Goal: Communication & Community: Answer question/provide support

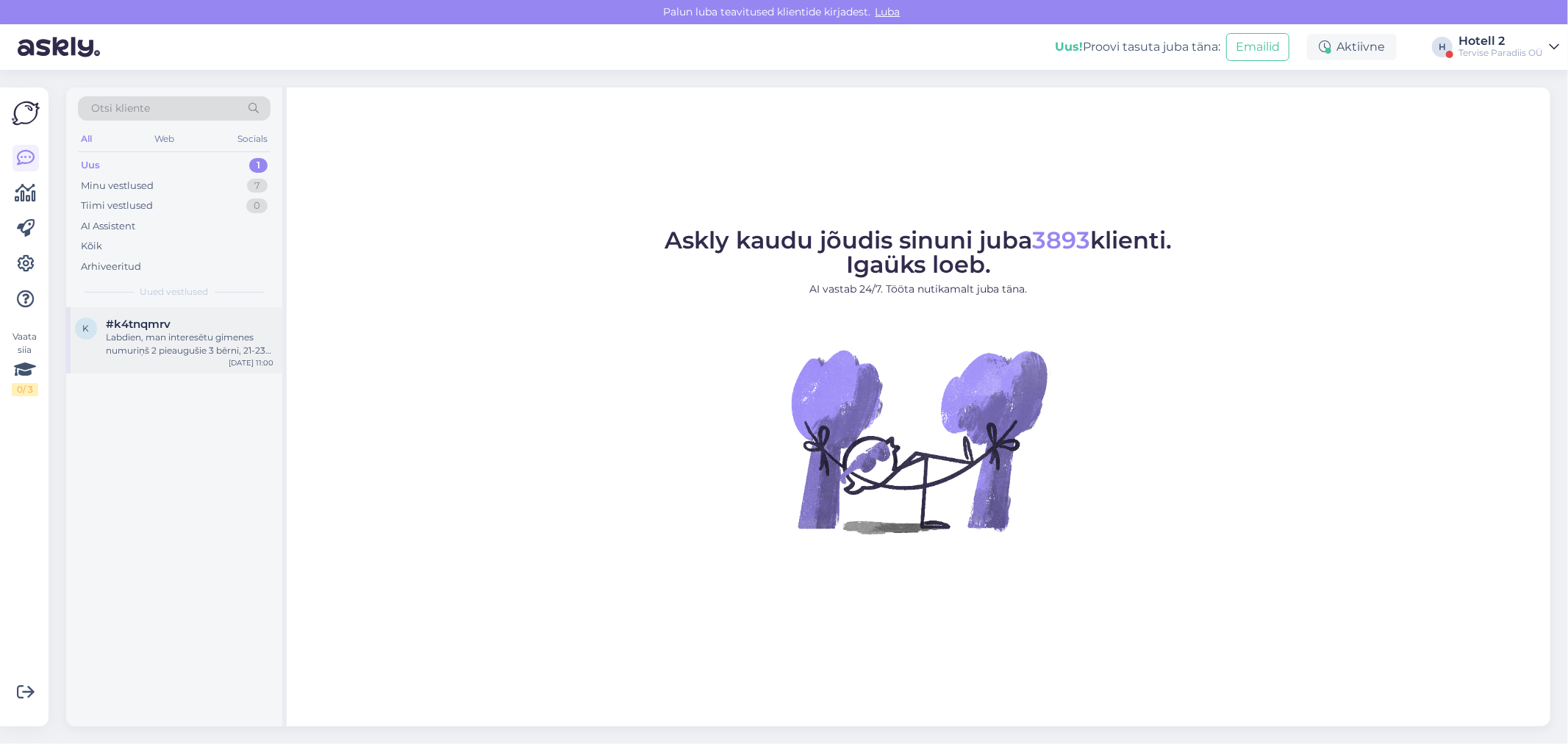
click at [221, 335] on div "Labdien, man interesētu gimenes numuriņš 2 pieaugušie 3 bērni, 21-23 oktobris" at bounding box center [190, 345] width 168 height 27
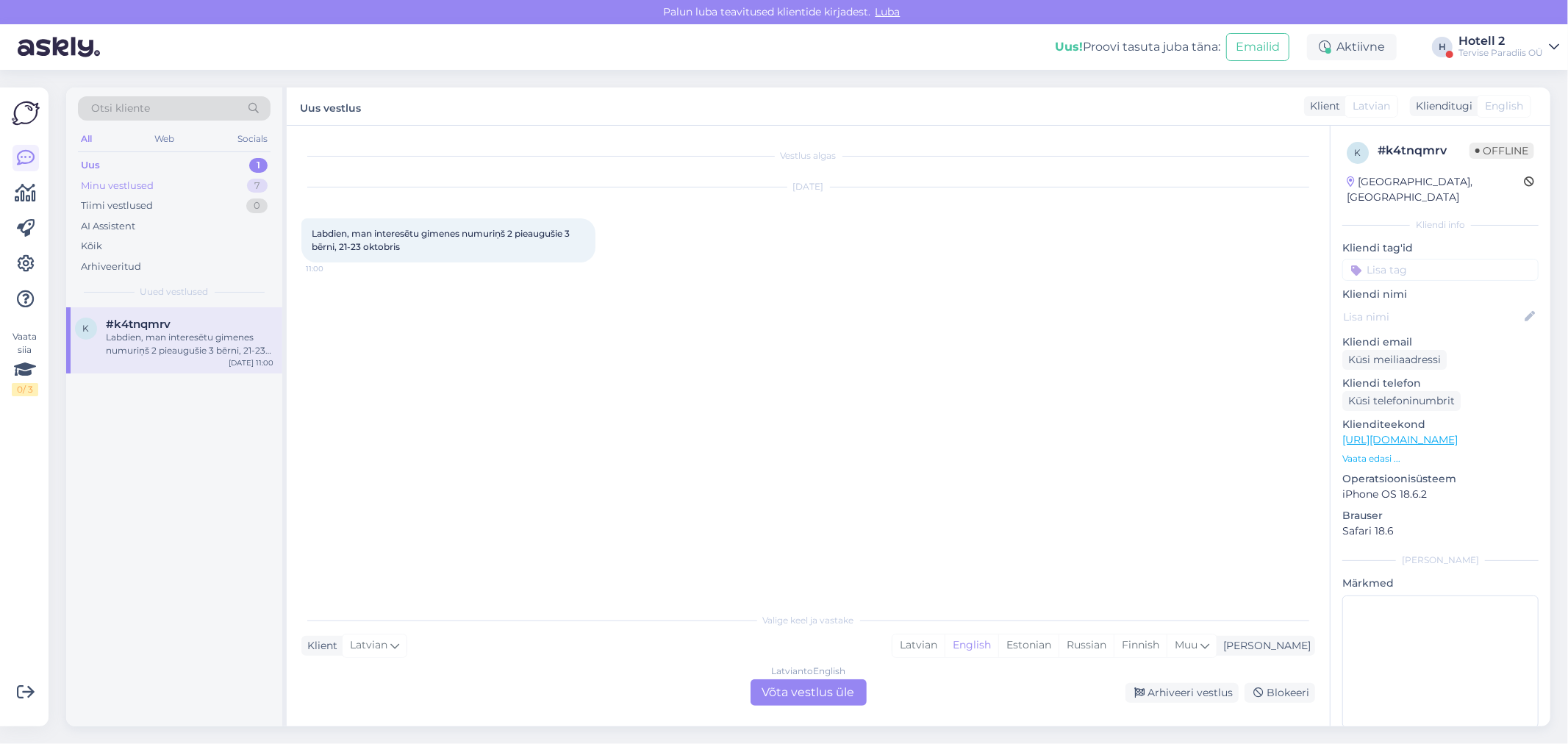
click at [170, 182] on div "Minu vestlused 7" at bounding box center [174, 186] width 193 height 20
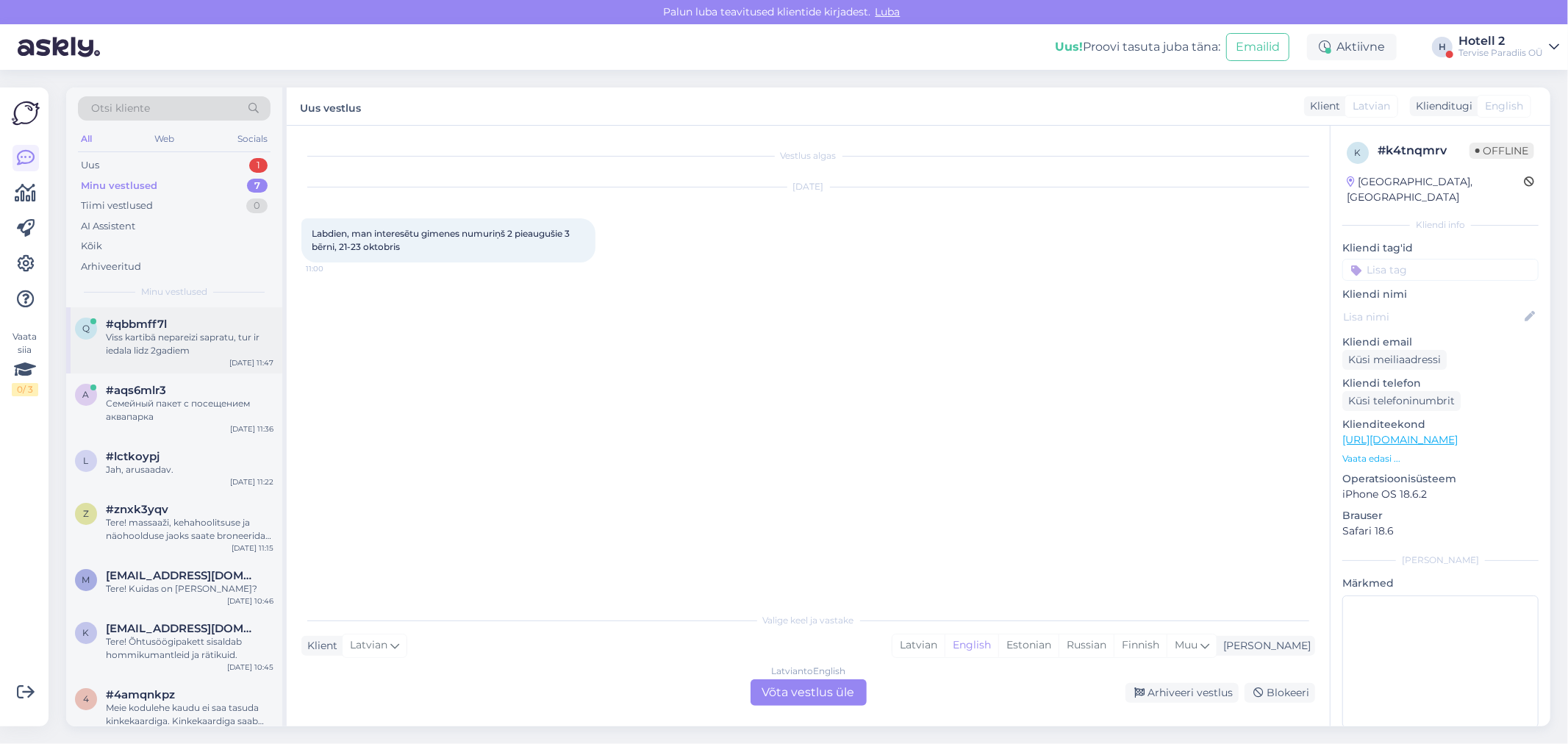
click at [180, 340] on div "Viss kartibā nepareizi sapratu, tur ir iedala lidz 2gadiem" at bounding box center [190, 345] width 168 height 27
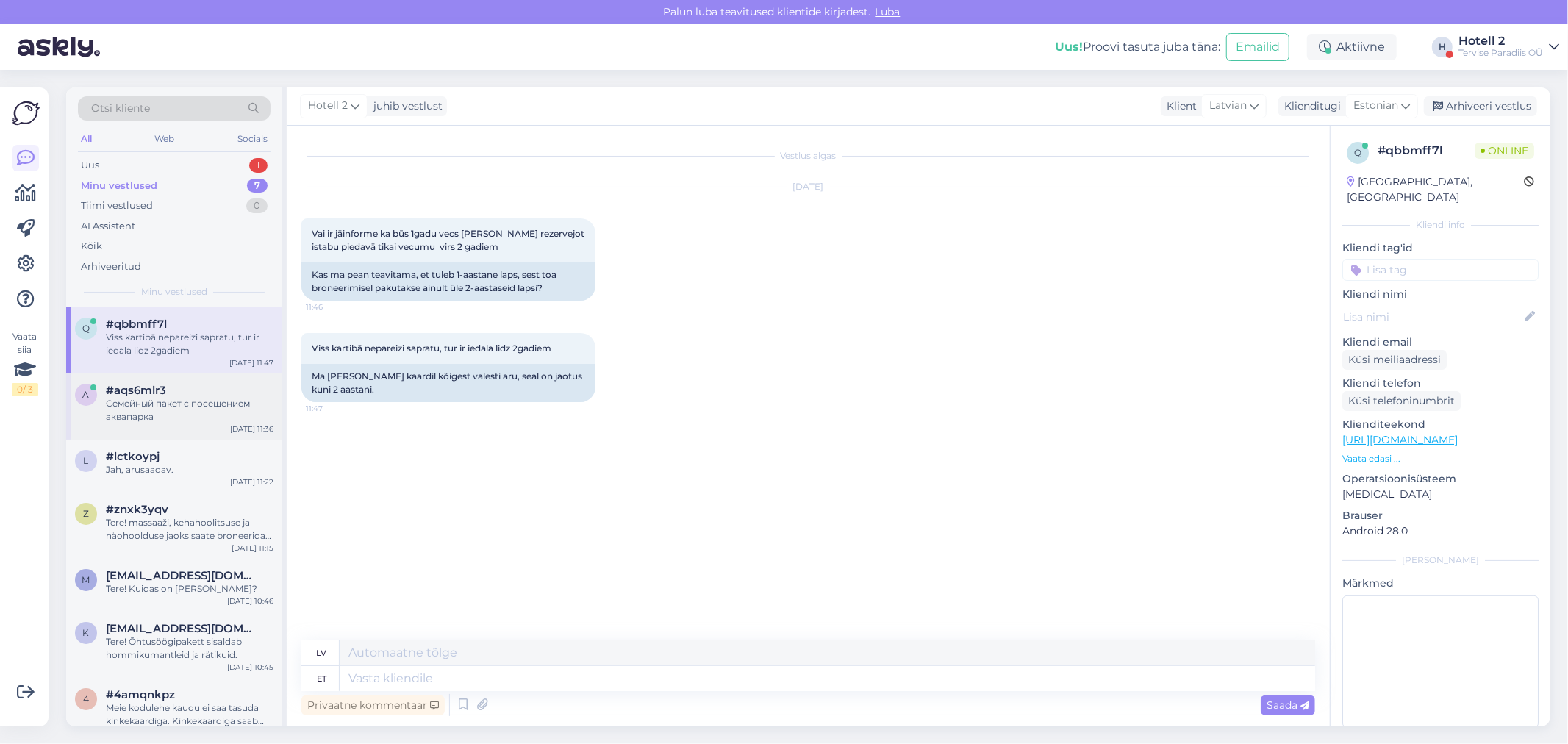
click at [193, 380] on div "a #aqs6mlr3 Семейный пакет с посещением аквапарка [DATE] 11:36" at bounding box center [174, 406] width 216 height 66
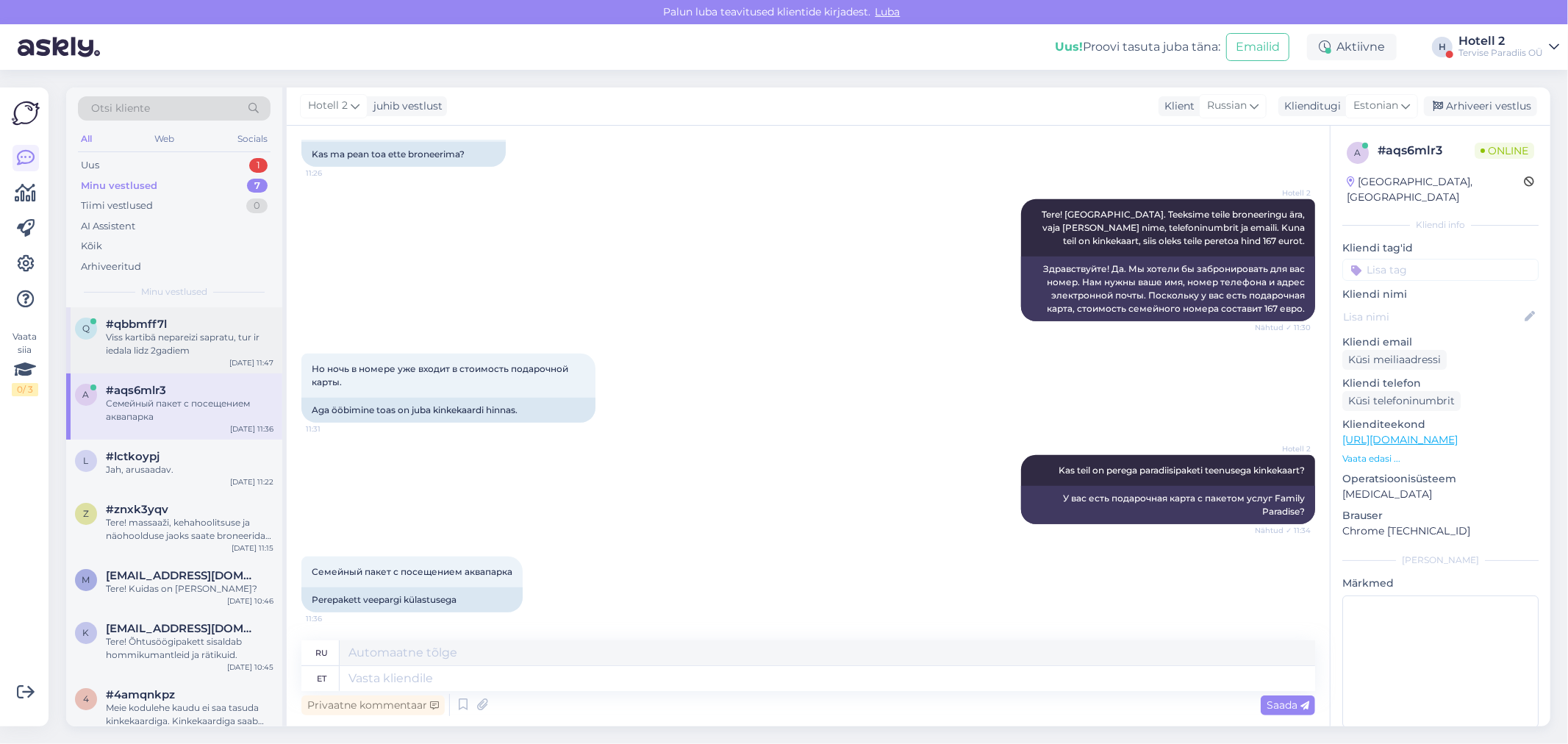
click at [202, 338] on div "Viss kartibā nepareizi sapratu, tur ir iedala lidz 2gadiem" at bounding box center [190, 345] width 168 height 27
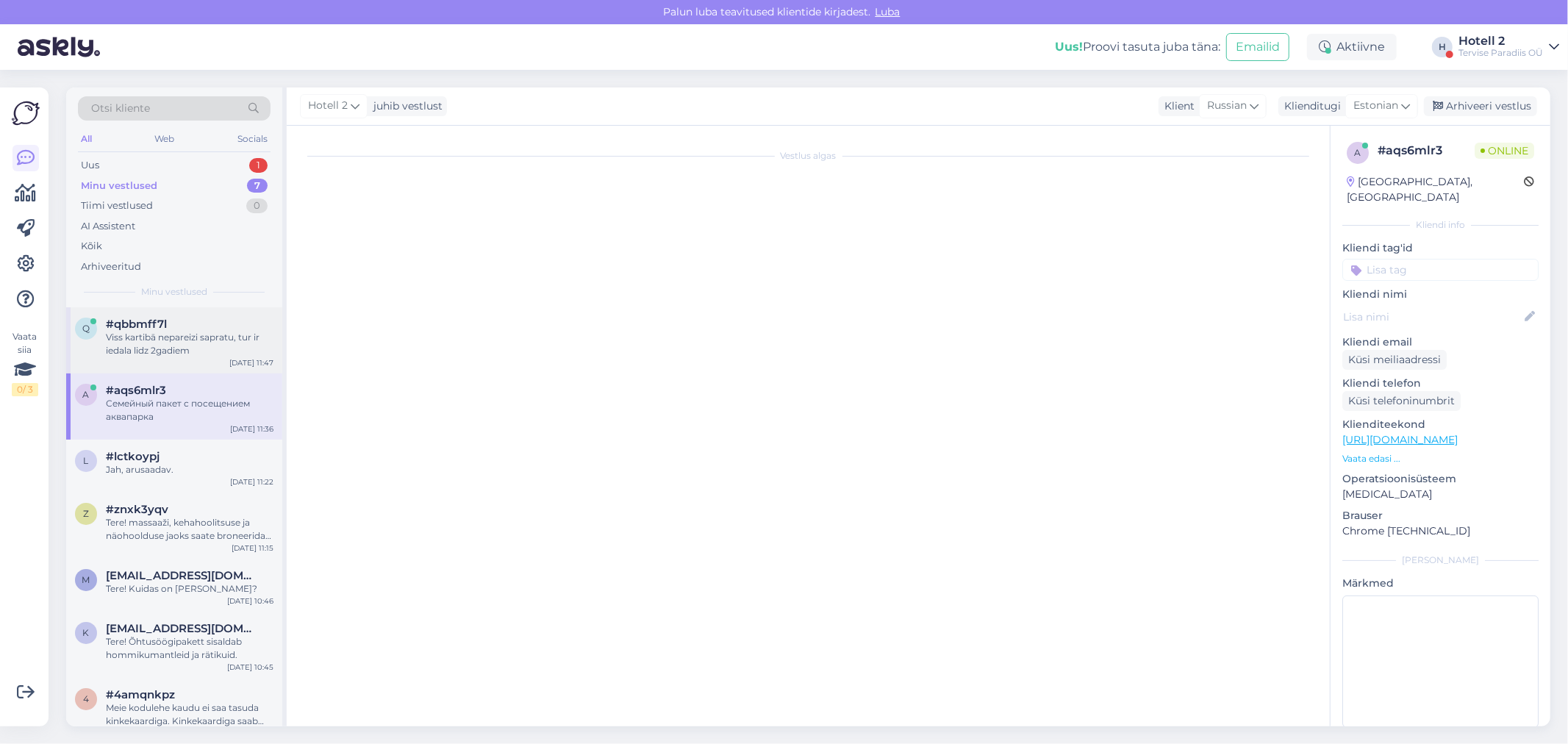
scroll to position [0, 0]
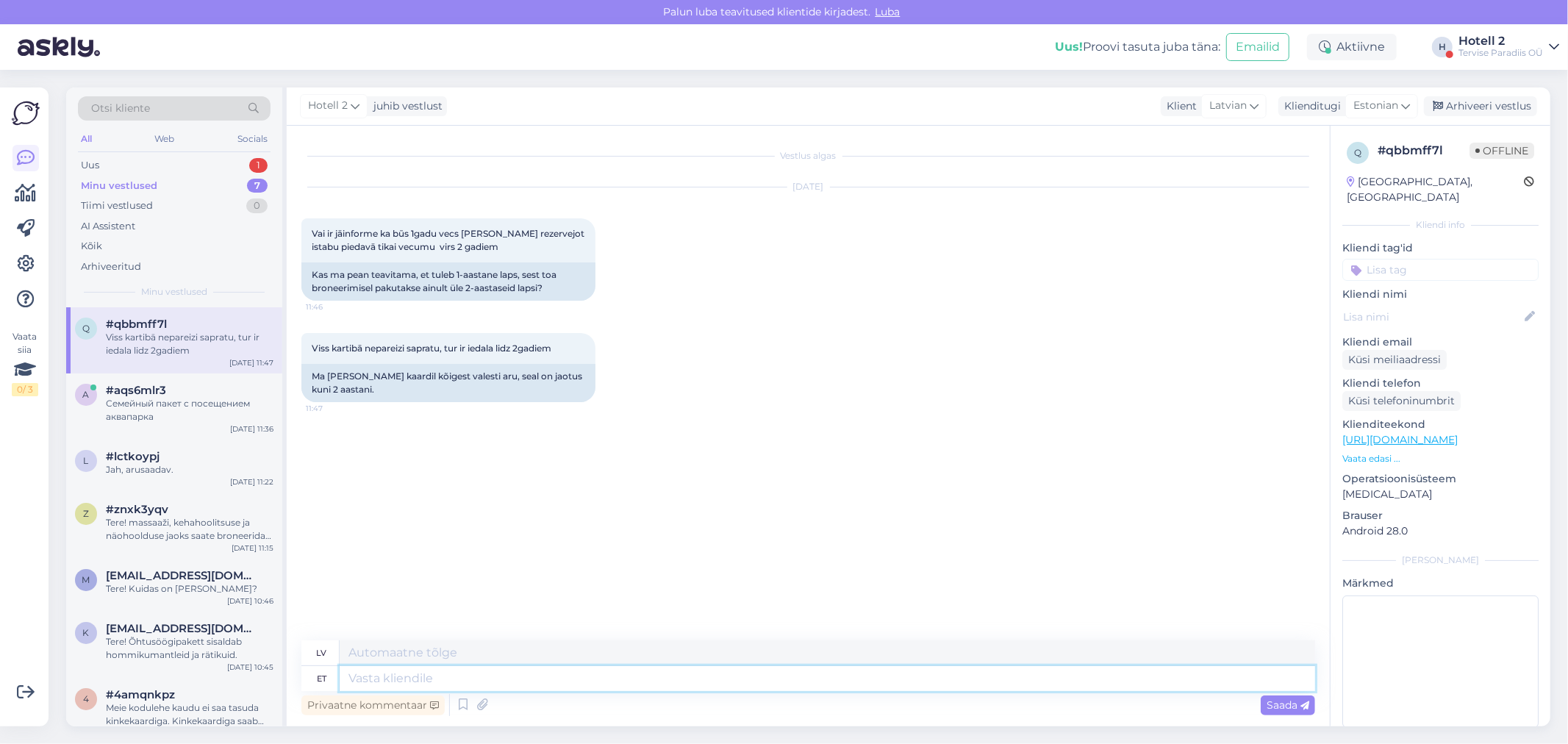
click at [441, 687] on textarea at bounding box center [828, 679] width 976 height 25
type textarea "Tere!"
type textarea "Sveiki!"
type textarea "Tere! alla"
type textarea "Sveiki! lejupielāžu"
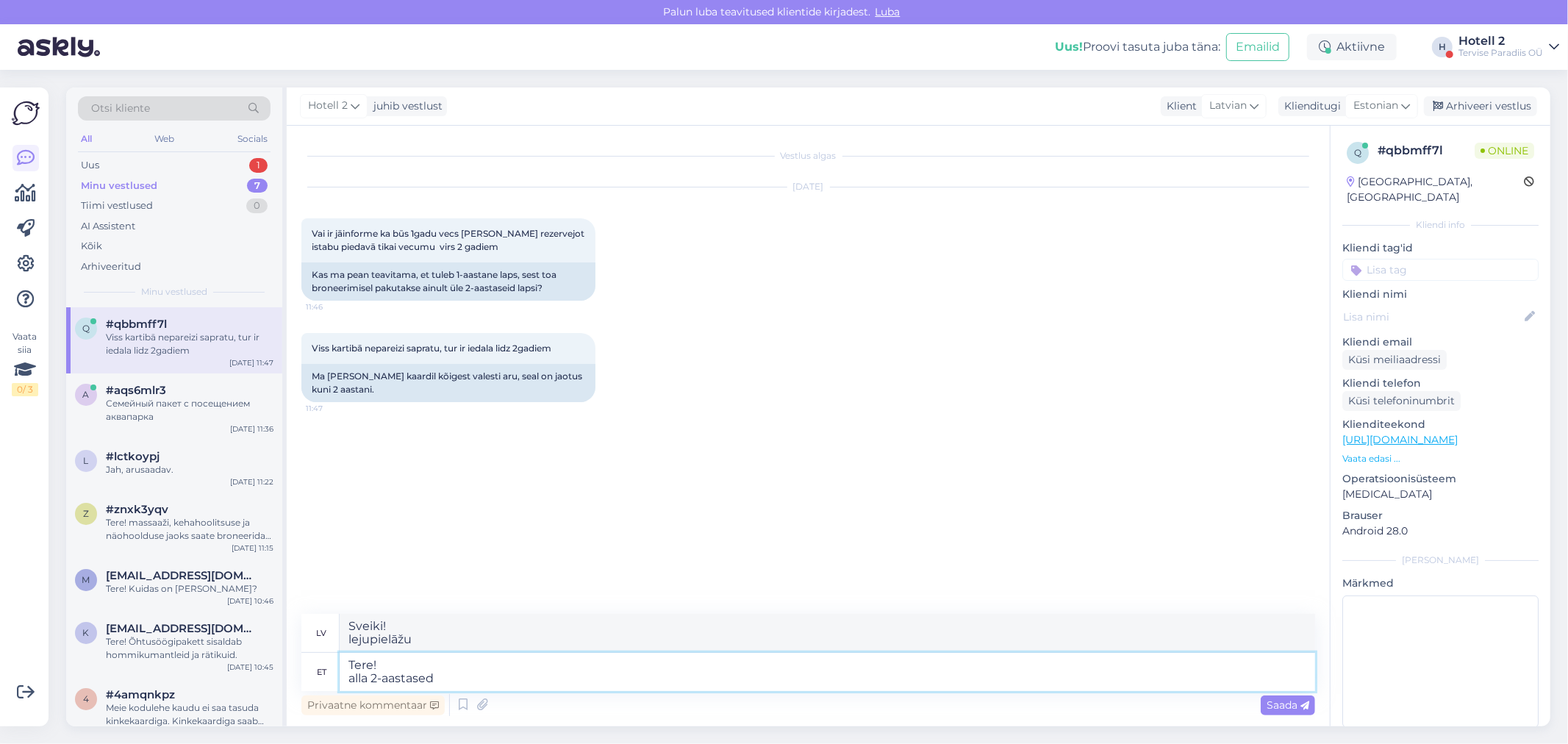
type textarea "Tere! alla 2-aastased p"
type textarea "Sveiki! jaunāki par 2 gadiem"
type textarea "Tere! alla 2-aastased peatuvad m"
type textarea "Sveiki! Uzturas bērni, kas jaunāki par 2 gadiem."
type textarea "Tere! alla 2-aastased peatuvad meie j"
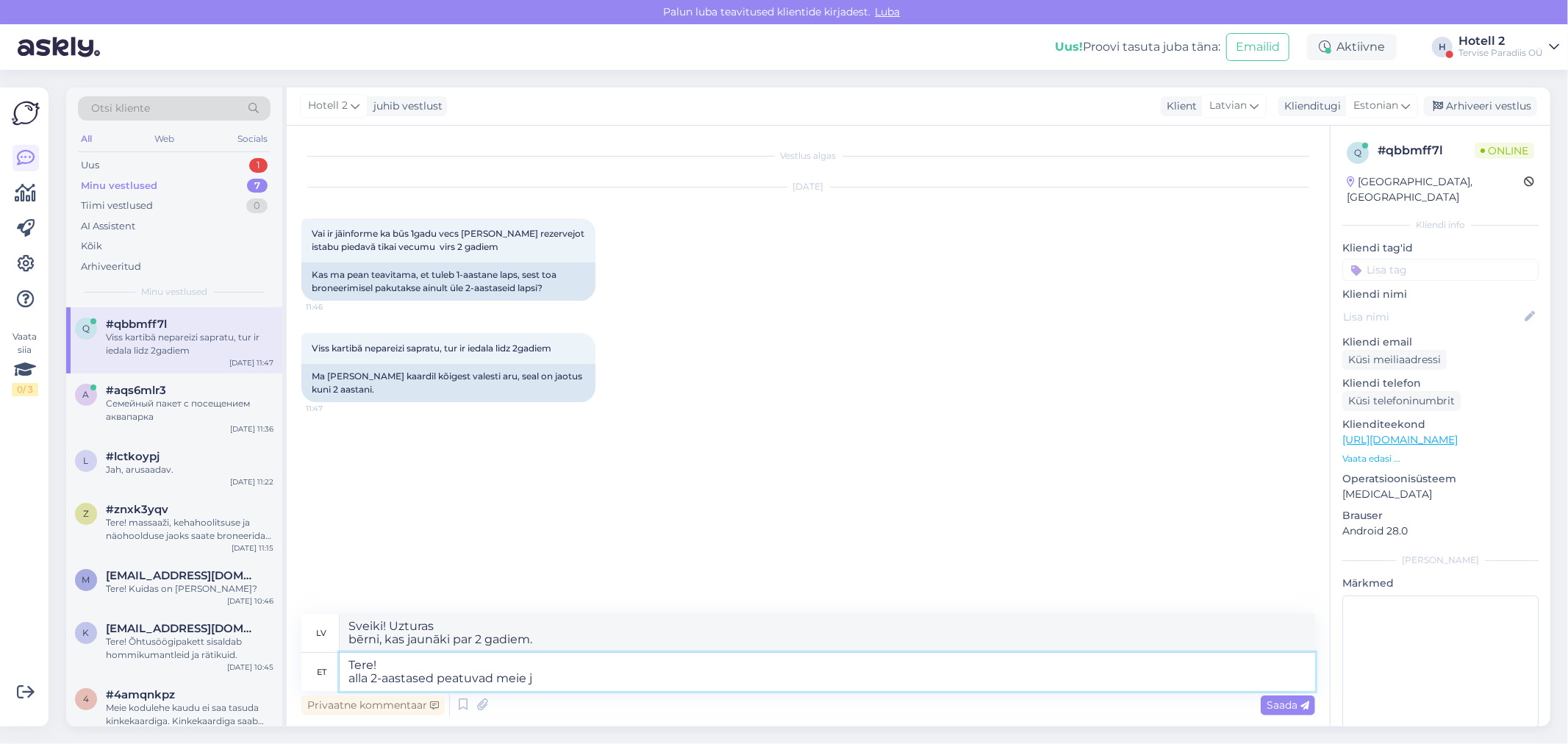
type textarea "Sveiki! , kas jaunāki par 2 gadiem, paliek pie mums"
type textarea "Tere! alla 2-aastased peatuvad meie juures"
type textarea "Sveiki! , kas jaunāki par 2 gadiem, uzturas pie mums"
type textarea "Tere! alla 2-aastased peatuvad meie juures [GEOGRAPHIC_DATA]."
type textarea "Sveiki! līdz 2 gadu vecumam pie mums uzturas bez maksas."
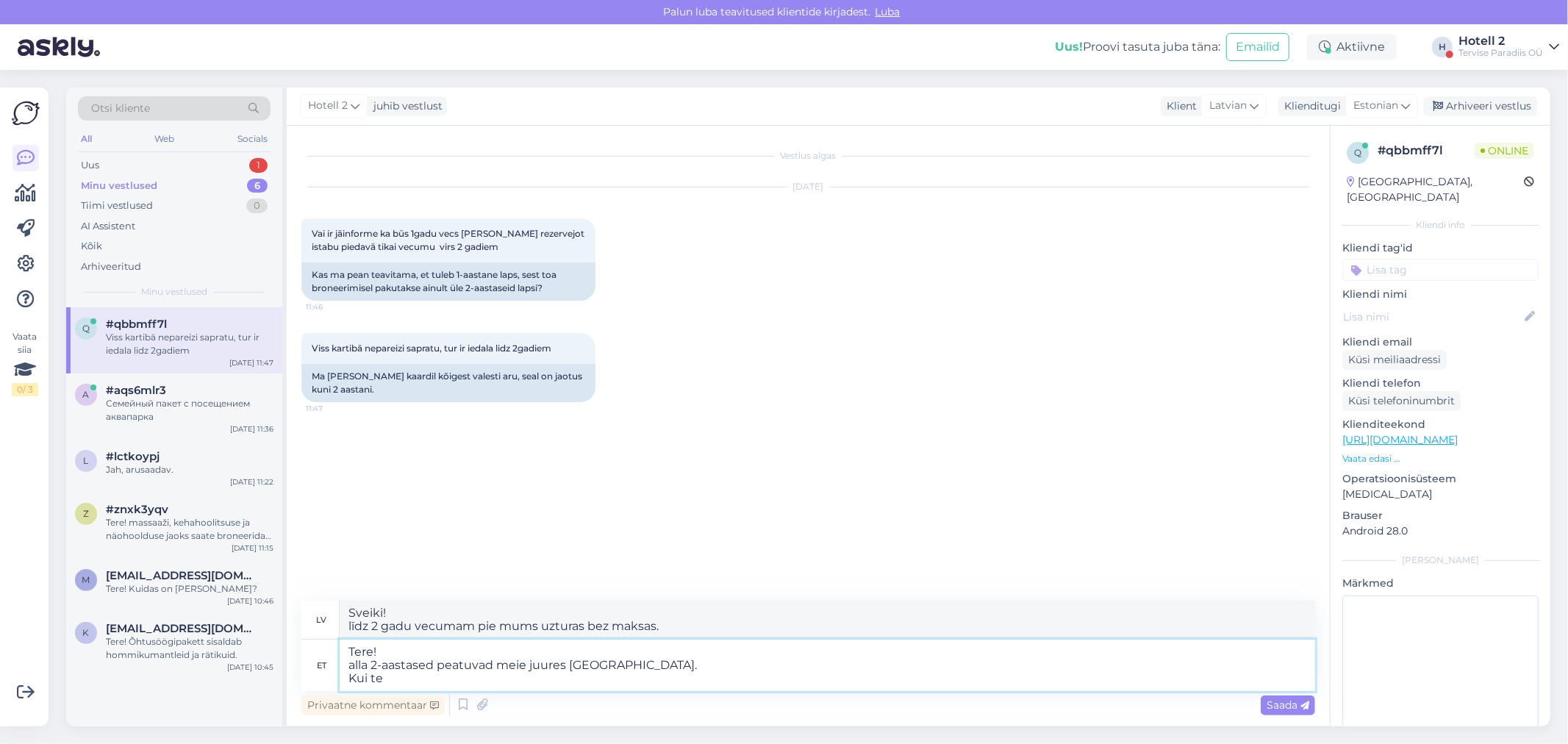
type textarea "Tere! alla 2-aastased peatuvad meie juures [GEOGRAPHIC_DATA]. Kui te"
type textarea "Sveiki! [PERSON_NAME] 2 gadu vecumam pie mums uzturas bez maksas. Ja"
type textarea "Tere! alla 2-aastased peatuvad meie juures [GEOGRAPHIC_DATA]. Kui te soo"
type textarea "Sveiki! [PERSON_NAME] 2 gadu vecumam pie mums uzturas bez maksas. Ja jūs"
type textarea "Tere! alla 2-aastased peatuvad meie juures [GEOGRAPHIC_DATA]. Kui te soovi"
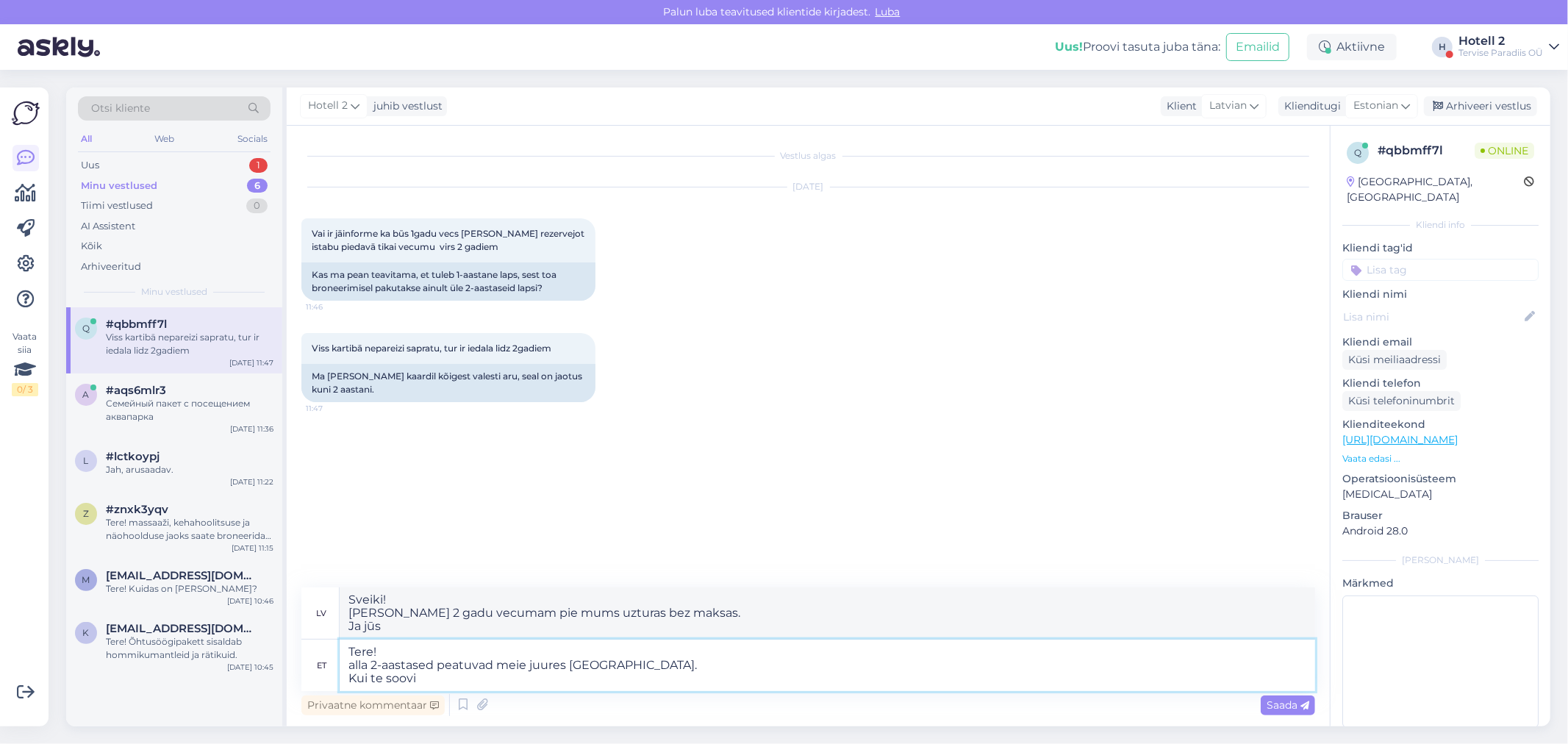
type textarea "Sveiki! [PERSON_NAME] 2 gadu vecumam pie mums uzturas bez maksas. Ja vēlaties"
type textarea "Tere! alla 2-aastased peatuvad meie juures [GEOGRAPHIC_DATA]. Kui te soovite la…"
type textarea "Sveiki! [PERSON_NAME] 2 gadu vecumam pie mums uzturas bez maksas. Ja vēlaties d…"
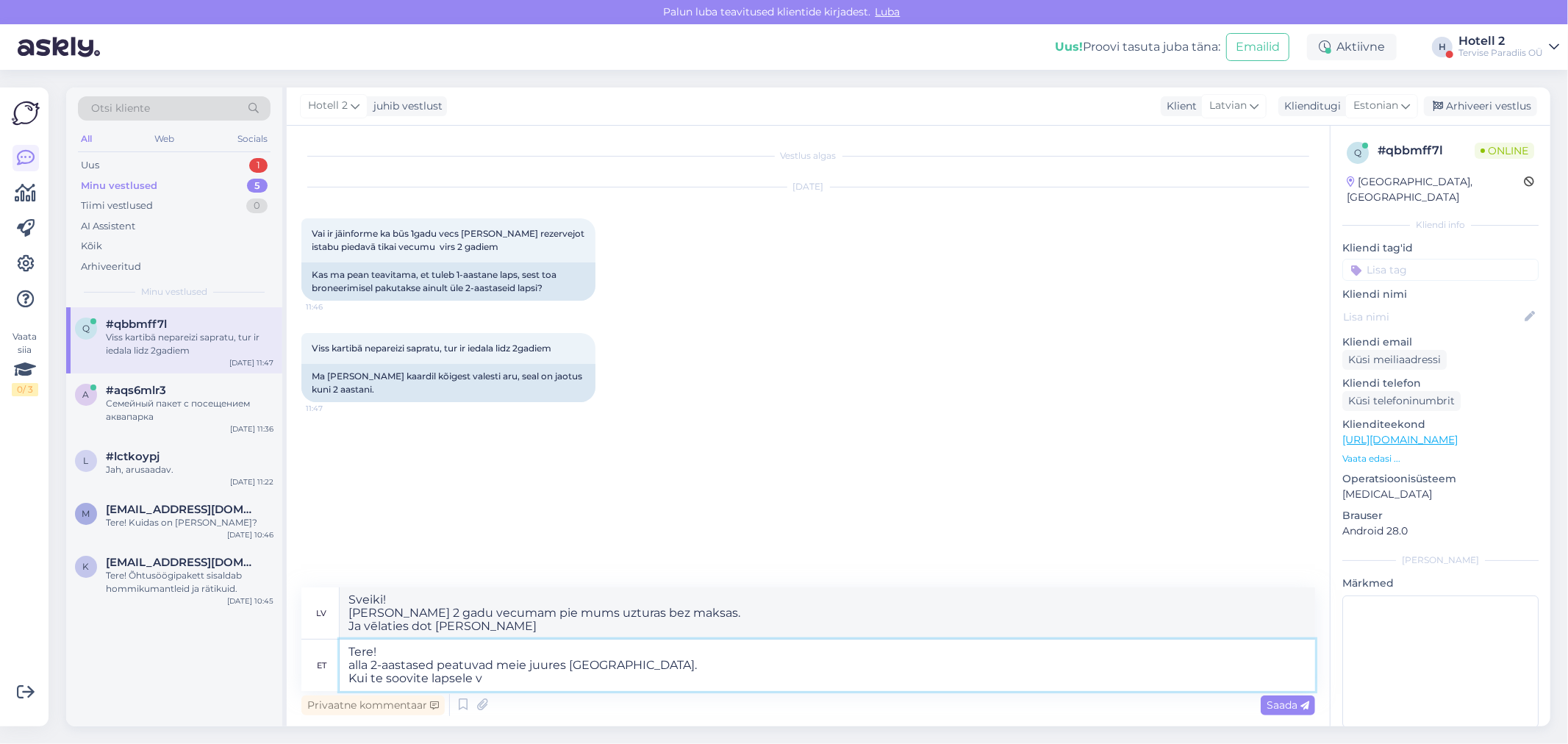
type textarea "Tere! alla 2-aastased peatuvad meie juures [GEOGRAPHIC_DATA]. Kui te soovite la…"
type textarea "Sveiki! [PERSON_NAME] 2 gadu vecumam pie mums uzturas bez maksas. Ja vēlaties s…"
type textarea "Tere! alla 2-aastased peatuvad meie juures [GEOGRAPHIC_DATA]. Kui te soovite la…"
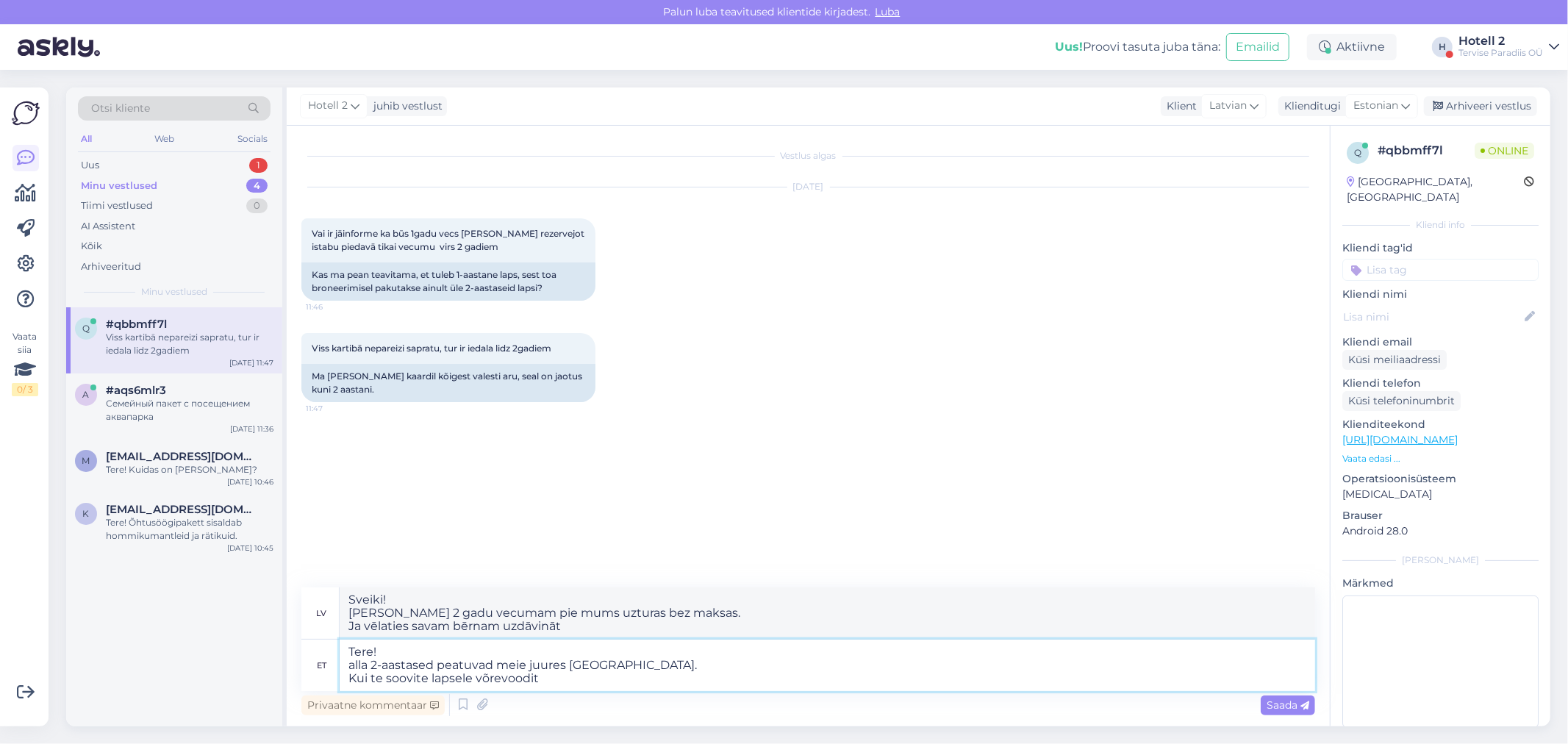
type textarea "Sveiki! [PERSON_NAME] 2 gadu vecumam uzturas bez maksas. Ja vēlaties bērnam gul…"
type textarea "Tere! alla 2-aastased peatuvad meie juures [GEOGRAPHIC_DATA]. Kui te soovite la…"
type textarea "Sveiki! [PERSON_NAME] 2 gadu vecumam uzturas bez maksas. Ja vēlaties bērnam gul…"
type textarea "Tere! alla 2-aastased peatuvad meie juures [GEOGRAPHIC_DATA]. Kui te soovite la…"
type textarea "Sveiki! [PERSON_NAME] 2 gadu vecumam uzturas bez maksas. Ja vēlaties bērnam [PE…"
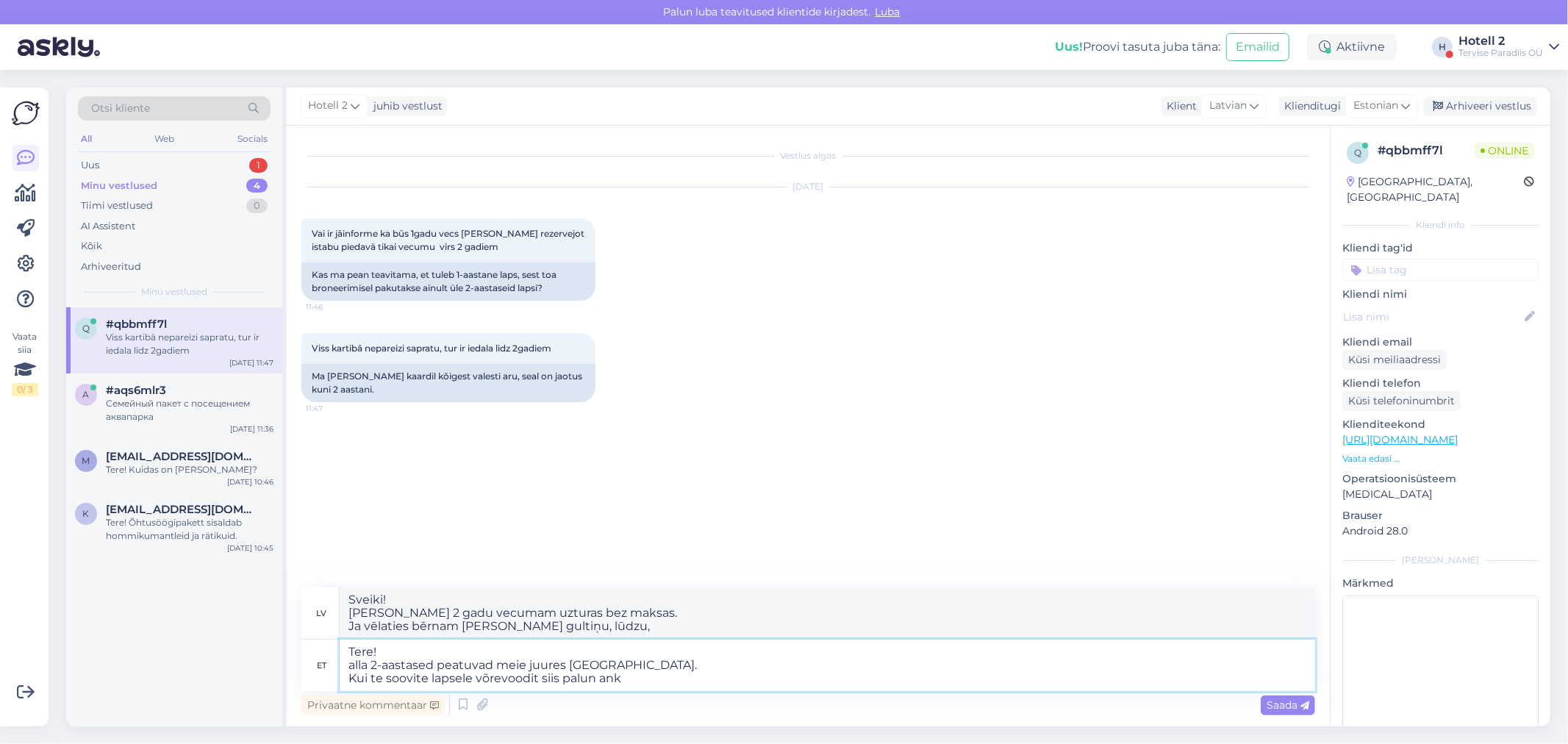
type textarea "Tere! alla 2-aastased peatuvad meie juures [GEOGRAPHIC_DATA]. Kui te soovite la…"
type textarea "Sveiki! [PERSON_NAME] 2 gadu vecumam uzturas bez maksas. Ja vēlaties bērnam [PE…"
type textarea "Tere! alla 2-aastased peatuvad meie juures [GEOGRAPHIC_DATA]. Kui te soovite la…"
type textarea "Sveiki! [PERSON_NAME] 2 gadu vecumam uzturas bez maksas. Ja vēlaties bērnam [PE…"
type textarea "Tere! alla 2-aastased peatuvad meie juures [GEOGRAPHIC_DATA]. Kui te soovite la…"
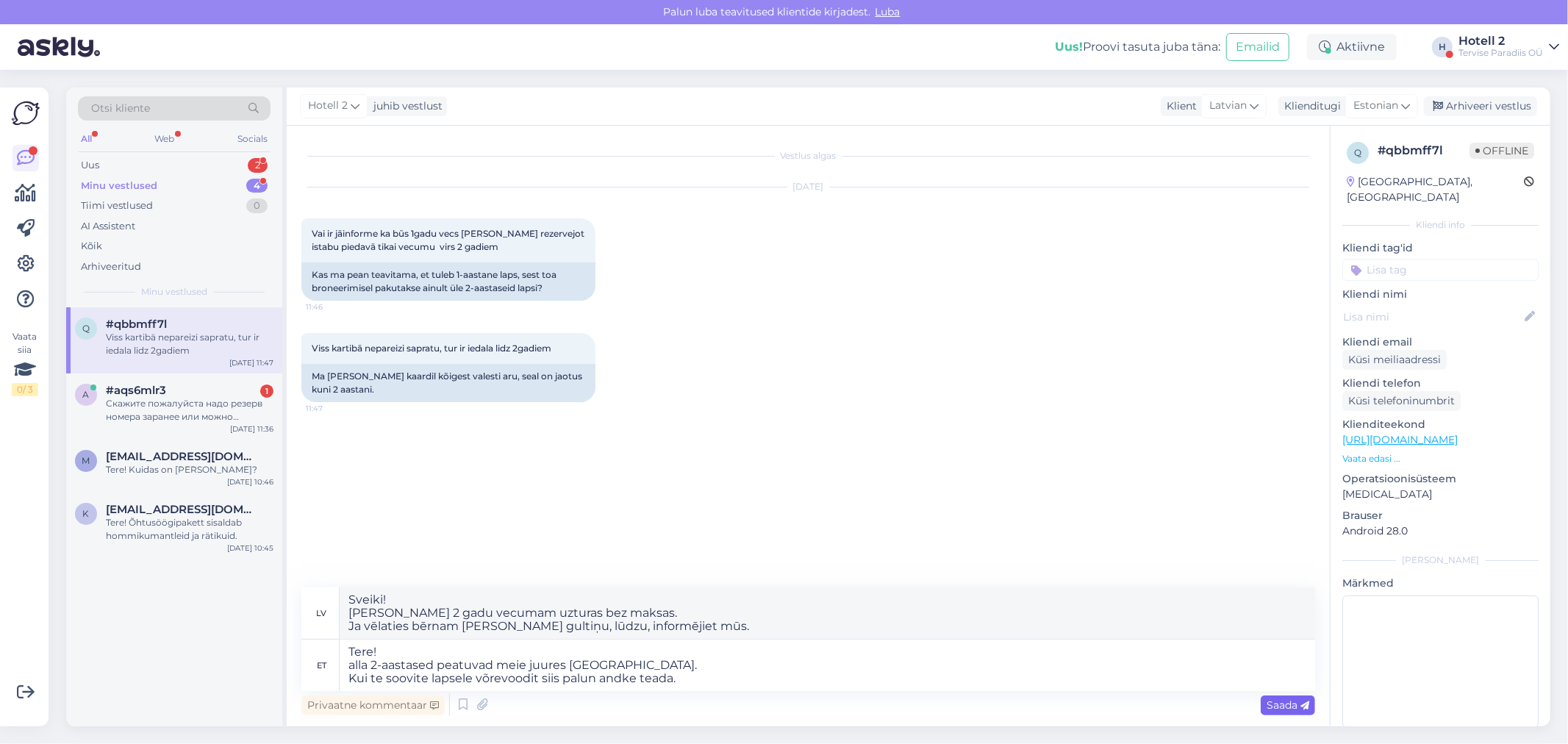
click at [1289, 695] on div "Saada" at bounding box center [1289, 705] width 55 height 19
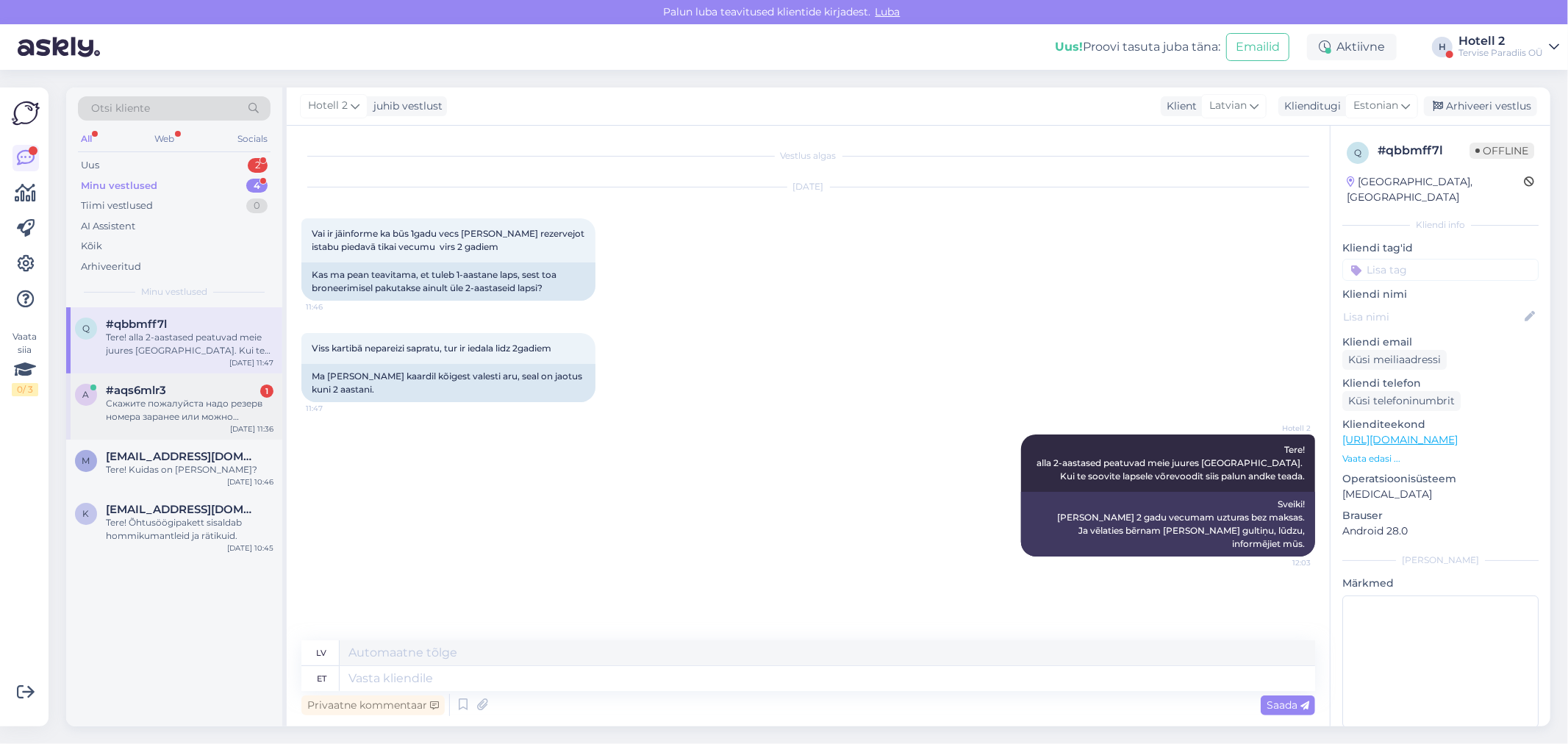
click at [162, 399] on div "Скажите пожалуйста надо резерв номера заранее или можно приехать завтра до 15:0…" at bounding box center [190, 410] width 168 height 27
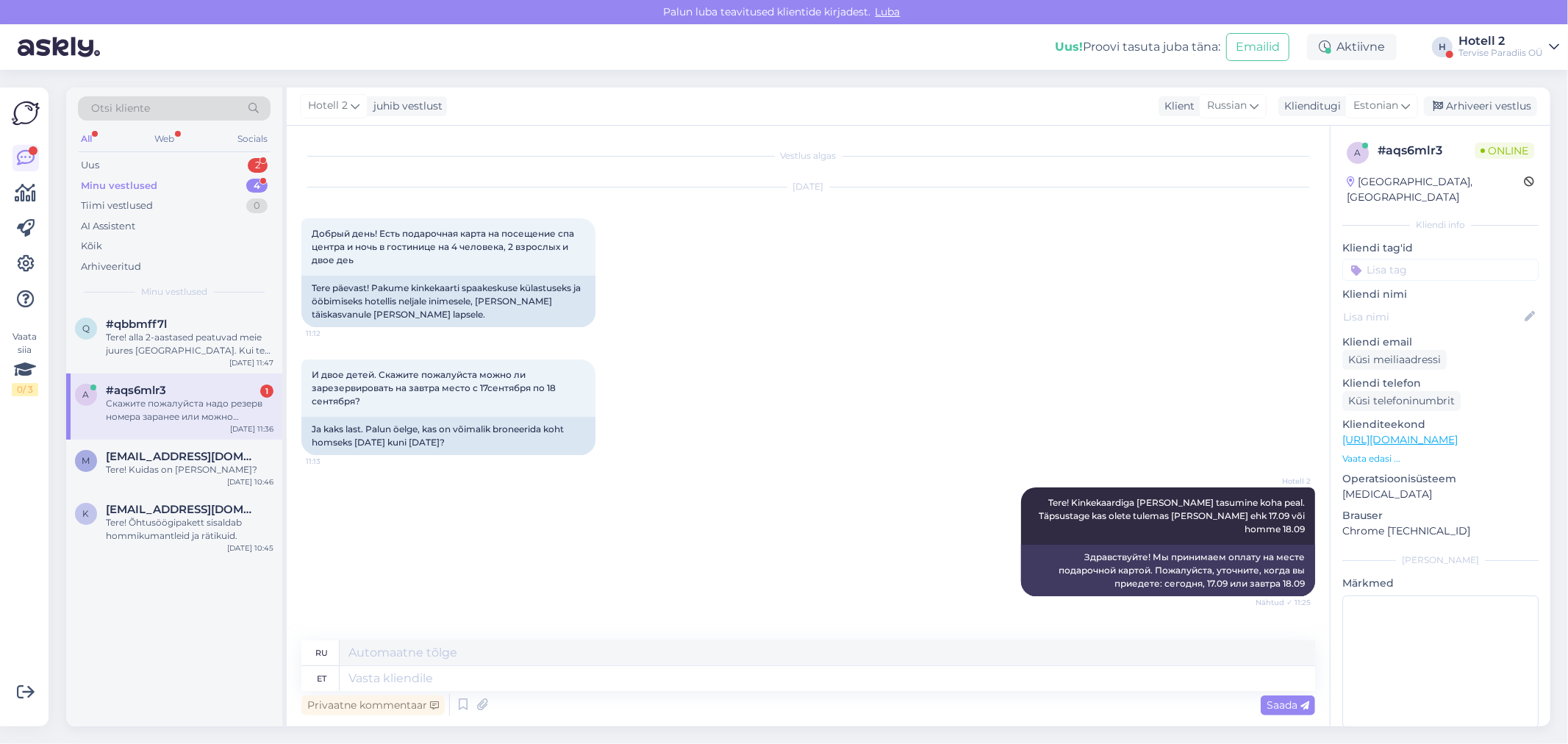
scroll to position [734, 0]
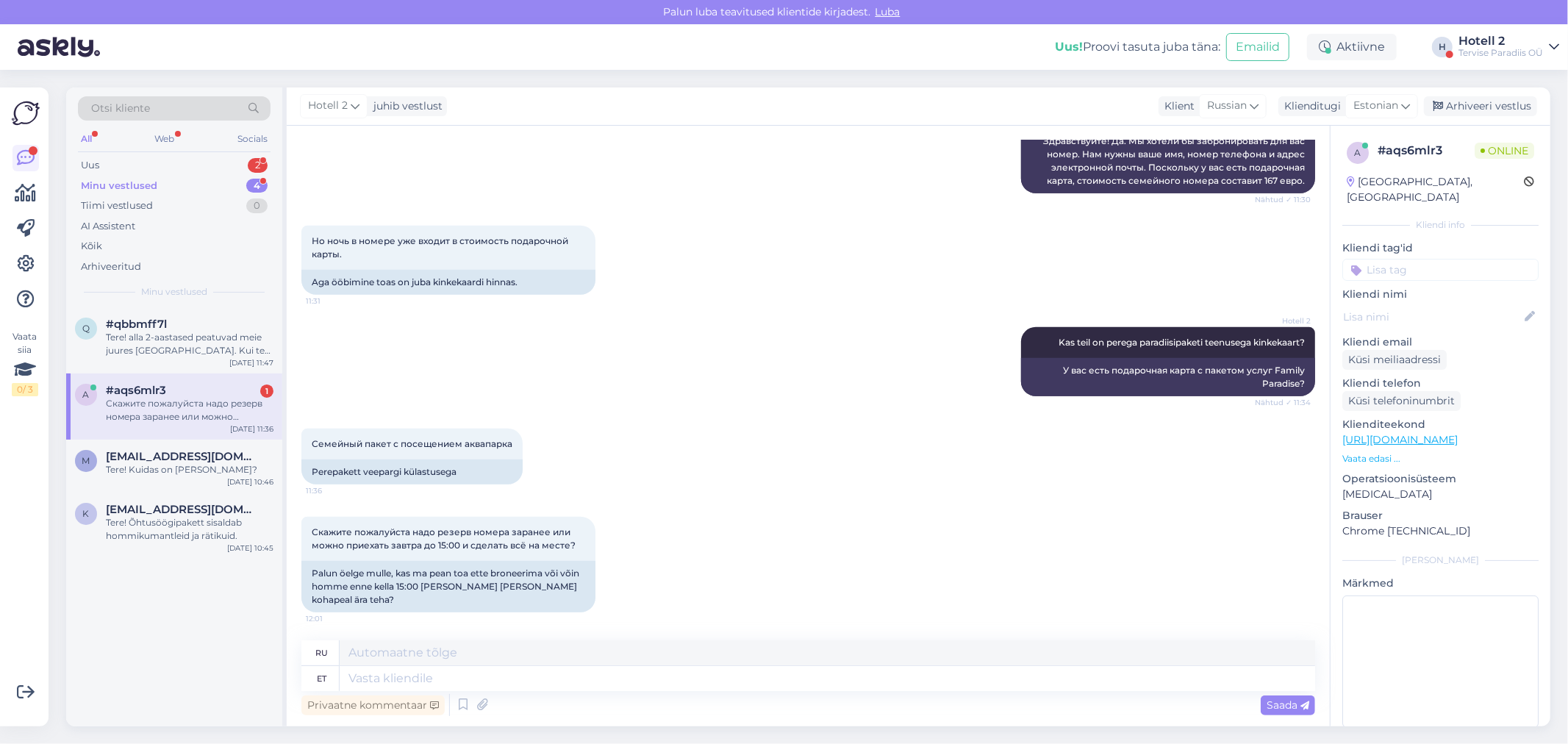
click at [253, 182] on div "4" at bounding box center [257, 186] width 21 height 15
click at [260, 163] on div "2" at bounding box center [258, 165] width 19 height 15
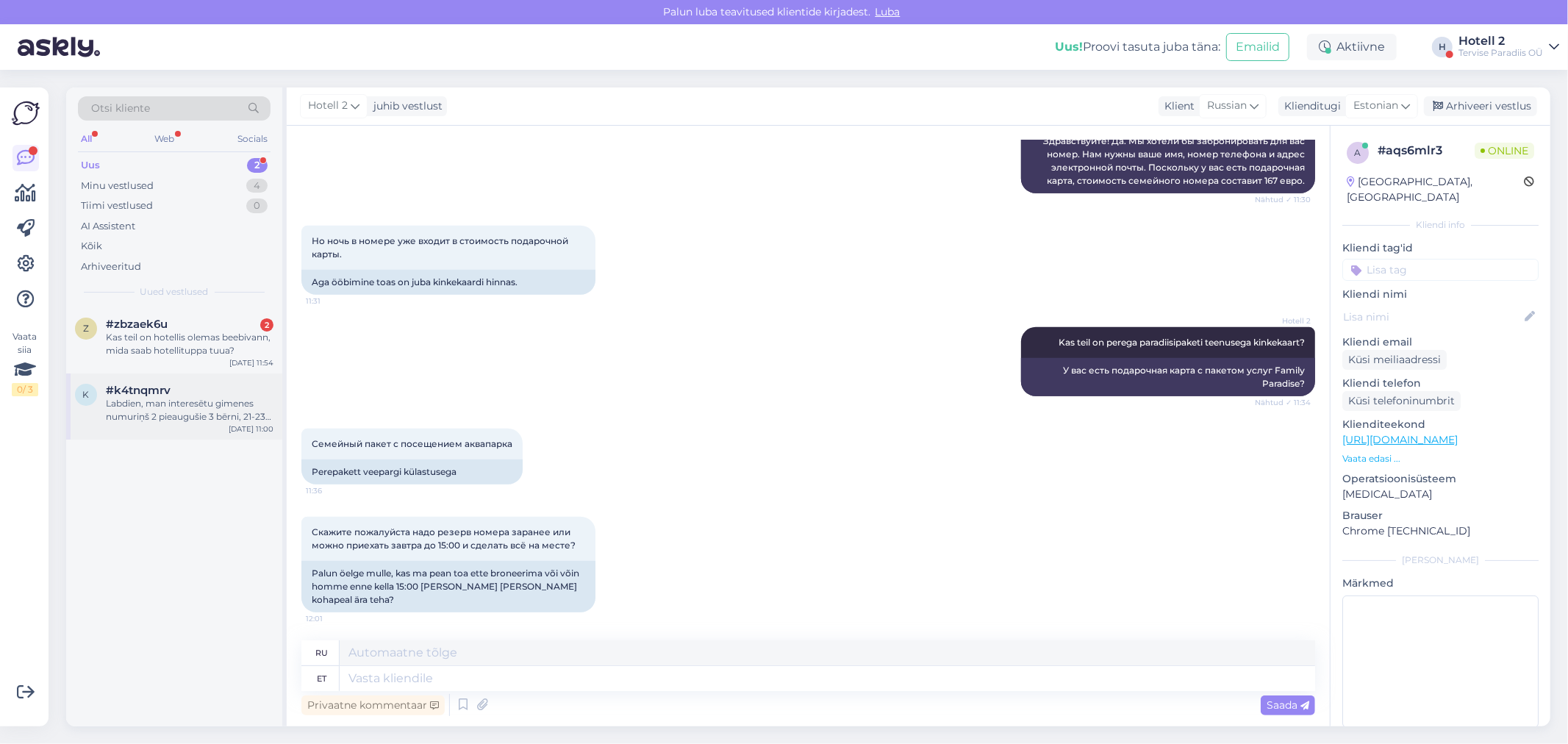
click at [164, 390] on span "#k4tnqmrv" at bounding box center [138, 390] width 64 height 13
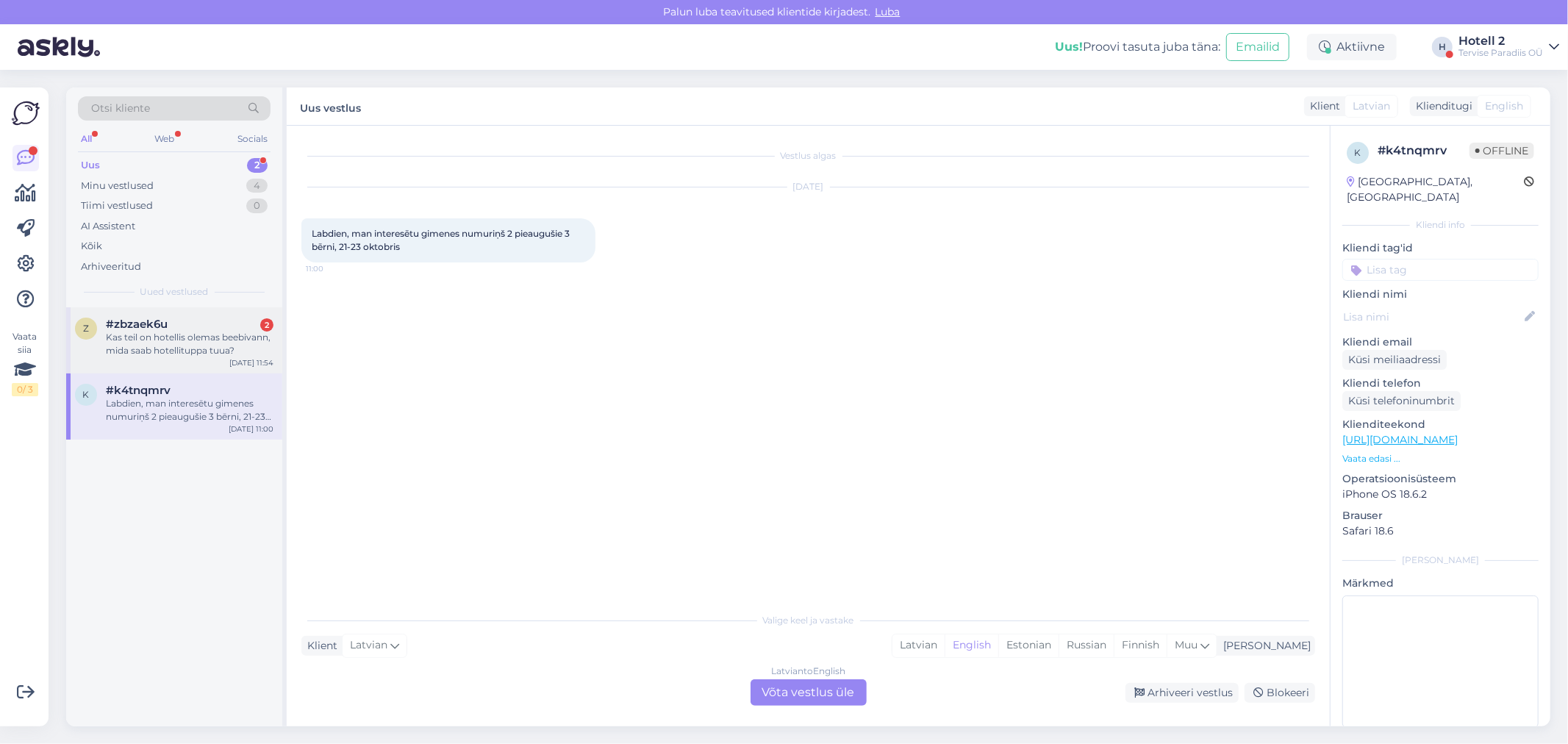
click at [187, 340] on div "Kas teil on hotellis olemas beebivann, mida saab hotellituppa tuua?" at bounding box center [190, 345] width 168 height 27
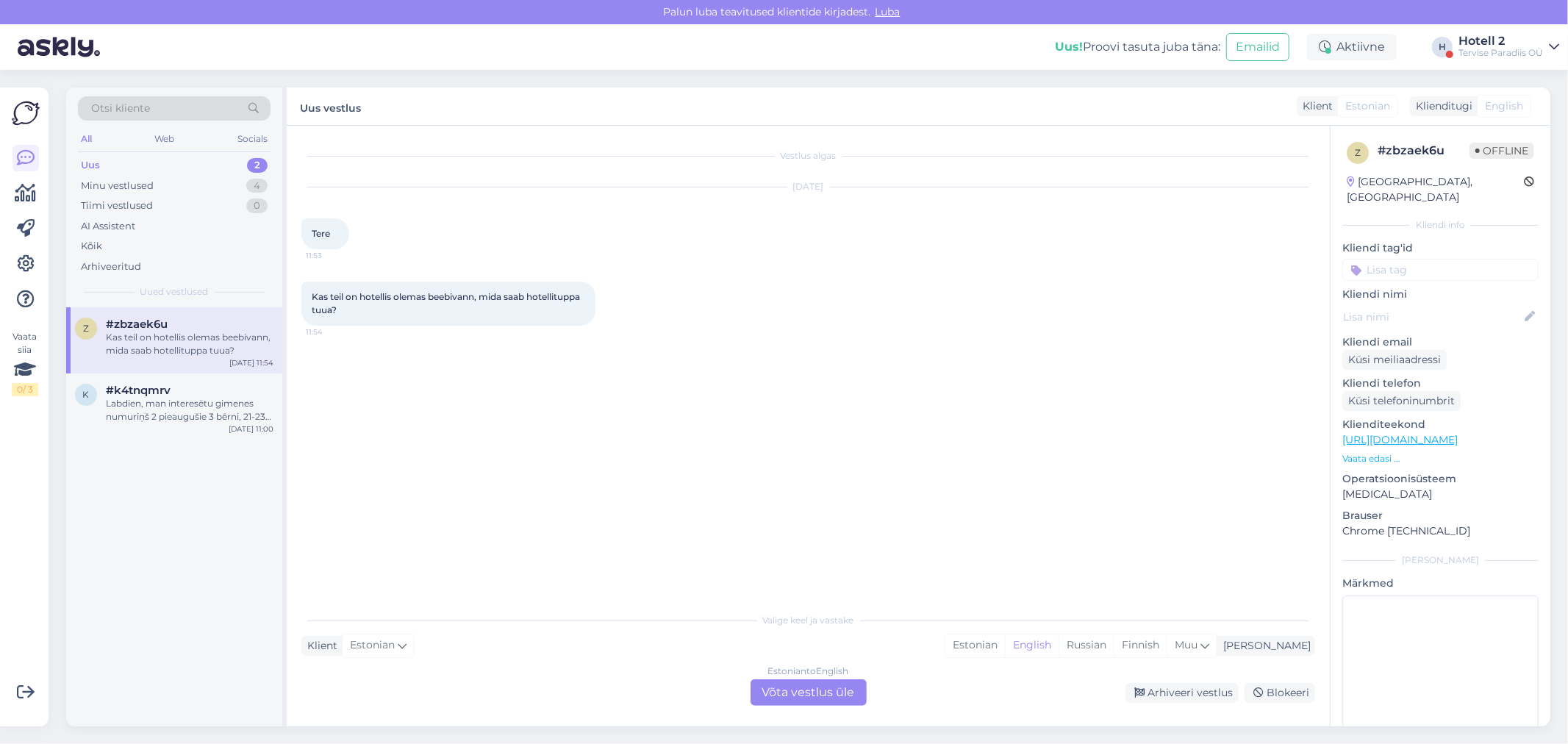
drag, startPoint x: 1265, startPoint y: 450, endPoint x: -26144, endPoint y: 26600, distance: 37882.4
click at [0, 744] on html "[PERSON_NAME] teavitused klientide kirjadest. Luba Uus! Proovi tasuta [PERSON_N…" at bounding box center [784, 372] width 1568 height 744
click at [657, 152] on div "Vestlus algas" at bounding box center [808, 156] width 1014 height 13
click at [204, 400] on div "Labdien, man interesētu gimenes numuriņš 2 pieaugušie 3 bērni, 21-23 oktobris" at bounding box center [190, 410] width 168 height 27
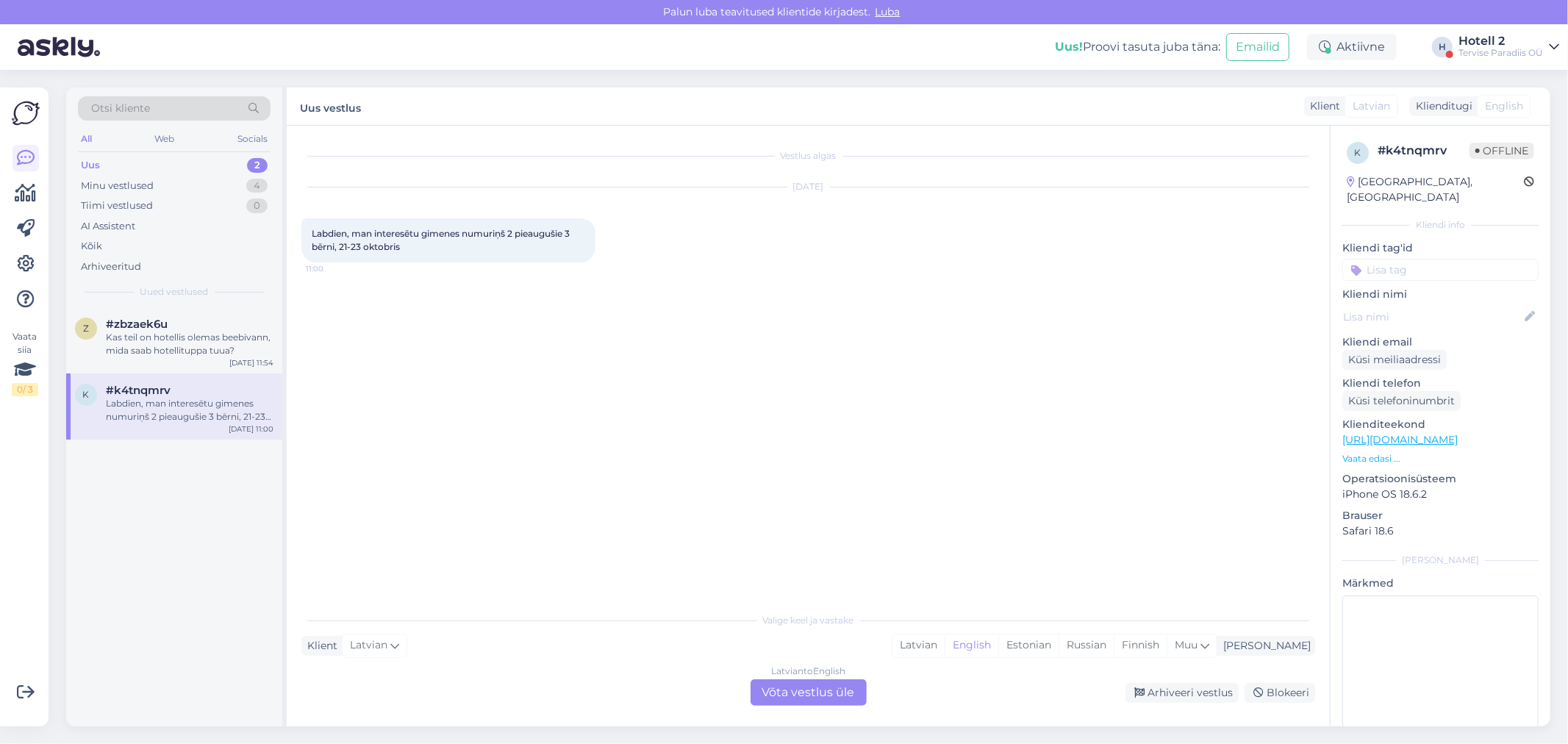
click at [809, 687] on div "Latvian to English Võta vestlus üle" at bounding box center [809, 693] width 117 height 27
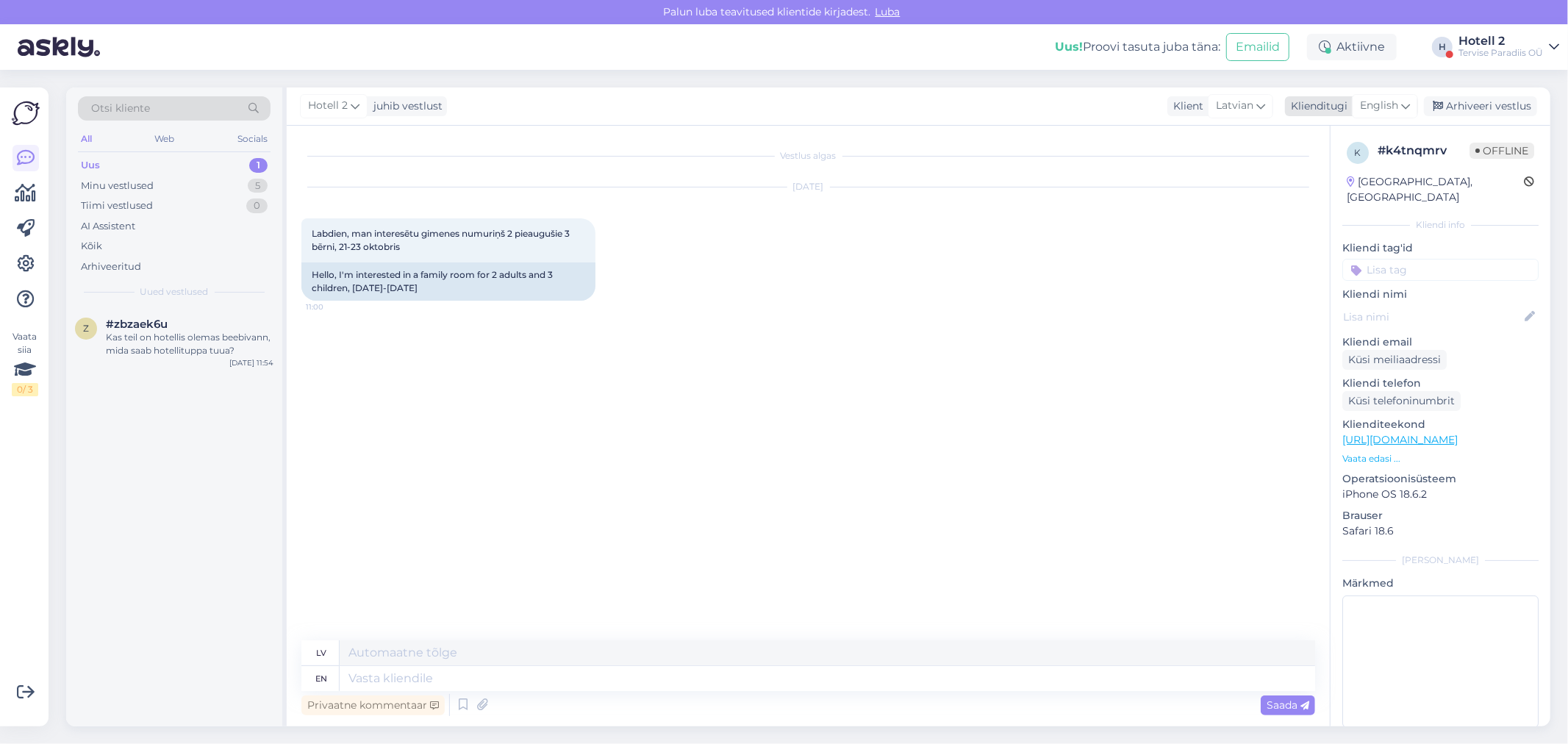
click at [1402, 105] on icon at bounding box center [1406, 106] width 9 height 16
type input "es"
click at [1333, 185] on link "Estonian" at bounding box center [1352, 194] width 162 height 24
click at [479, 673] on textarea at bounding box center [828, 679] width 976 height 25
type textarea "Tere!"
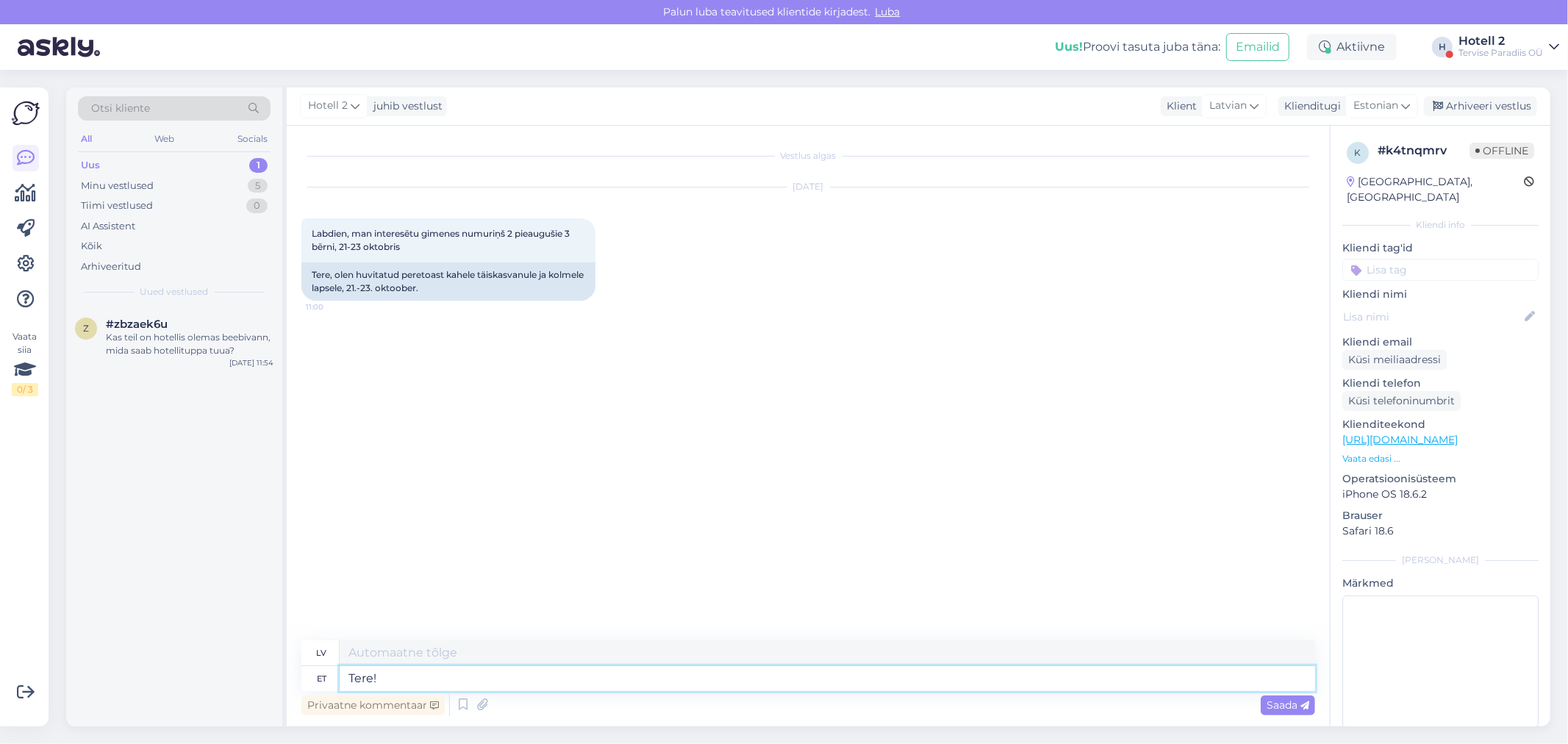
type textarea "Sveiki!"
type textarea "Tere! Meil"
type textarea "Sveiki! E-pasts"
type textarea "Tere! Meil oleks p"
type textarea "Sveiki! Mēs vēlētos"
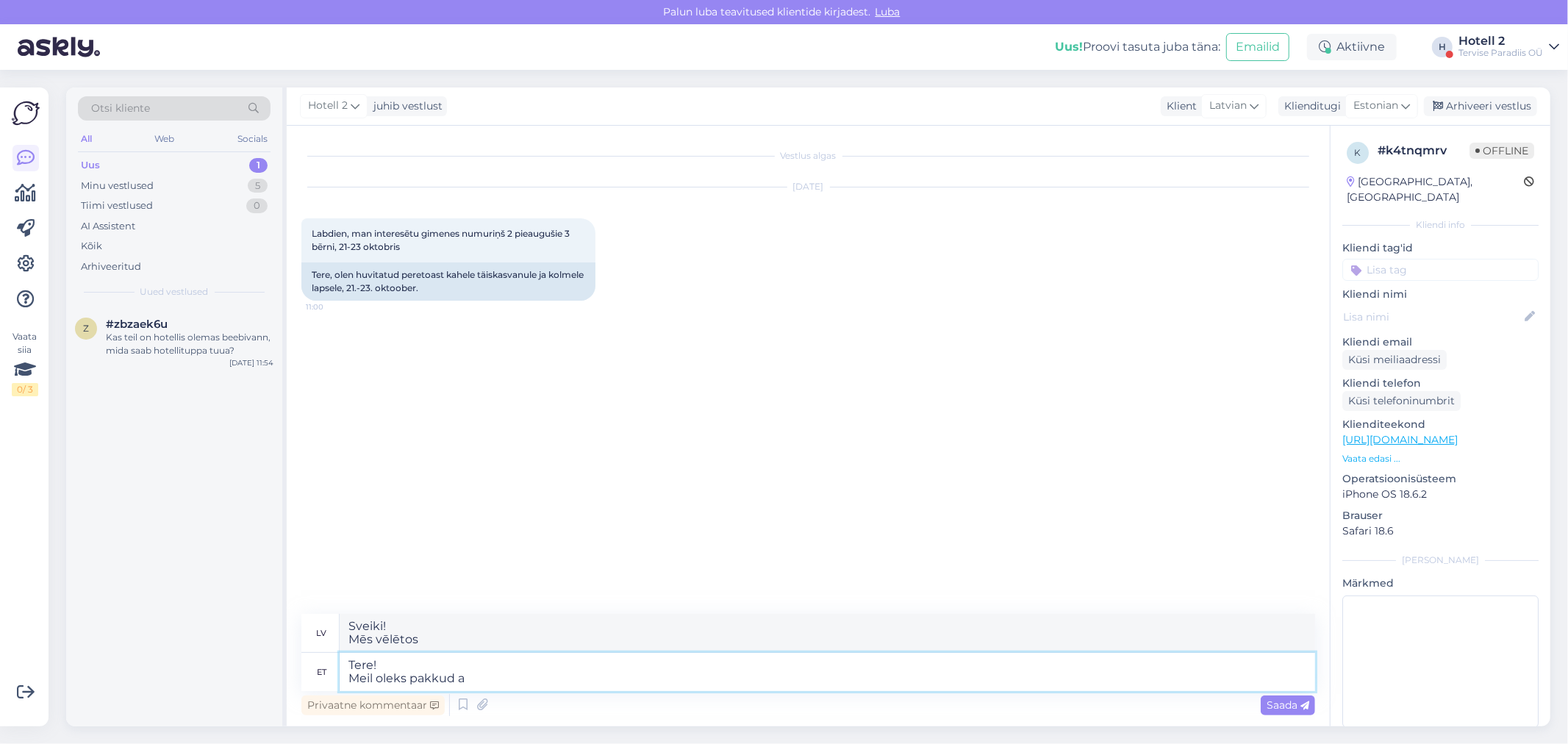
type textarea "Tere! Meil oleks pakkud a"
type textarea "Sveiki! Mēs vēlētos piedāvāt"
type textarea "Tere! Meil oleks pakkud a"
type textarea "Sveiki! Mēs vēlētos piedāvāt"
type textarea "Tere! Meil oleks pakkud"
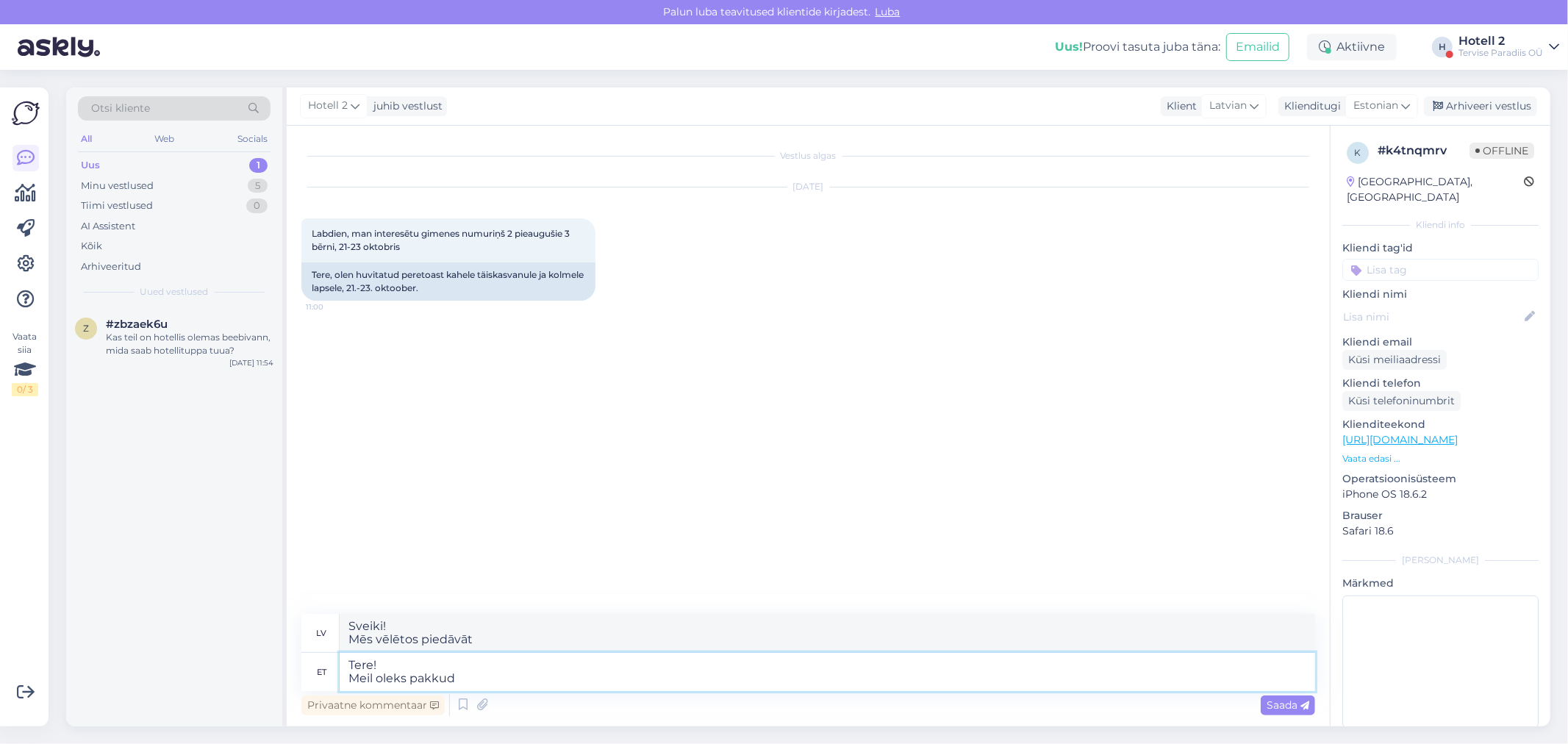
type textarea "Sveiki! Mums ir piedāvājumi"
type textarea "Tere! Meil oleks pakkuda"
type textarea "Sveiki! Mums ir ko piedāvāt"
type textarea "Tere! Meil oleks pakkuda peretuba"
type textarea "Sveiki! Mēs vēlētos piedāvāt ģimenes numuru."
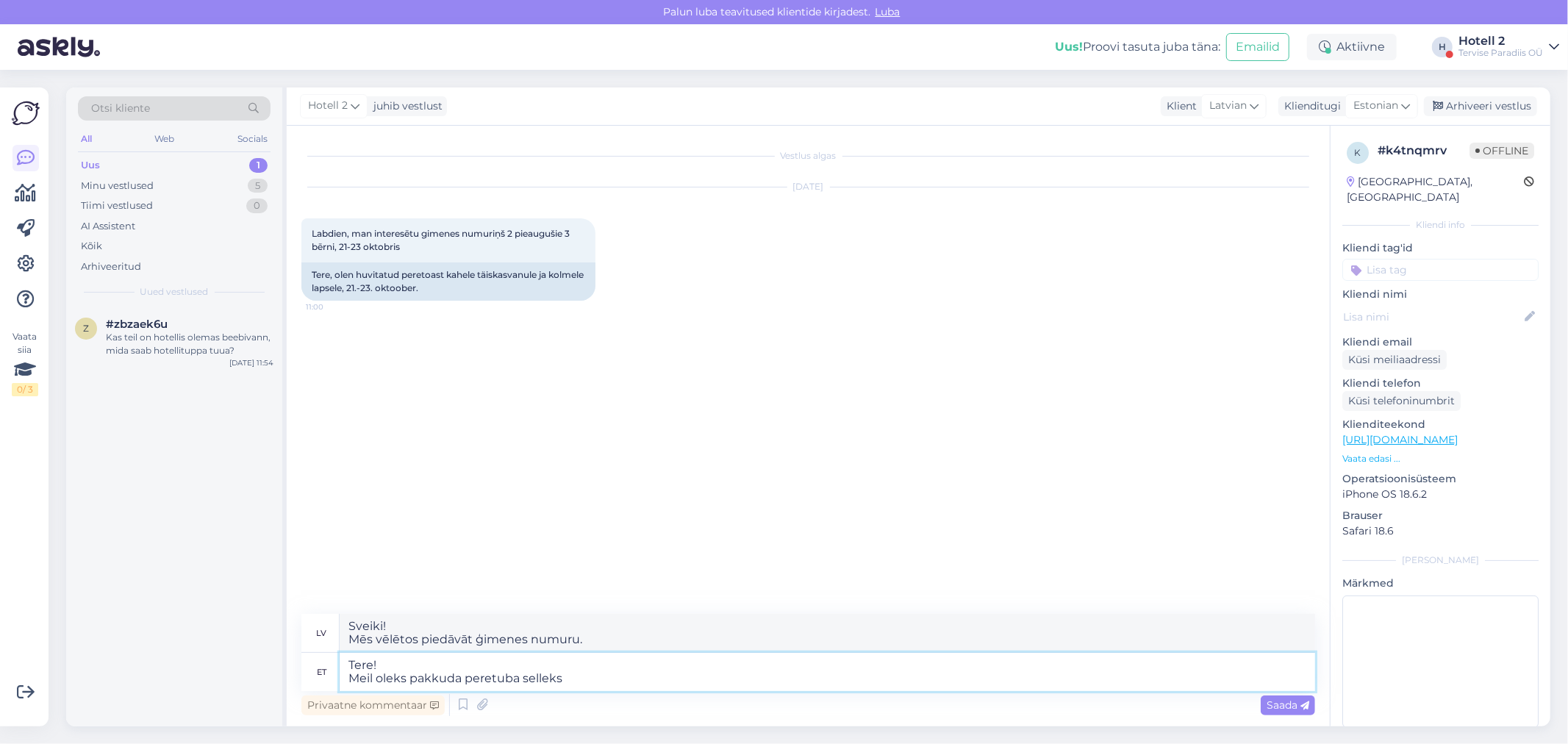
type textarea "Tere! Meil oleks pakkuda peretuba selleks"
type textarea "Sveiki! Mēs vēlētos piedāvāt ģimenes numuru šim nolūkam."
type textarea "Tere! Meil oleks pakkuda peretuba selleks kuupäevaks."
type textarea "Sveiki! Mēs vēlētos piedāvāt ģimenes numuru šim datumam."
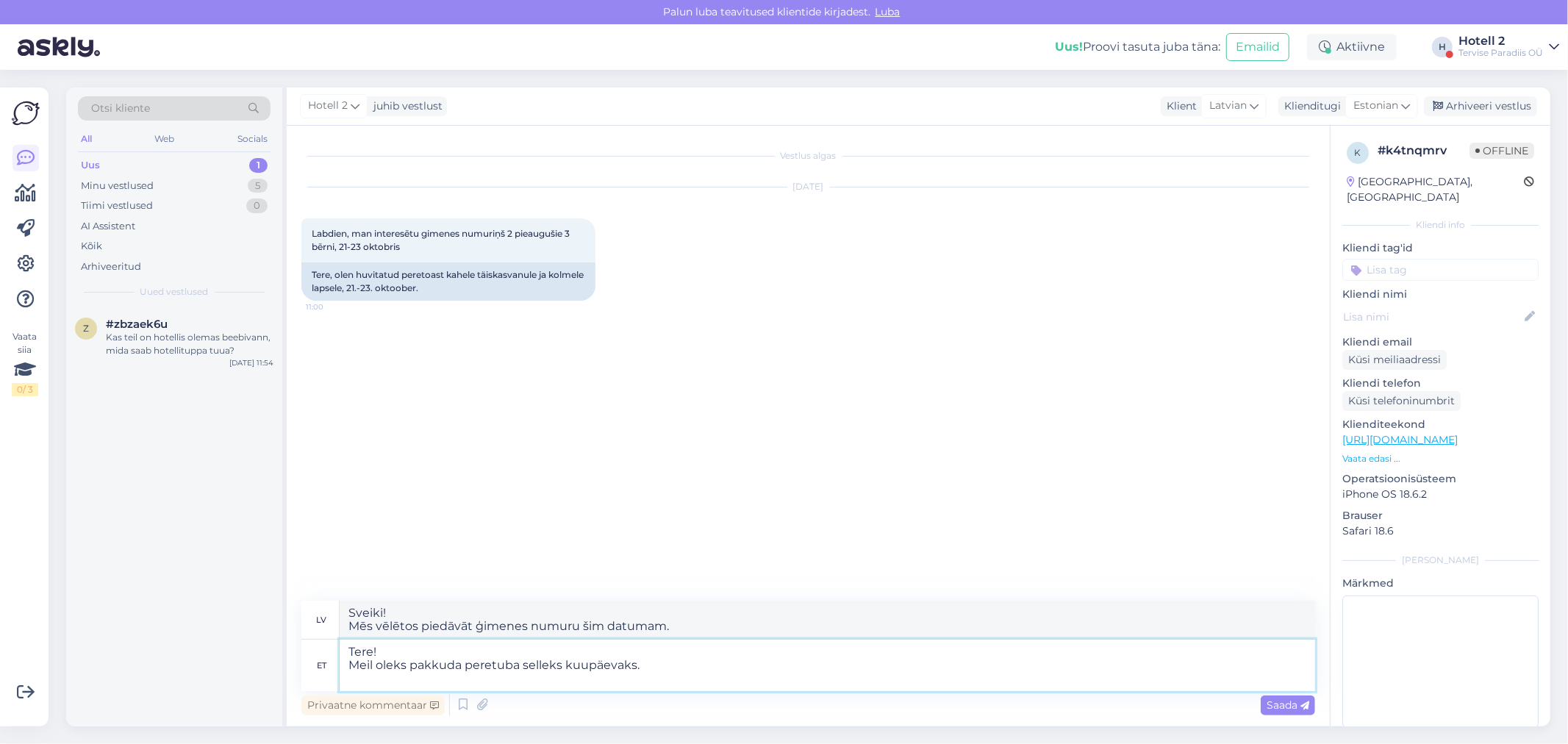
type textarea "Tere! Meil oleks pakkuda peretuba selleks kuupäevaks. P"
type textarea "Sveiki! Mēs vēlētos piedāvāt ģimenes numuru šim datumam. P"
type textarea "Tere! Meil oleks pakkuda peretuba selleks kuupäevaks. [GEOGRAPHIC_DATA]"
type textarea "Sveiki! Šim datumam mēs vēlētos piedāvāt ģimenes numuru. Ģimenes numurs"
type textarea "Tere! Meil oleks pakkuda peretuba selleks kuupäevaks. [GEOGRAPHIC_DATA] on m"
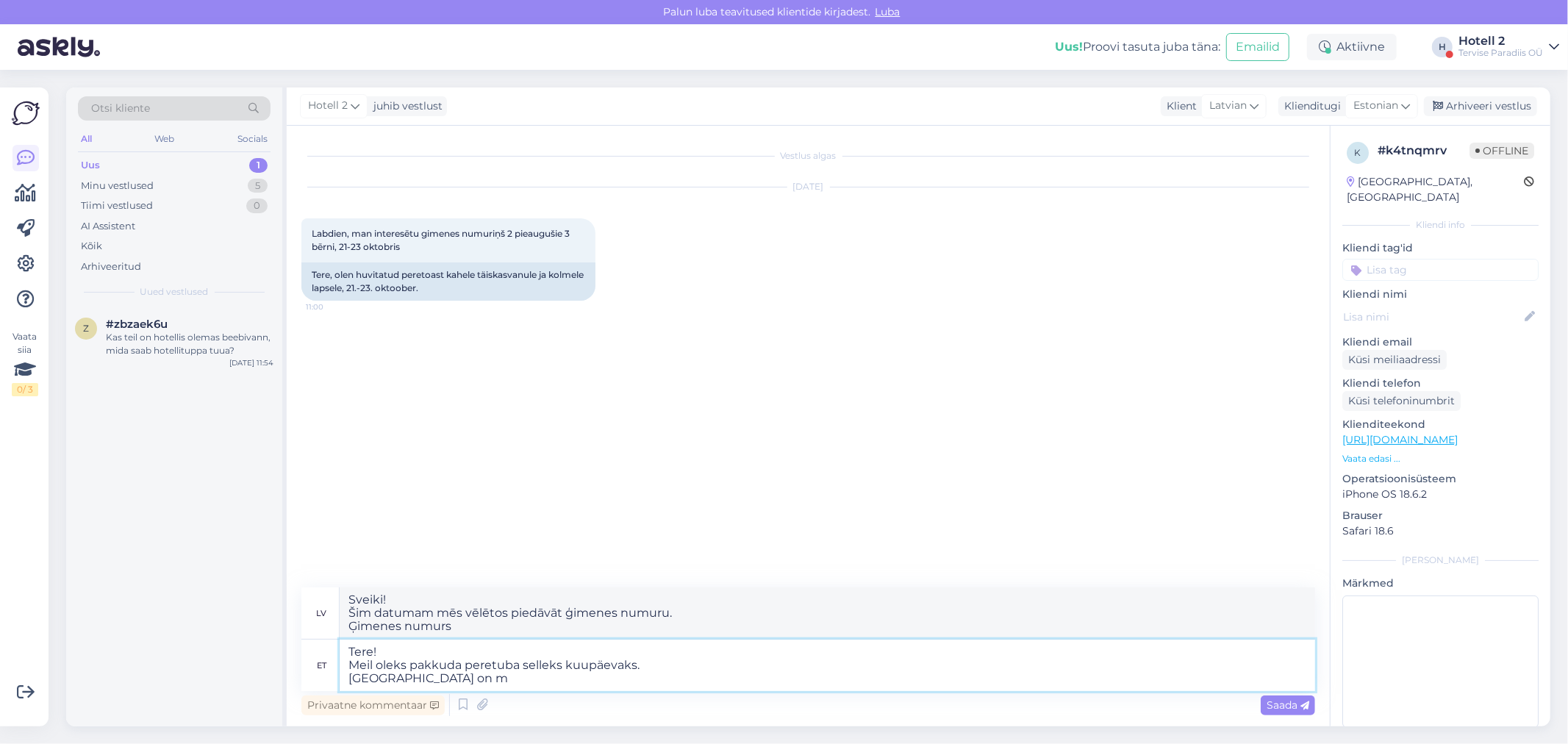
type textarea "Sveiki! Šim datumam mēs vēlētos piedāvāt ģimenes numuru. Ģimenes numurs ir"
type textarea "Tere! Meil oleks pakkuda peretuba selleks kuupäevaks. [GEOGRAPHIC_DATA]"
type textarea "Sveiki! Šim datumam mēs vēlētos piedāvāt ģimenes numuru. Ģimenes numurs"
type textarea "Tere! Meil oleks pakkuda peretuba selleks kuupäevaks. Peretuba 2"
type textarea "Sveiki! Šim datumam mēs vēlētos piedāvāt ģimenes numuru. Ģimenes numurs 2"
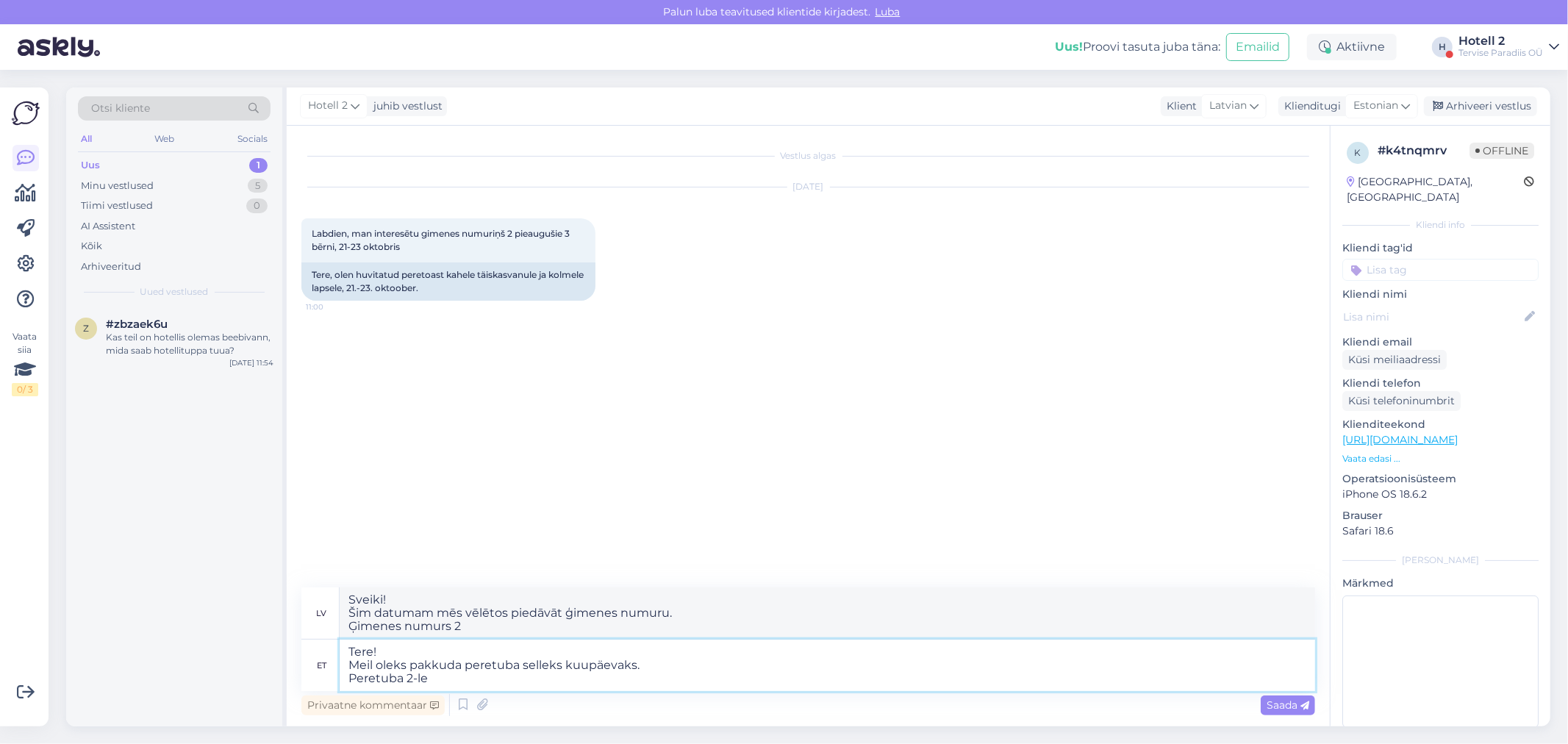
type textarea "Tere! Meil oleks pakkuda peretuba selleks kuupäevaks. Peretuba 2-le"
type textarea "Sveiki! Šim datumam mēs vēlētos piedāvāt ģimenes numuru. Ģimenes numurs 2 perso…"
type textarea "Tere! Meil oleks pakkuda peretuba selleks kuupäevaks. Peretuba 2-le täiskasvanu…"
type textarea "Sveiki! Šim datumam mēs vēlētos piedāvāt ģimenes numuru. Ģimenes numurs 2 pieau…"
type textarea "Tere! Meil oleks pakkuda peretuba selleks kuupäevaks. Peretuba 2-le täiskasvanu…"
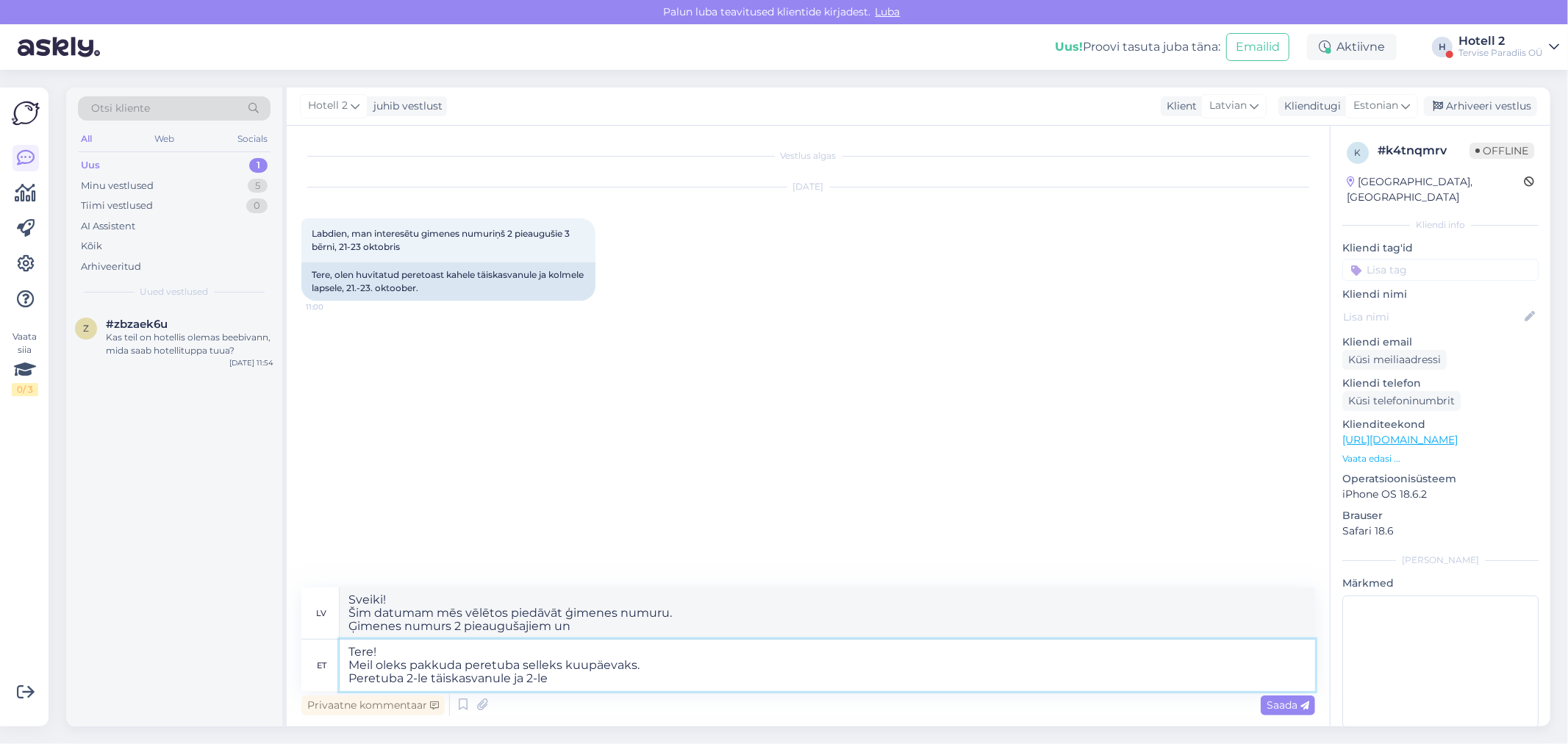
type textarea "Sveiki! Šim datumam mēs vēlētos piedāvāt ģimenes numuru. Ģimenes numurs 2 pieau…"
type textarea "Tere! Meil oleks pakkuda peretuba selleks kuupäevaks. Peretuba 2-le täiskasvanu…"
type textarea "Sveiki! Šim datumam mēs vēlētos piedāvāt ģimenes numuru. Ģimenes numurs 2 pieau…"
type textarea "Tere! Meil oleks pakkuda peretuba selleks kuupäevaks. Peretuba 2-le täiskasvanu…"
type textarea "Sveiki! Šim datumam mēs vēlētos piedāvāt ģimenes numuru. Ģimenes numurs 2 pieau…"
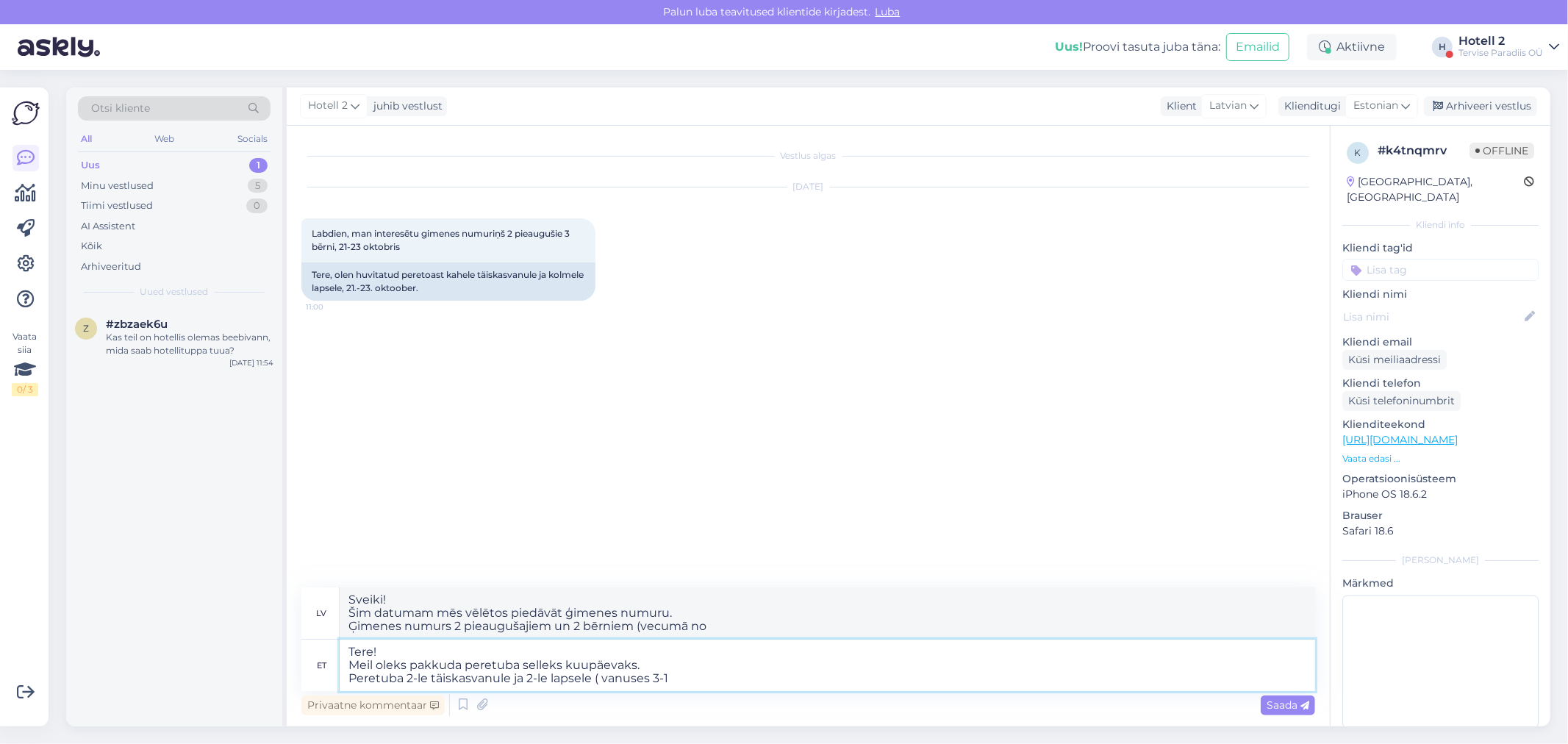
type textarea "Tere! Meil oleks pakkuda peretuba selleks kuupäevaks. Peretuba 2-le täiskasvanu…"
type textarea "Sveiki! Šim datumam mēs vēlētos piedāvāt ģimenes numuru. Ģimenes numurs 2 pieau…"
type textarea "Tere! Meil oleks pakkuda peretuba selleks kuupäevaks. Peretuba 2-le täiskasvanu…"
type textarea "Sveiki! Šim datumam mēs vēlētos piedāvāt ģimenes numuru. Ģimenes numurs 2 pieau…"
type textarea "Tere! Meil oleks pakkuda peretuba selleks kuupäevaks. Peretuba 2-le täiskasvanu…"
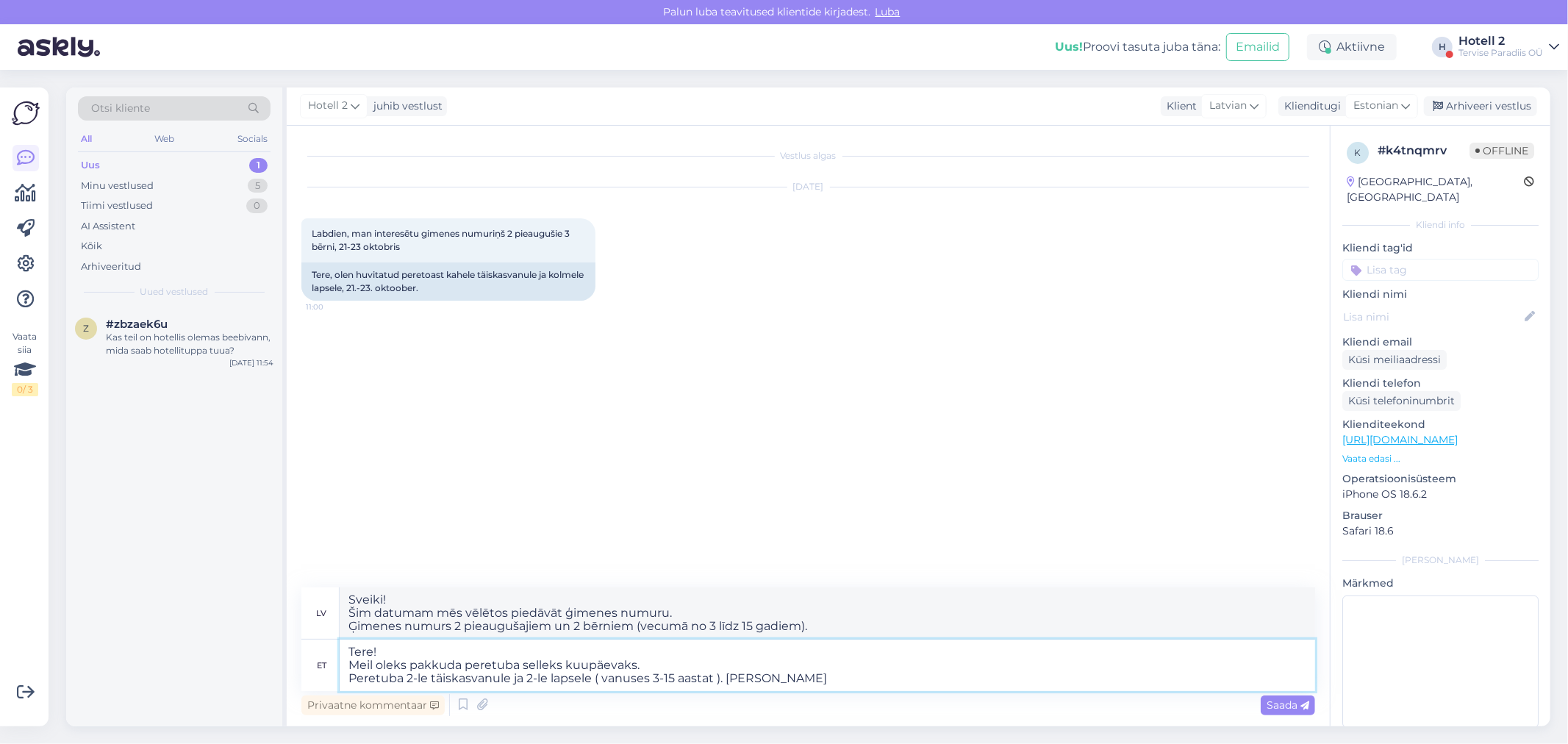
type textarea "Sveiki! Šim datumam mēs vēlētos piedāvāt ģimenes numuru. Ģimenes numurs 2 pieau…"
type textarea "Tere! Meil oleks pakkuda peretuba selleks kuupäevaks. Peretuba 2-le täiskasvanu…"
type textarea "Sveiki! Šim datumam mēs vēlētos piedāvāt ģimenes numuru. Ģimenes numurs 2 pieau…"
type textarea "Tere! Meil oleks pakkuda peretuba selleks kuupäevaks. Peretuba 2-le täiskasvanu…"
type textarea "Sveiki! Šim datumam mēs vēlētos piedāvāt ģimenes numuru. Ģimenes numurs 2 pieau…"
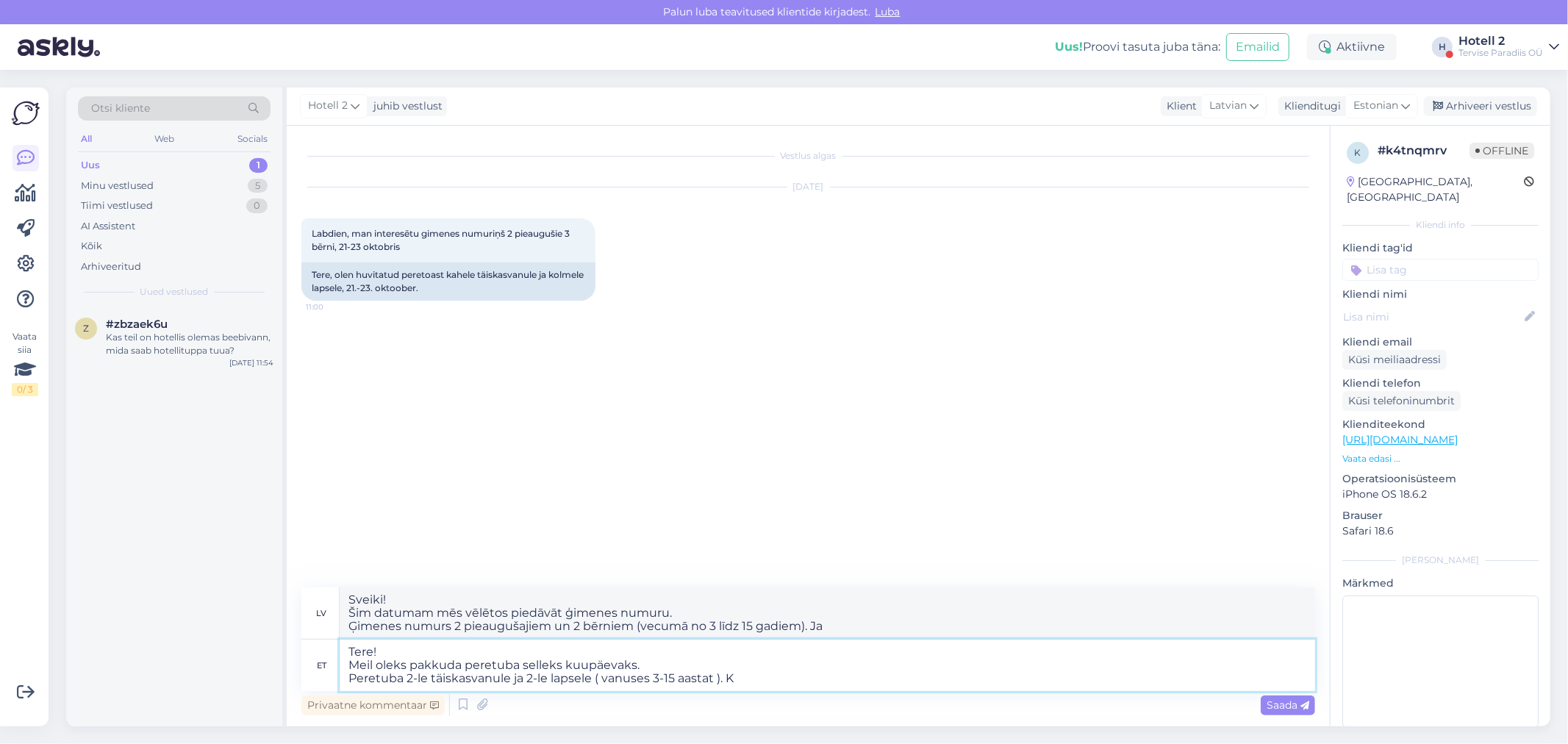
type textarea "Tere! Meil oleks pakkuda peretuba selleks kuupäevaks. Peretuba 2-le täiskasvanu…"
type textarea "Sveiki! Šim datumam mēs vēlētos piedāvāt ģimenes numuru. Ģimenes numurs 2 pieau…"
type textarea "Tere! Meil oleks pakkuda peretuba selleks kuupäevaks. Peretuba 2-le täiskasvanu…"
type textarea "Sveiki! Šim datumam mēs vēlētos piedāvāt ģimenes numuru. Ģimenes numurs 2 pieau…"
type textarea "Tere! Meil oleks pakkuda peretuba selleks kuupäevaks. Peretuba 2-le täiskasvanu…"
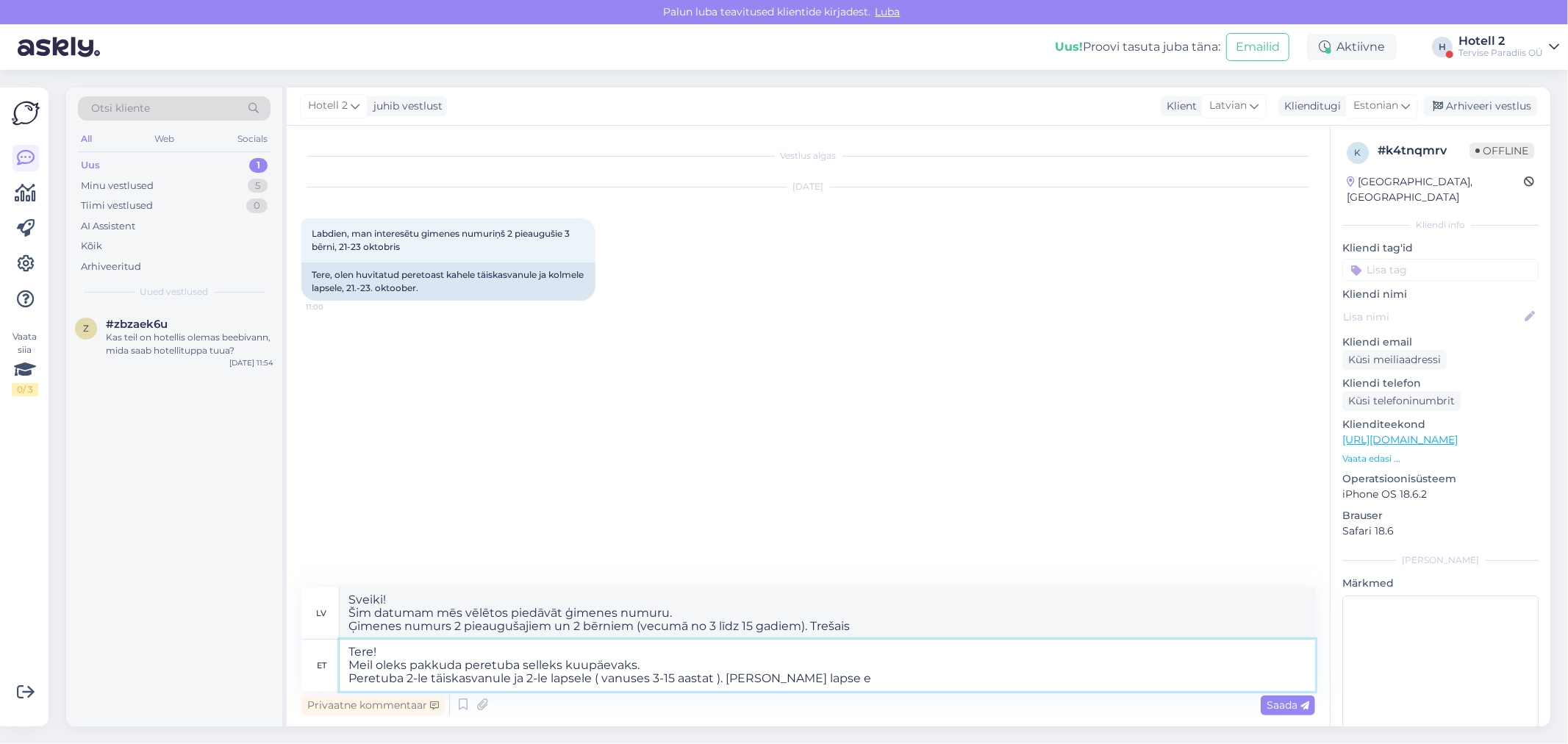
type textarea "Sveiki! Šim datumam mēs vēlētos piedāvāt ģimenes numuru. Ģimenes numurs 2 pieau…"
type textarea "Tere! Meil oleks pakkuda peretuba selleks kuupäevaks. Peretuba 2-le täiskasvanu…"
type textarea "Sveiki! Šim datumam mēs vēlētos piedāvāt ģimenes numuru. Ģimenes numurs 2 pieau…"
type textarea "Tere! Meil oleks pakkuda peretuba selleks kuupäevaks. Peretuba 2-le täiskasvanu…"
type textarea "Sveiki! Šim datumam mēs vēlētos piedāvāt ģimenes numuru. Ģimenes numurs 2 pieau…"
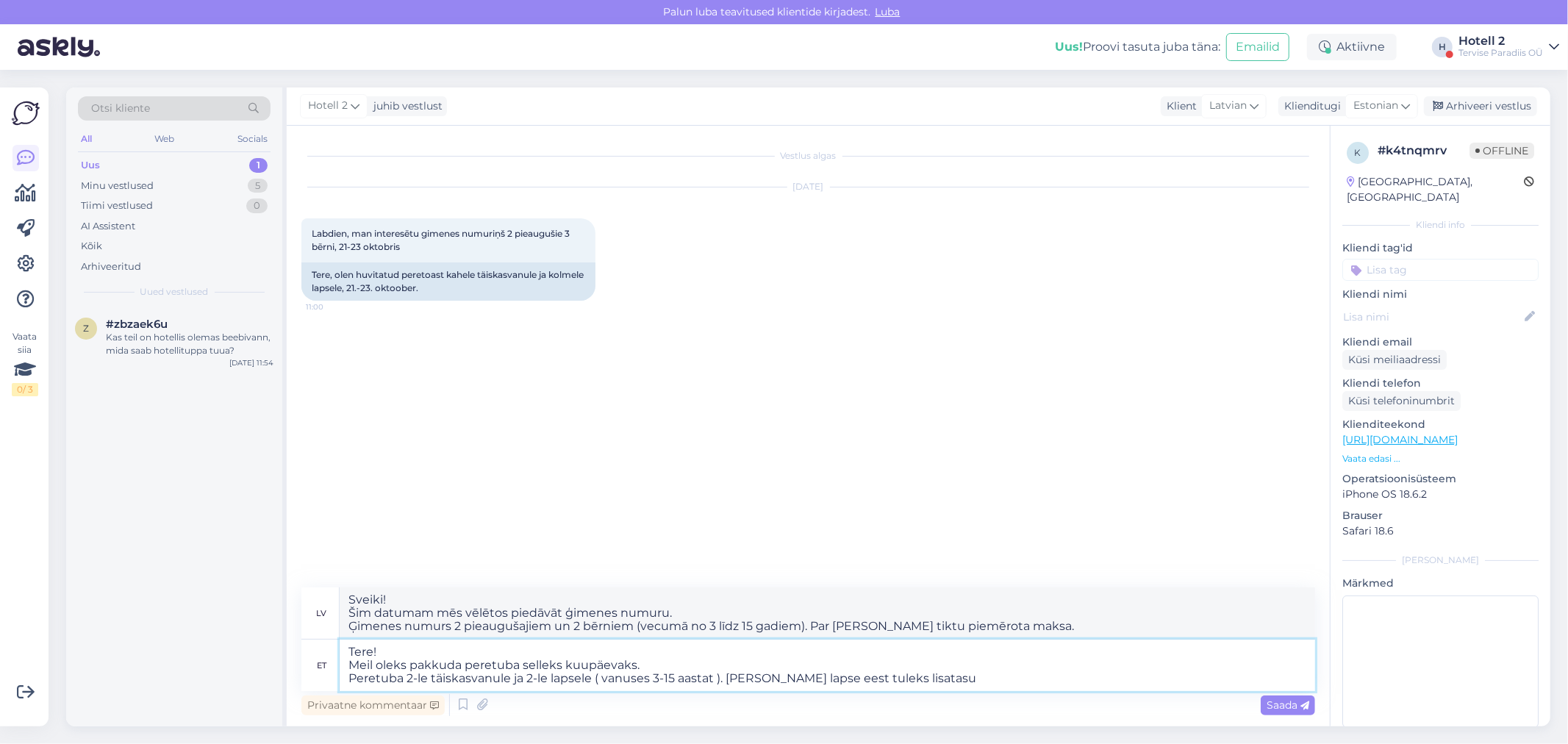
type textarea "Tere! Meil oleks pakkuda peretuba selleks kuupäevaks. Peretuba 2-le täiskasvanu…"
type textarea "Sveiki! Šim datumam mēs vēlētos piedāvāt ģimenes numuru. Ģimenes numurs 2 pieau…"
type textarea "Tere! Meil oleks pakkuda peretuba selleks kuupäevaks. Peretuba 2-le täiskasvanu…"
type textarea "Sveiki! Šim datumam mēs vēlētos piedāvāt ģimenes numuru. Ģimenes numurs 2 pieau…"
type textarea "Tere! Meil oleks pakkuda peretuba selleks kuupäevaks. Peretuba 2-le täiskasvanu…"
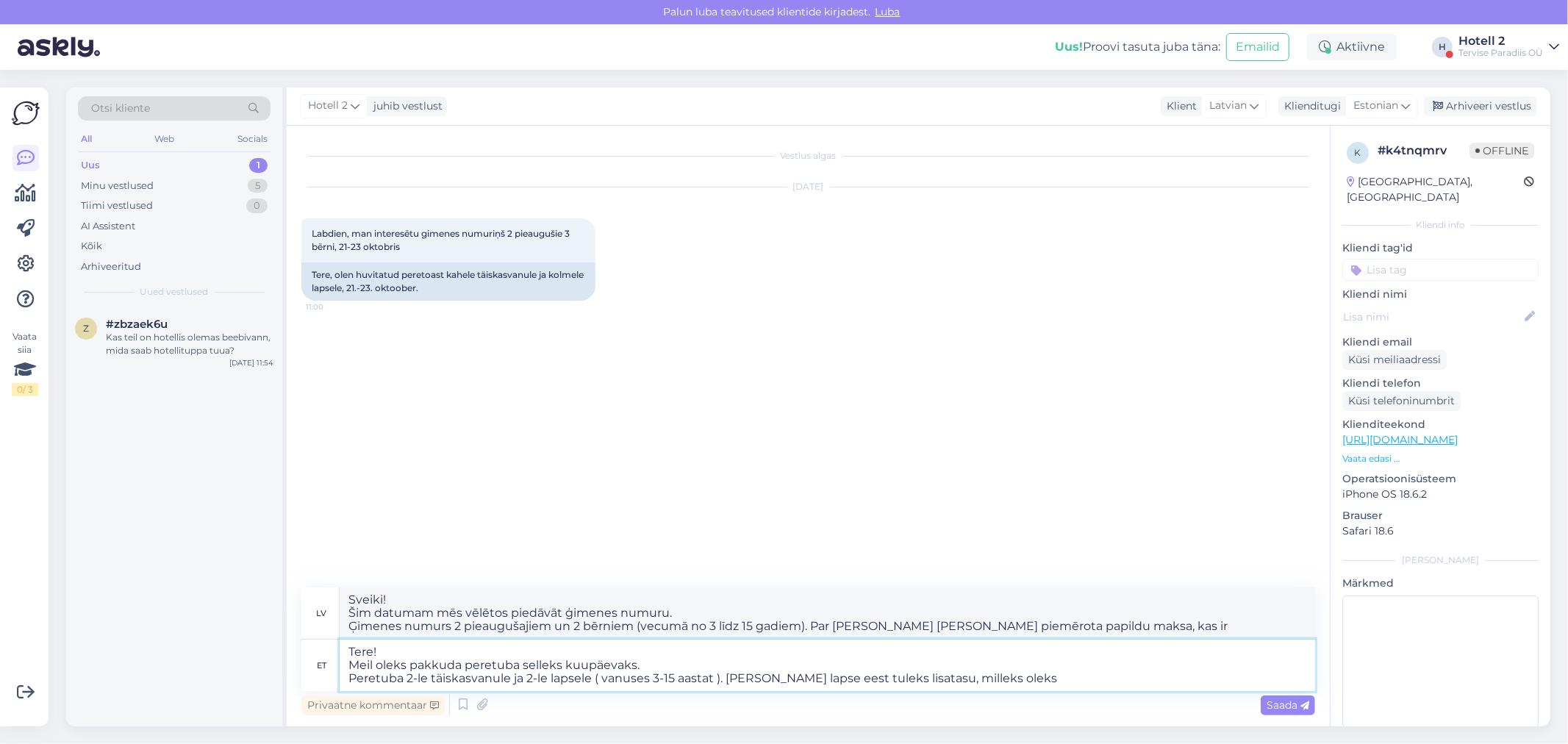
type textarea "Sveiki! Šim datumam mēs vēlētos piedāvāt ģimenes numuru. Ģimenes numurs 2 pieau…"
type textarea "Tere! Meil oleks pakkuda peretuba selleks kuupäevaks. Peretuba 2-le täiskasvanu…"
type textarea "Sveiki! Šim datumam mēs vēlētos piedāvāt ģimenes numuru. Ģimenes numurs 2 pieau…"
type textarea "Tere! Meil oleks pakkuda peretuba selleks kuupäevaks. Peretuba 2-le täiskasvanu…"
type textarea "Sveiki! Šim datumam mēs vēlētos piedāvāt ģimenes numuru. Ģimenes numurs 2 pieau…"
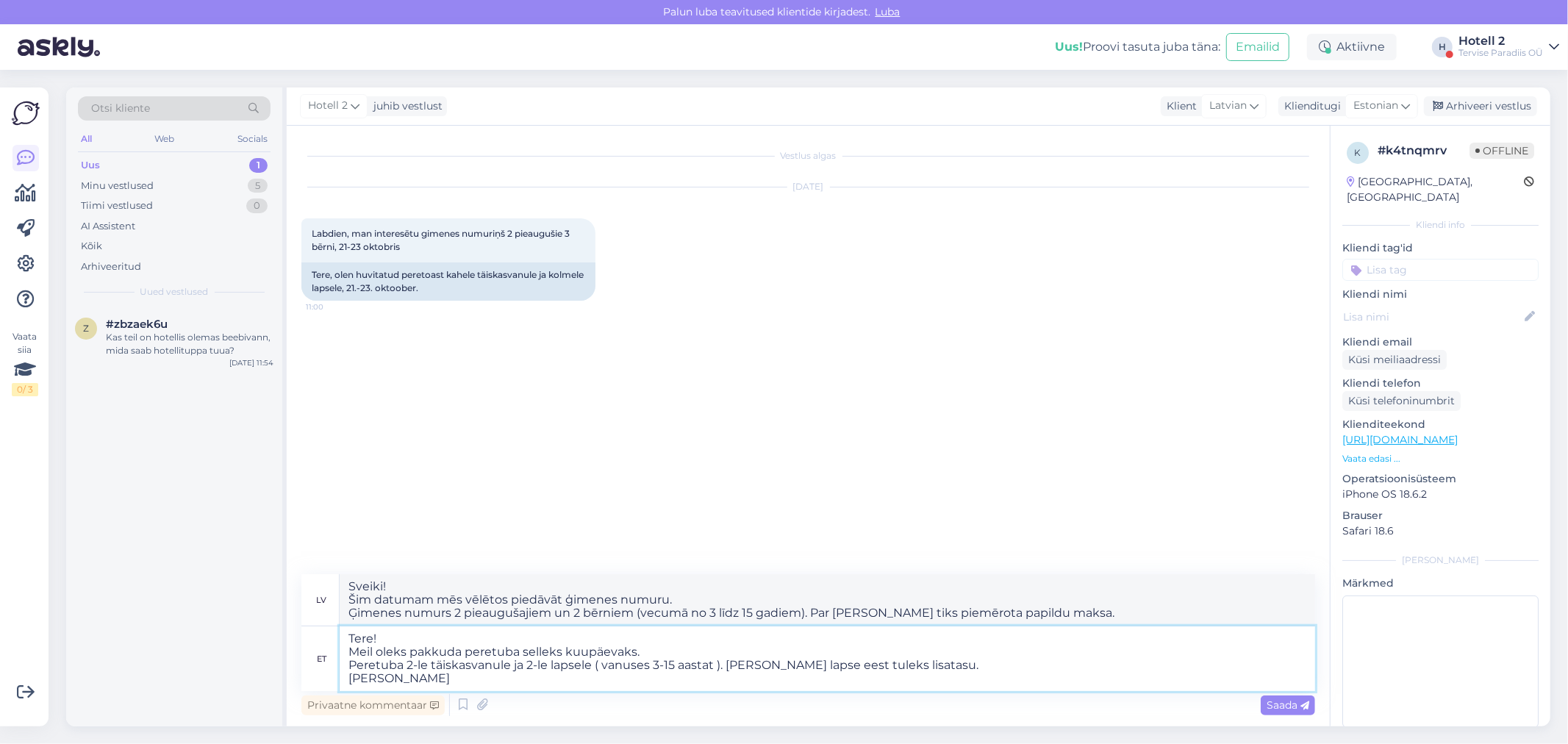
type textarea "Tere! Meil oleks pakkuda peretuba selleks kuupäevaks. Peretuba 2-le täiskasvanu…"
type textarea "Sveiki! Šim datumam mēs vēlētos piedāvāt ģimenes numuru. Ģimenes numurs 2 pieau…"
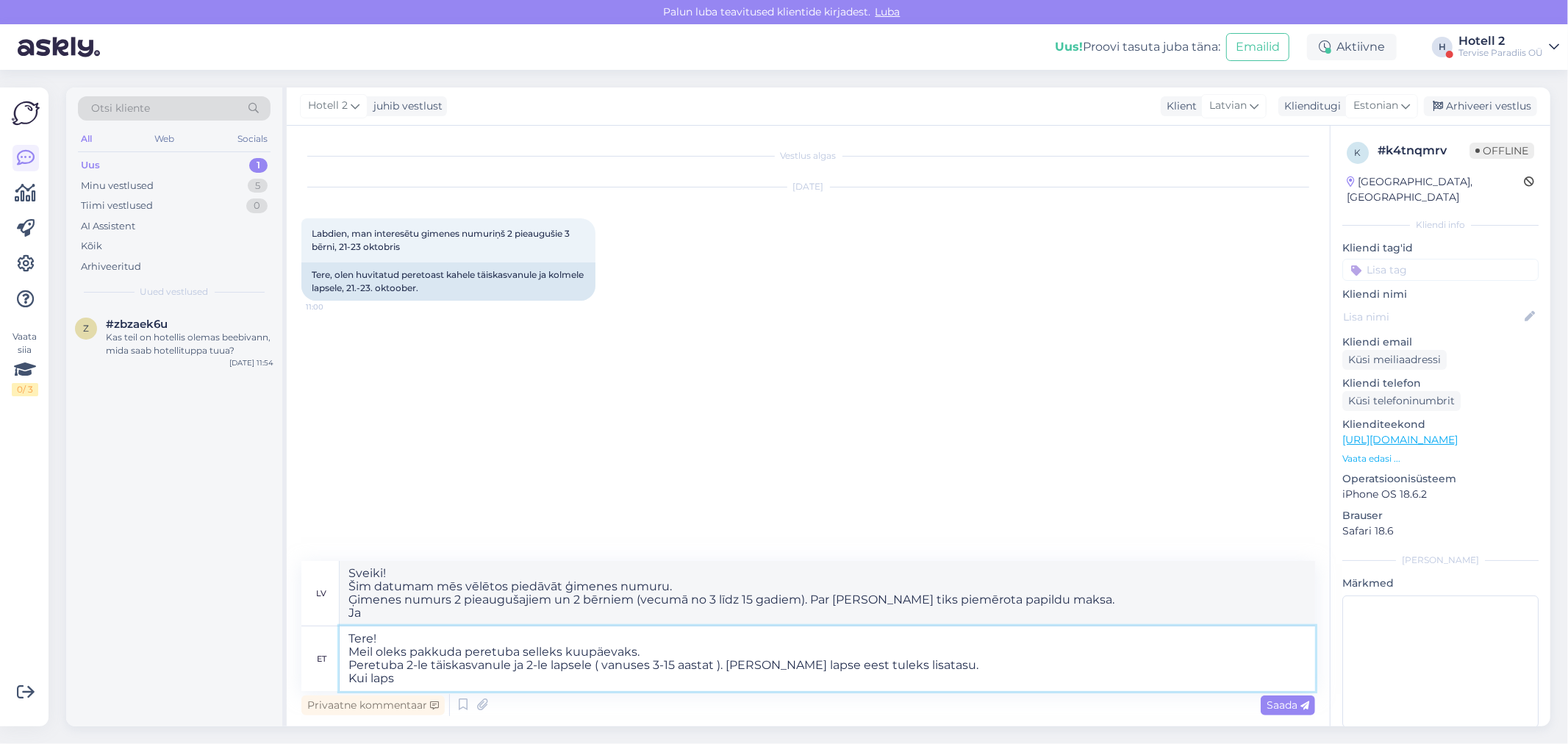
type textarea "Tere! Meil oleks pakkuda peretuba selleks kuupäevaks. Peretuba 2-le täiskasvanu…"
type textarea "Sveiki! Šim datumam mēs vēlētos piedāvāt ģimenes numuru. Ģimenes numurs 2 pieau…"
type textarea "Tere! Meil oleks pakkuda peretuba selleks kuupäevaks. Peretuba 2-le täiskasvanu…"
type textarea "Sveiki! Šim datumam mēs vēlētos piedāvāt ģimenes numuru. Ģimenes numurs 2 pieau…"
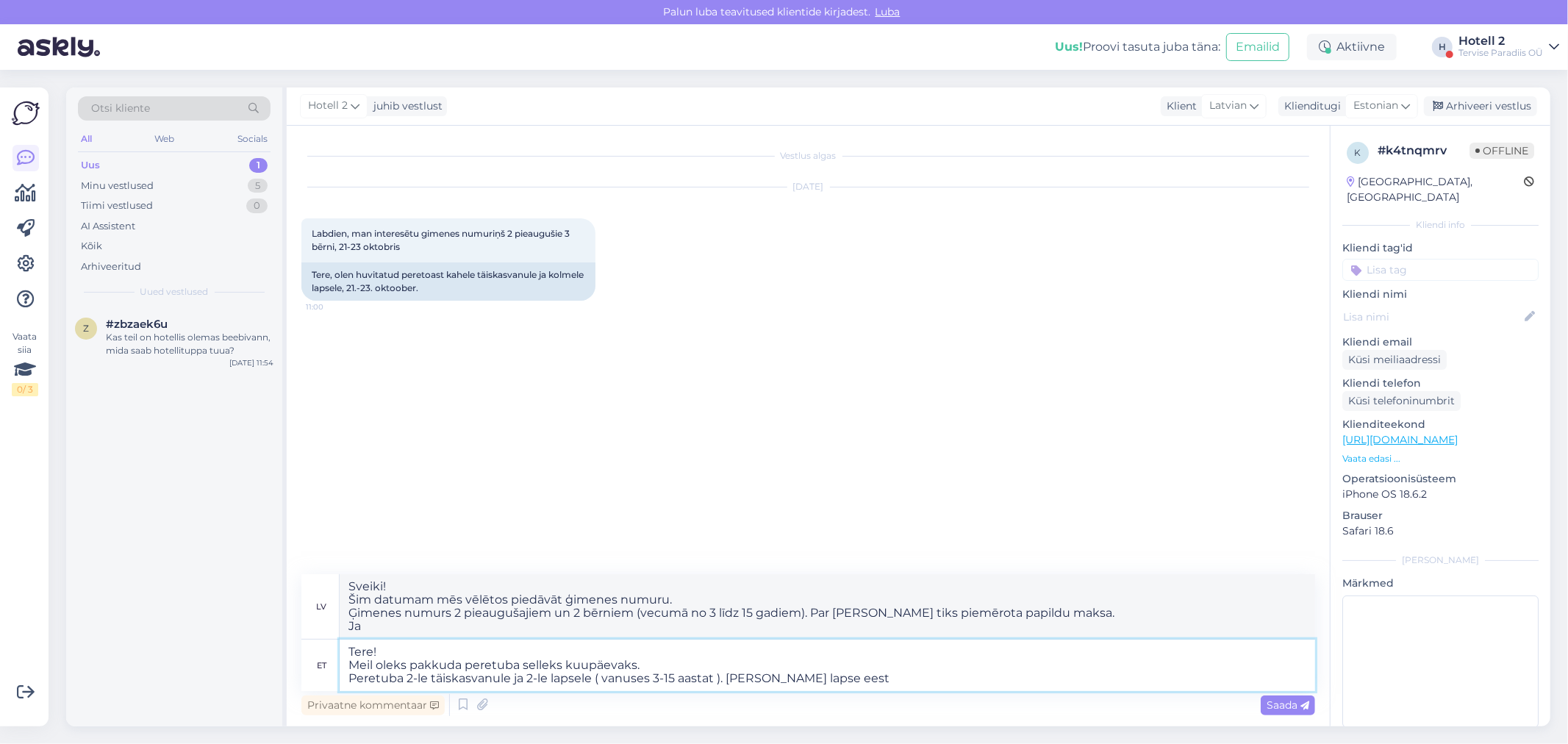
type textarea "Tere! Meil oleks pakkuda peretuba selleks kuupäevaks. Peretuba 2-le täiskasvanu…"
type textarea "Sveiki! Šim datumam mēs vēlētos piedāvāt ģimenes numuru. Ģimenes numurs 2 pieau…"
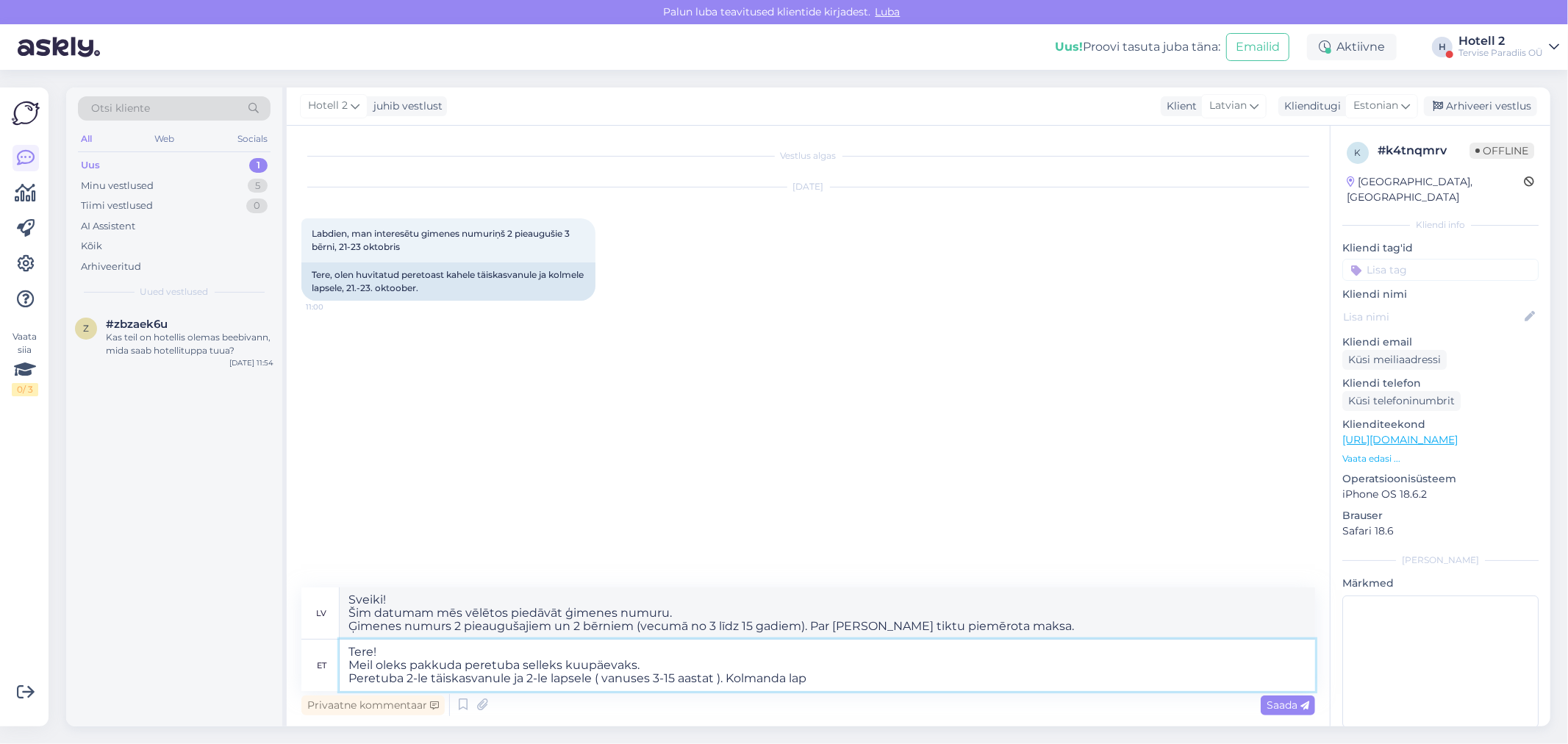
type textarea "Tere! Meil oleks pakkuda peretuba selleks kuupäevaks. Peretuba 2-le täiskasvanu…"
type textarea "Sveiki! Šim datumam mēs vēlētos piedāvāt ģimenes numuru. Ģimenes numurs 2 pieau…"
type textarea "Tere! Meil oleks pakkuda peretuba selleks kuupäevaks. Peretuba 2-le täiskasvanu…"
type textarea "Sveiki! Šim datumam mēs vēlētos piedāvāt ģimenes numuru. Ģimenes numurs 2 pieau…"
type textarea "Tere! Meil oleks pakkuda peretuba selleks kuupäevaks. Peretuba 2-le täiskasvanu…"
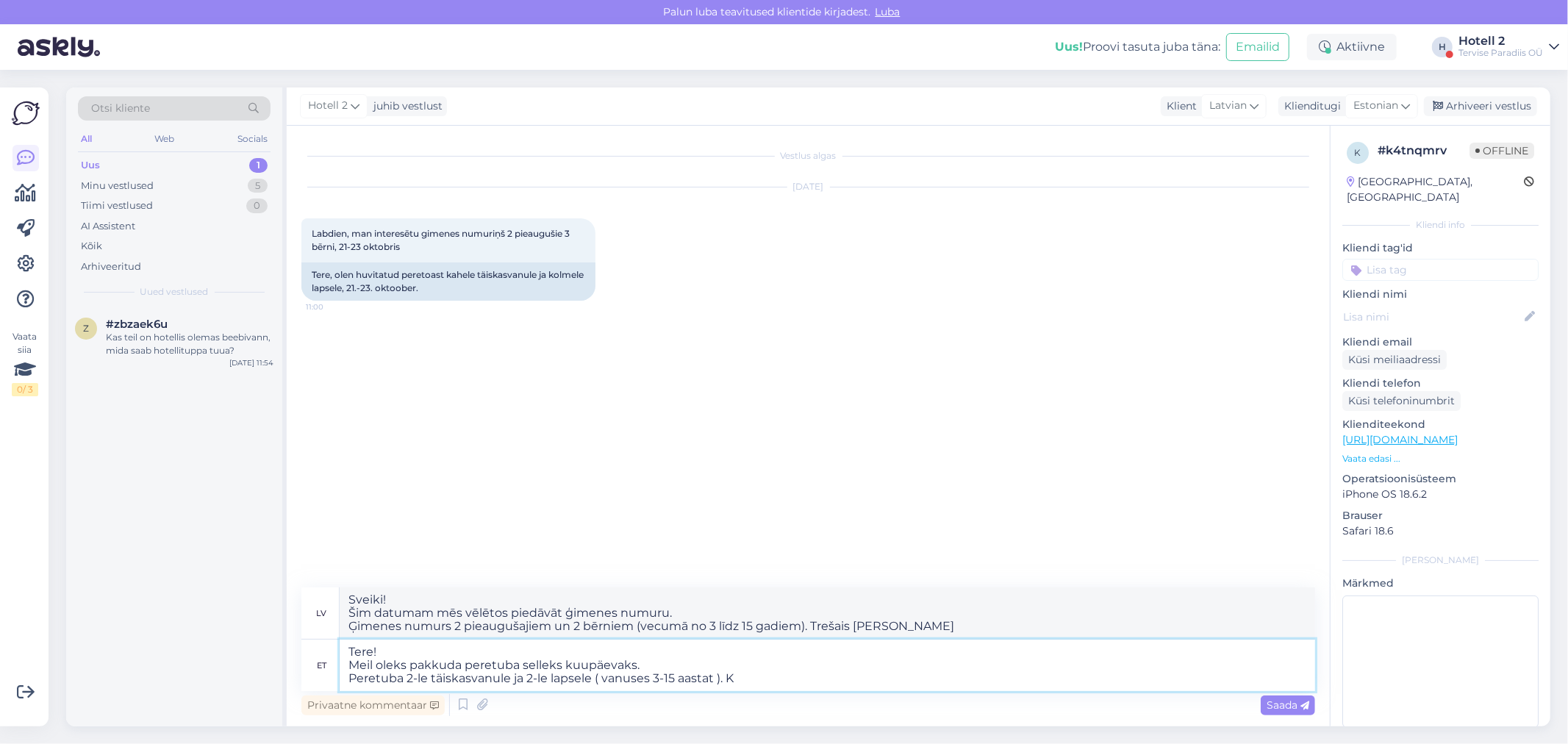
type textarea "Sveiki! Šim datumam mēs vēlētos piedāvāt ģimenes numuru. Ģimenes numurs 2 pieau…"
type textarea "Tere! Meil oleks pakkuda peretuba selleks kuupäevaks. Peretuba 2-le täiskasvanu…"
type textarea "Sveiki! Šim datumam mēs vēlētos piedāvāt ģimenes numuru. Ģimenes numurs 2 pieau…"
type textarea "Tere! Meil oleks pakkuda peretuba selleks kuupäevaks. Peretuba 2-le täiskasvanu…"
type textarea "Sveiki! Šim datumam mēs vēlētos piedāvāt ģimenes numuru. Ģimenes numurs 2 pieau…"
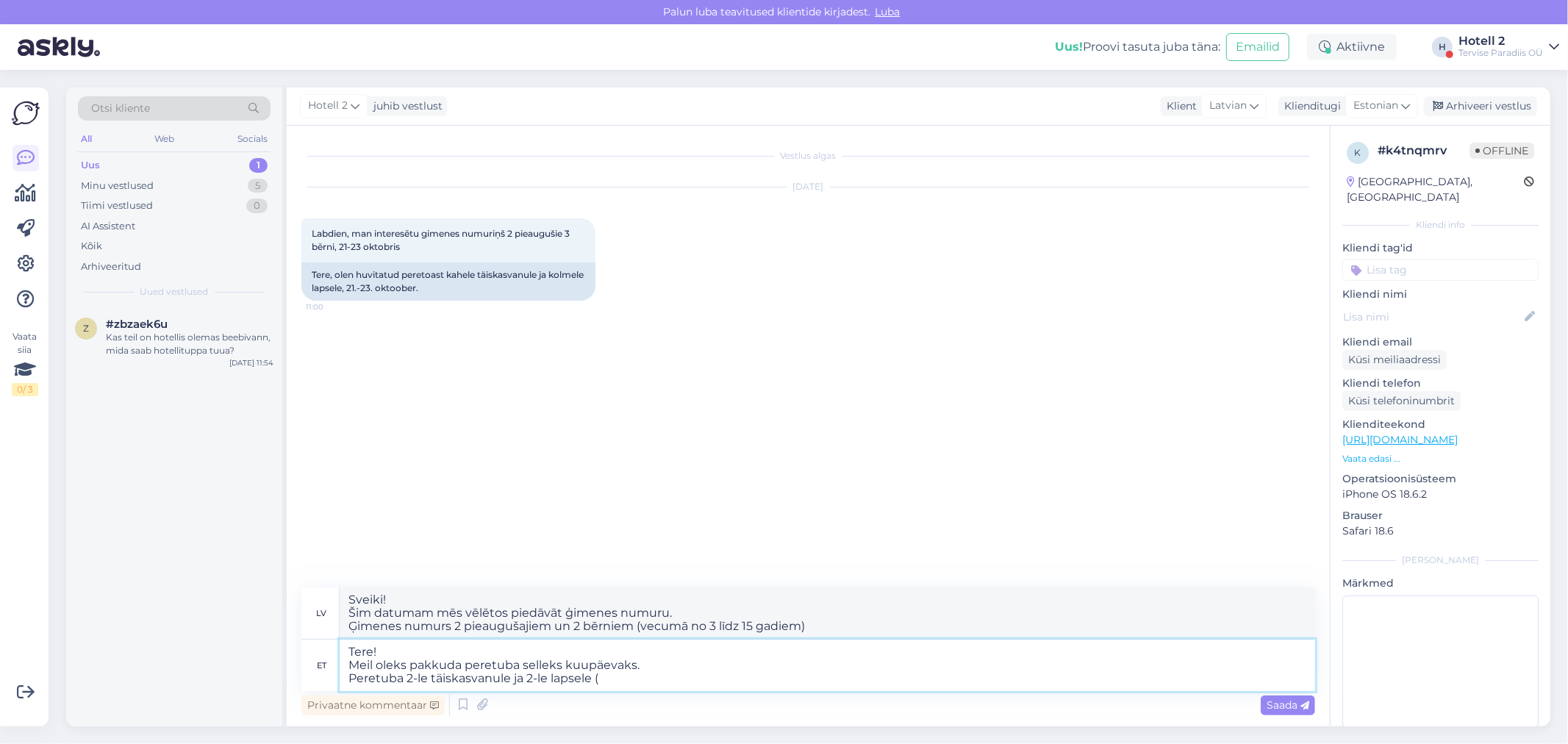
type textarea "Tere! Meil oleks pakkuda peretuba selleks kuupäevaks. Peretuba 2-le täiskasvanu…"
type textarea "Sveiki! Šim datumam mēs vēlētos piedāvāt ģimenes numuru. Ģimenes numurs 2 pieau…"
type textarea "Tere! Meil oleks pakkuda peretuba selleks kuupäevaks. Peretuba 2-le täiskasvanu…"
type textarea "Sveiki! Šim datumam mēs vēlētos piedāvāt ģimenes numuru. Ģimenes numurs 2 pieau…"
type textarea "Tere! Meil oleks pakkuda peretuba selleks kuupäevaks. Peretuba 2-le täiskasvanu…"
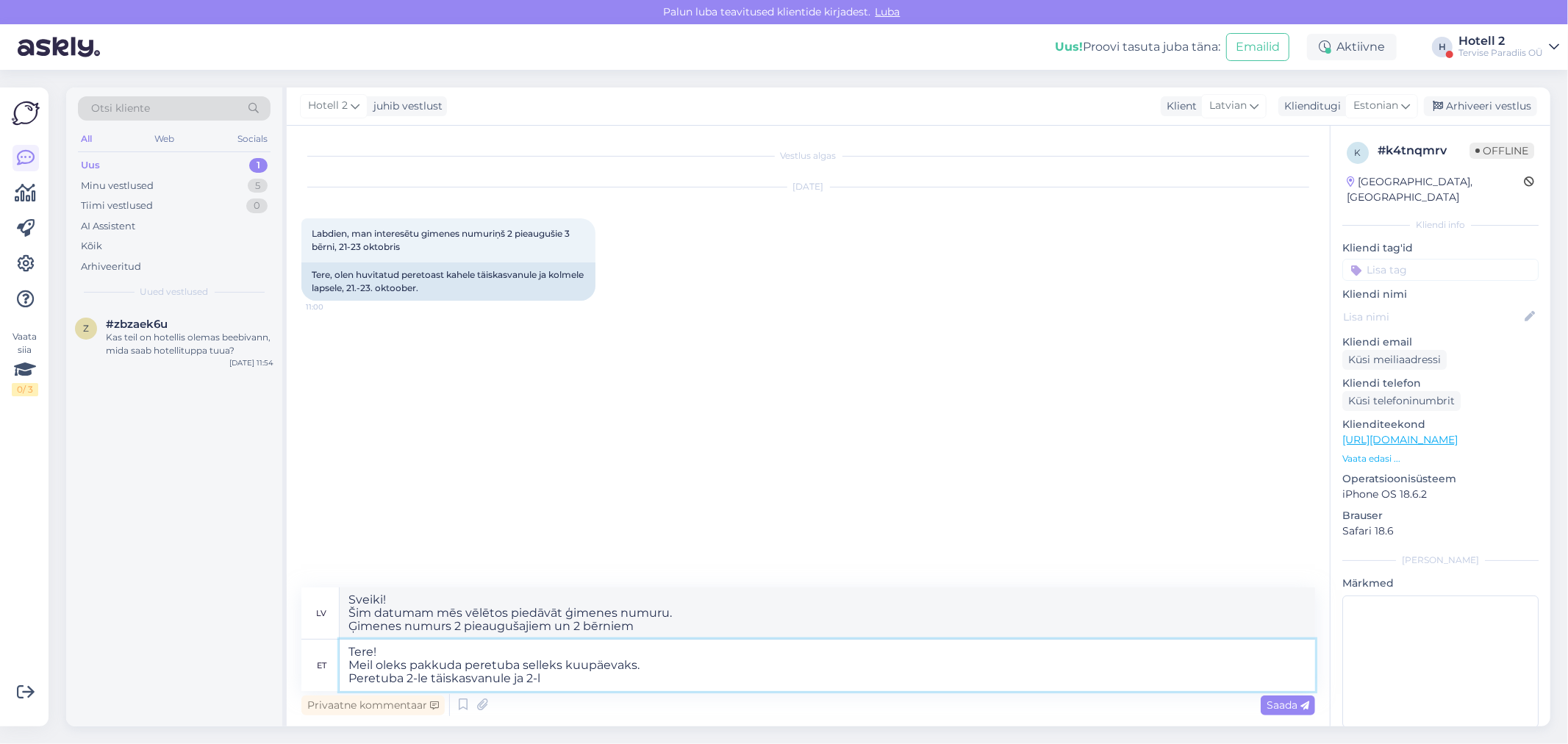
type textarea "Sveiki! Šim datumam mēs vēlētos piedāvāt ģimenes numuru. Ģimenes numurs 2 pieau…"
type textarea "Tere! Meil oleks pakkuda peretuba selleks kuupäevaks. Peretuba 2-le täiskasvanul"
type textarea "Sveiki! Šim datumam mēs vēlētos piedāvāt ģimenes numuru. Ģimenes numurs 2 pieau…"
type textarea "Tere! Meil oleks pakkuda peretuba selleks kuupäevaks. Peretuba 2-le täiskasvanu"
type textarea "Sveiki! Šim datumam mēs vēlētos piedāvāt ģimenes numuru. Ģimenes numurs 2 pieau…"
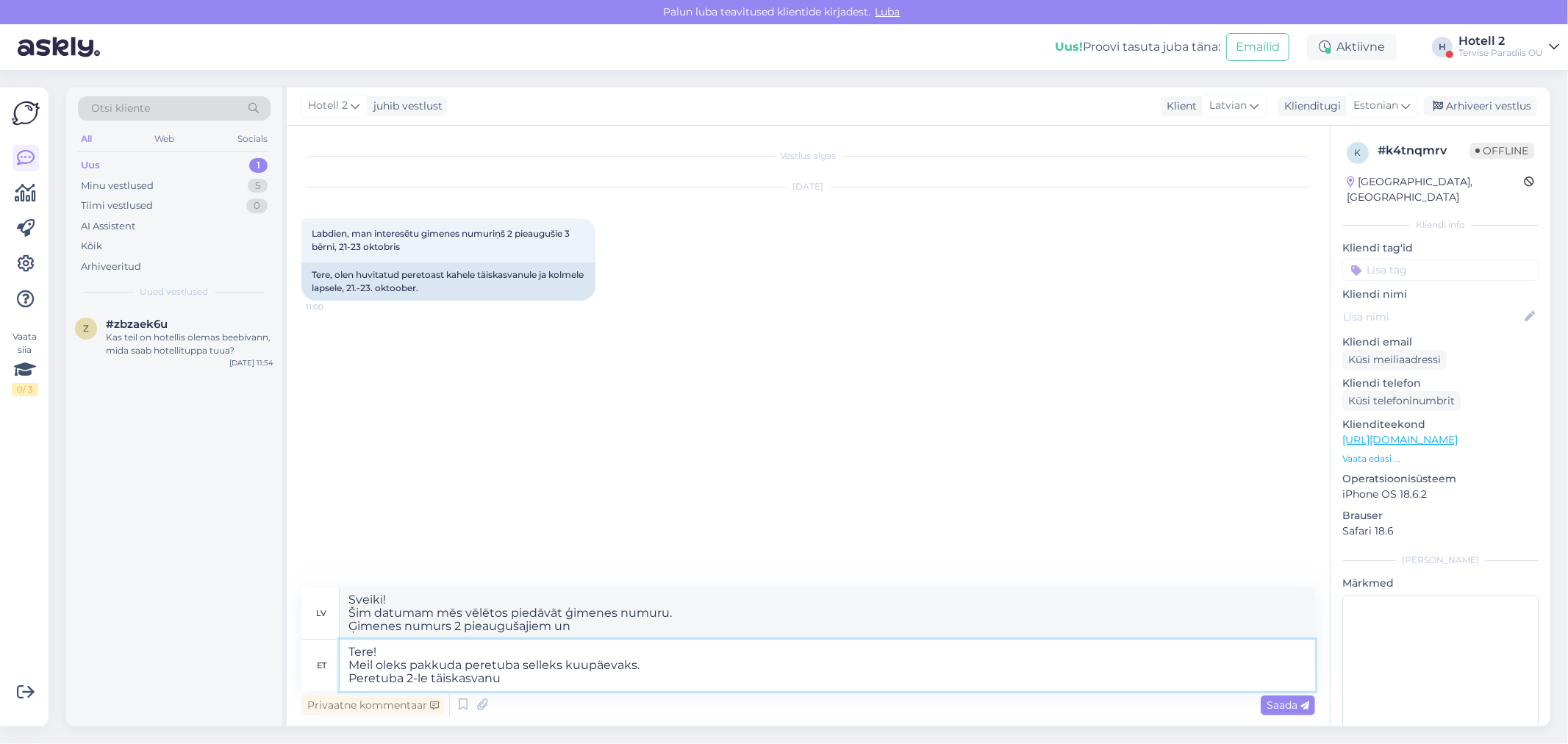
type textarea "Tere! Meil oleks pakkuda peretuba selleks kuupäevaks. Peretuba 2-le täiskasvan"
type textarea "Sveiki! Šim datumam mēs vēlētos piedāvāt ģimenes numuru. Ģimenes numurs 2 pieau…"
type textarea "Tere! Meil oleks pakkuda peretuba selleks kuupäevaks. Peretuba 2"
type textarea "Sveiki! Šim datumam mēs vēlētos piedāvāt ģimenes numuru. Ģimenes numurs 2 perso…"
type textarea "Tere! Meil oleks pakkuda peretuba selleks kuupäevaks. Peret"
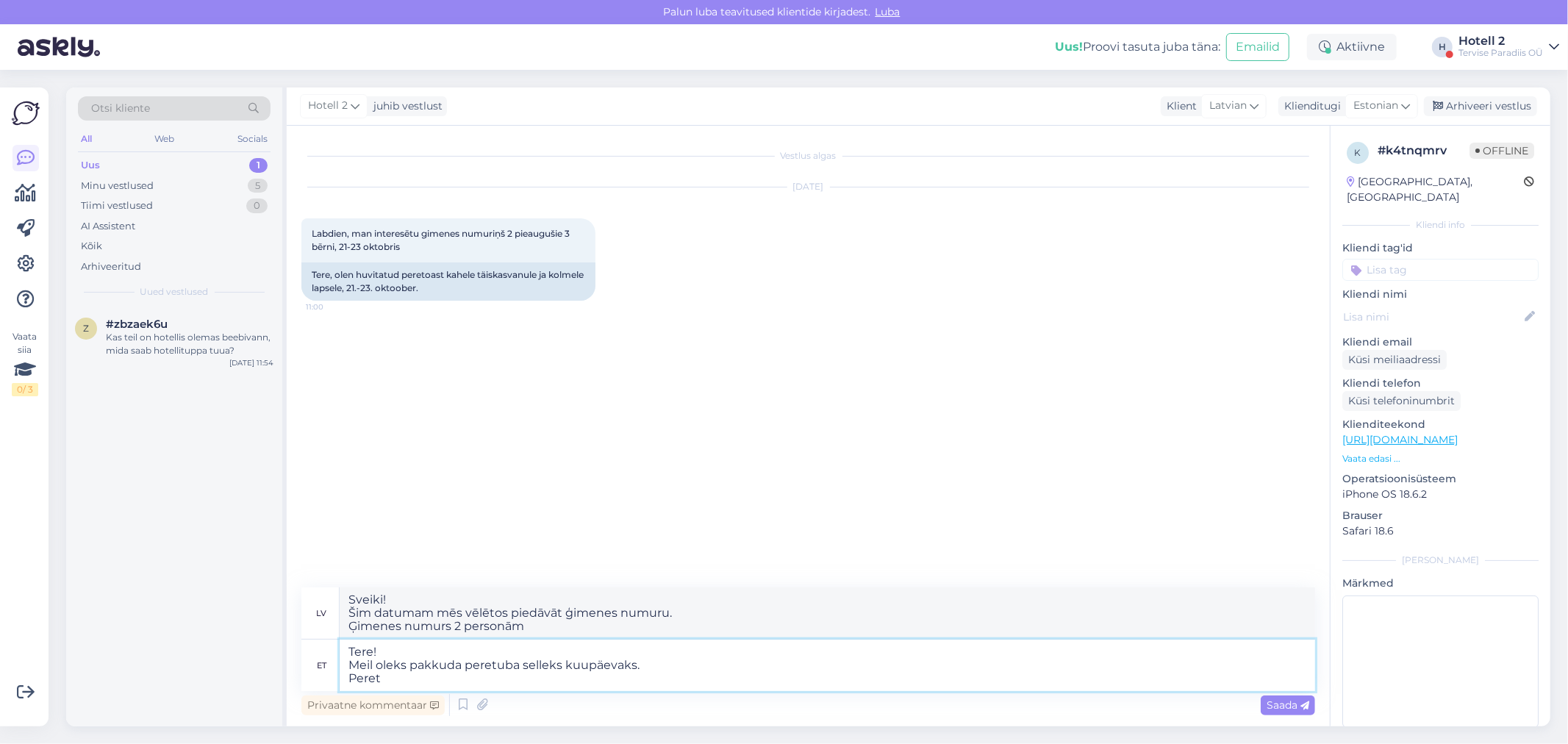
type textarea "Sveiki! Šim datumam mēs vēlētos piedāvāt ģimenes numuru. Ģimenes numurs"
type textarea "Tere! Meil oleks pakkuda peretuba selleks kuupäevaks."
type textarea "Sveiki! Mēs vēlētos piedāvāt ģimenes numuru šim datumam."
type textarea "Tere! Meil oleks pakkuda peretuba selleks kuupäevaks. Küsiks"
type textarea "Sveiki! Mēs vēlētos piedāvāt ģimenes numuru šim datumam. [GEOGRAPHIC_DATA]"
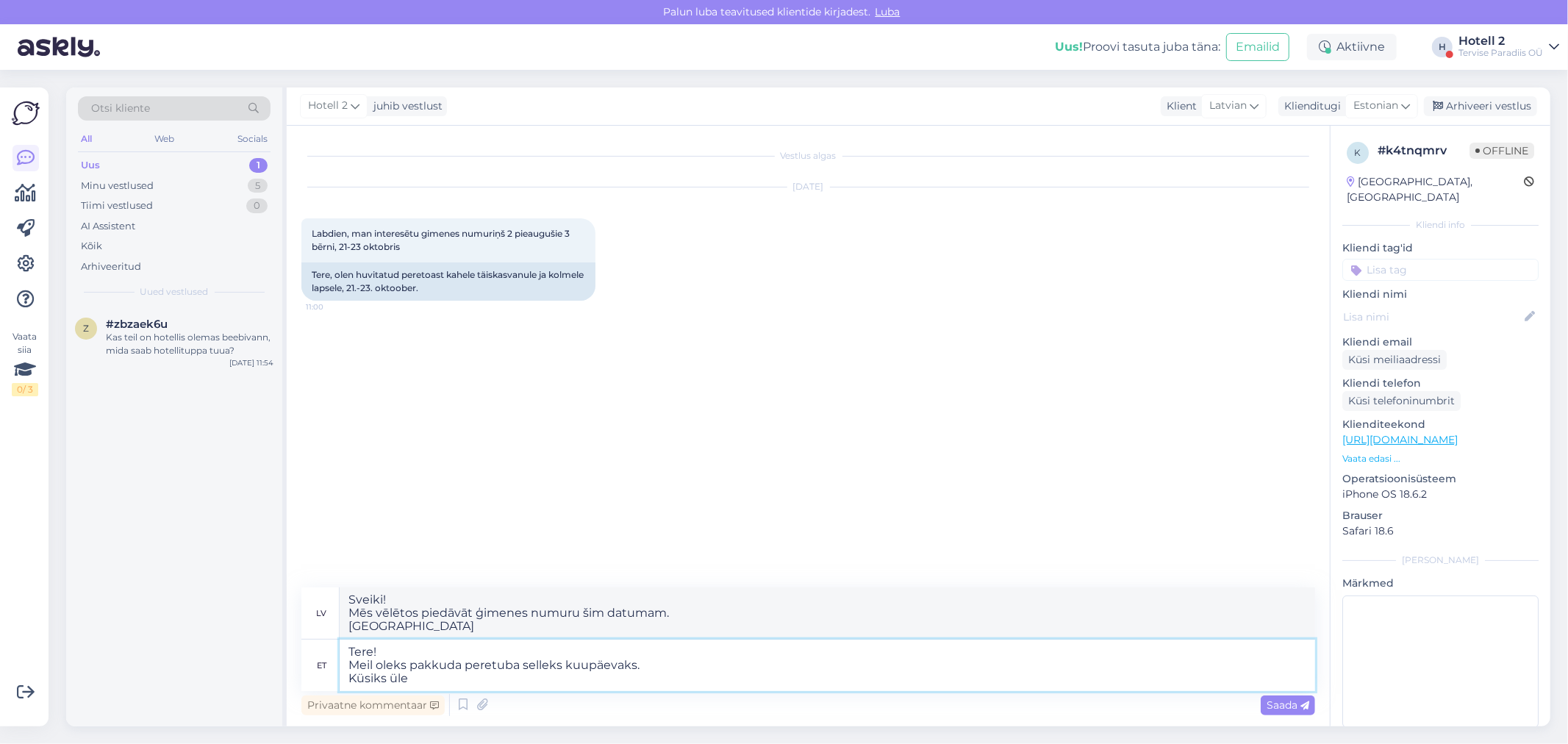
type textarea "Tere! Meil oleks pakkuda peretuba selleks kuupäevaks. Küsiks üle"
type textarea "Sveiki! Mēs vēlētos piedāvāt ģimenes numuru šim datumam. Es vēlētos par to paja…"
type textarea "Tere! Meil oleks pakkuda peretuba selleks kuupäevaks. Küsiks üle laste"
type textarea "Sveiki! Šim datumam mēs vēlētos piedāvāt ģimenes numuru. Es vēlētos pajautāt pa…"
type textarea "Tere! Meil oleks pakkuda peretuba selleks kuupäevaks. Küsiks üle laste vanused."
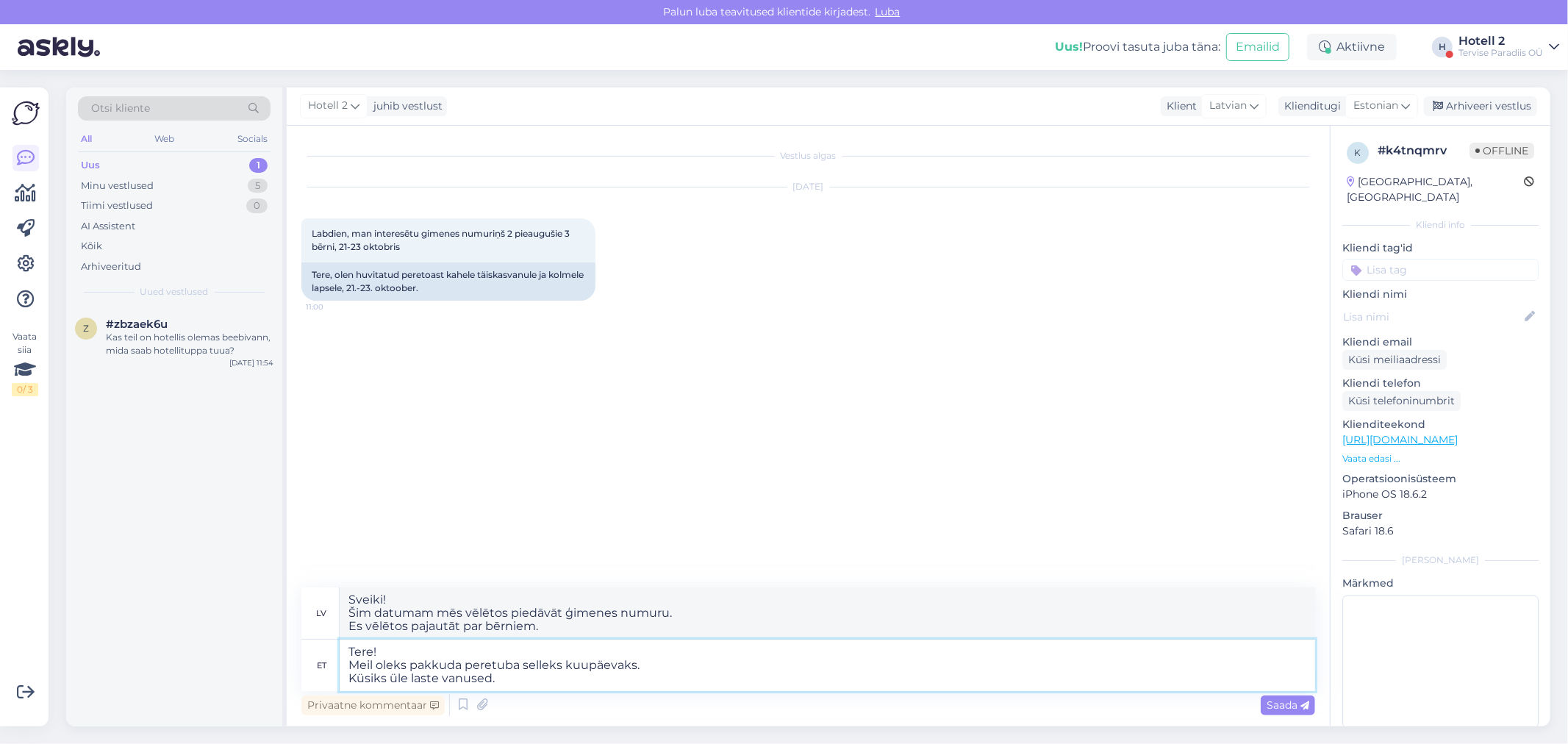
type textarea "Sveiki! Mēs vēlētos piedāvāt ģimenes numuru šim datumam. Es vēlētos pajautāt pa…"
type textarea "Tere! Meil oleks pakkuda peretuba selleks kuupäevaks. Küsiks üle laste vanused,…"
type textarea "Sveiki! Šim datumam mēs vēlētos piedāvāt ģimenes numuru. Es vēlētos pajautāt pa…"
type textarea "Tere! Meil oleks pakkuda peretuba selleks kuupäevaks. Küsiks üle laste vanused,…"
type textarea "Sveiki! Mēs vēlētos piedāvāt ģimenes numuru šim datumam. Es vēlētos pajautāt pa…"
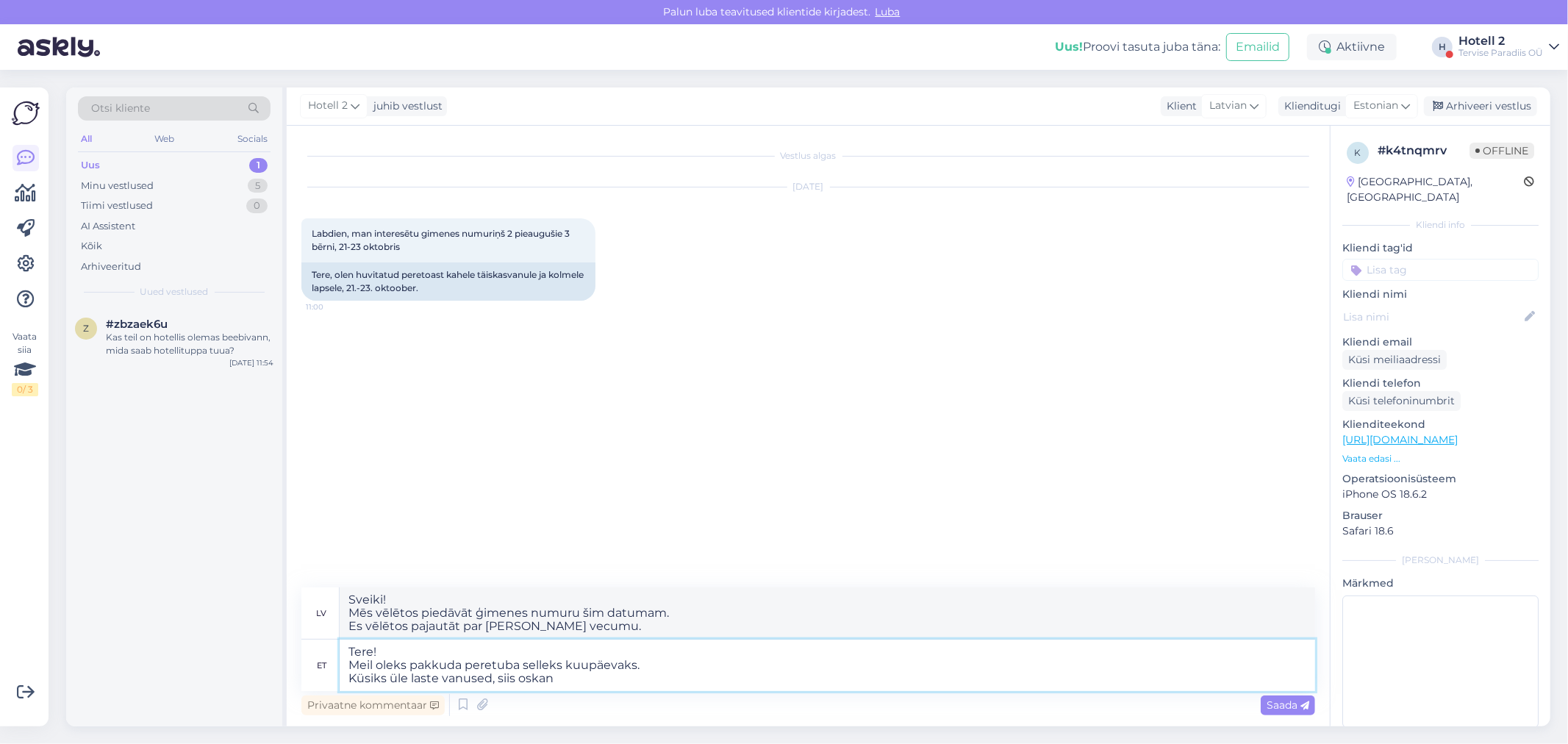
type textarea "Tere! Meil oleks pakkuda peretuba selleks kuupäevaks. Küsiks üle laste vanused,…"
type textarea "Sveiki! Mēs vēlētos piedāvāt ģimenes numuru šim datumam. Es vēlētos pajautāt pa…"
type textarea "Tere! Meil oleks pakkuda peretuba selleks kuupäevaks. Küsiks üle laste vanused,…"
type textarea "Sveiki! Mēs vēlētos piedāvāt ģimenes numuru šim datumam. Es vēlētos pajautāt pa…"
type textarea "Tere! Meil oleks pakkuda peretuba selleks kuupäevaks. Küsiks üle laste vanused,…"
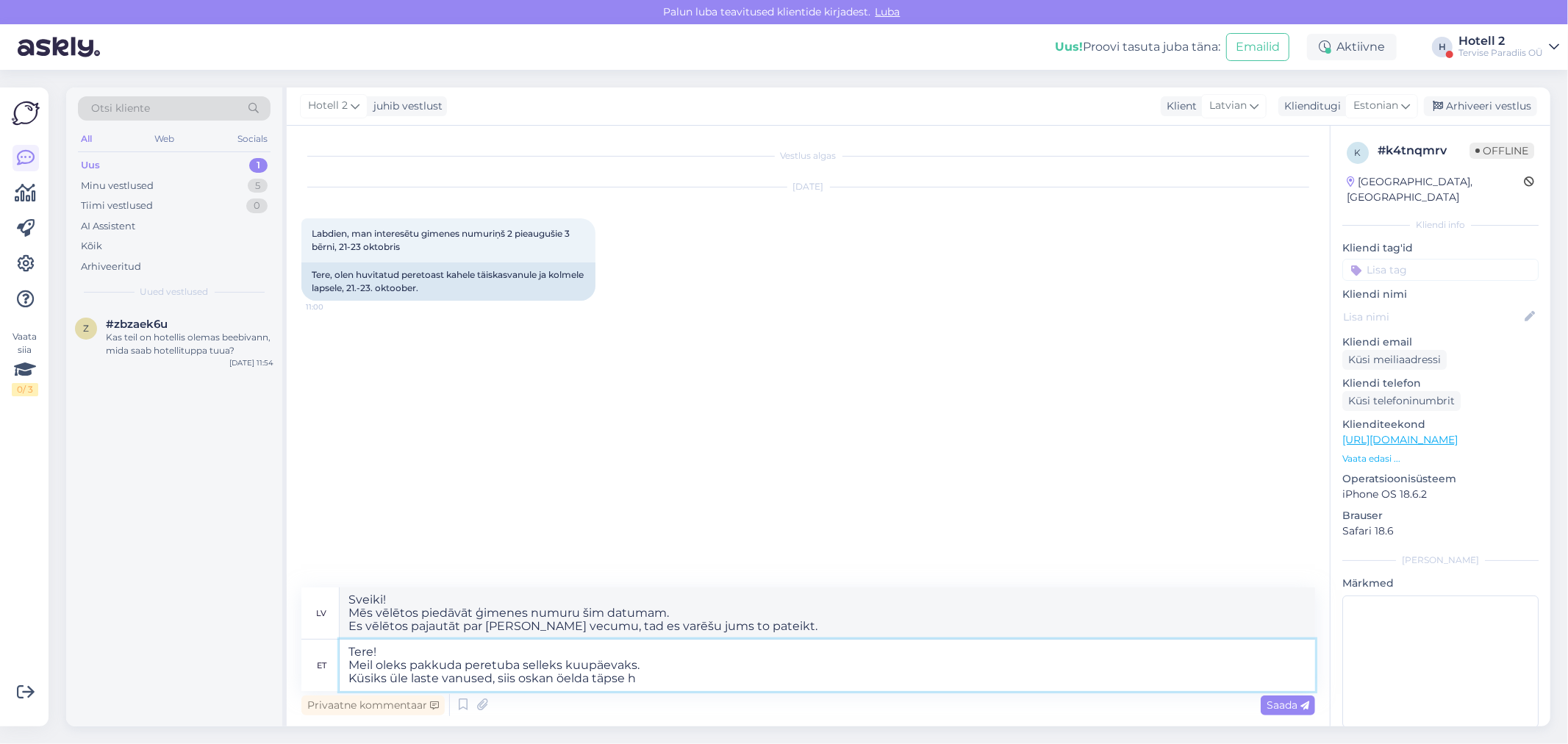
type textarea "Sveiki! Mēs vēlētos piedāvāt ģimenes numuru šim datumam. Es vēlētos pajautāt pa…"
type textarea "Tere! Meil oleks pakkuda peretuba selleks kuupäevaks. Küsiks üle laste vanused,…"
type textarea "Sveiki! Mēs vēlētos piedāvāt ģimenes numuru šim datumam. Es vēlētos pajautāt pa…"
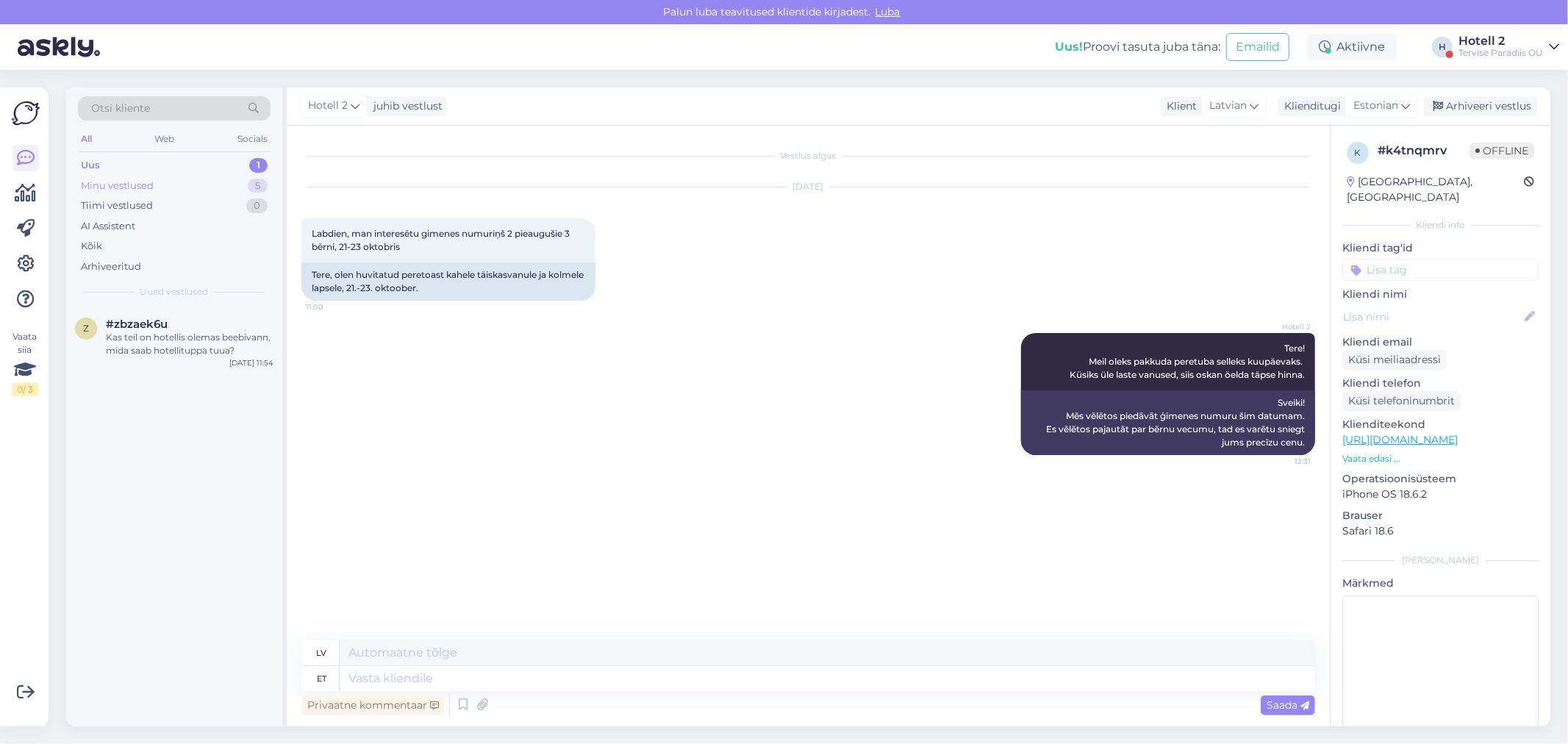
click at [214, 186] on div "Minu vestlused 5" at bounding box center [174, 186] width 193 height 20
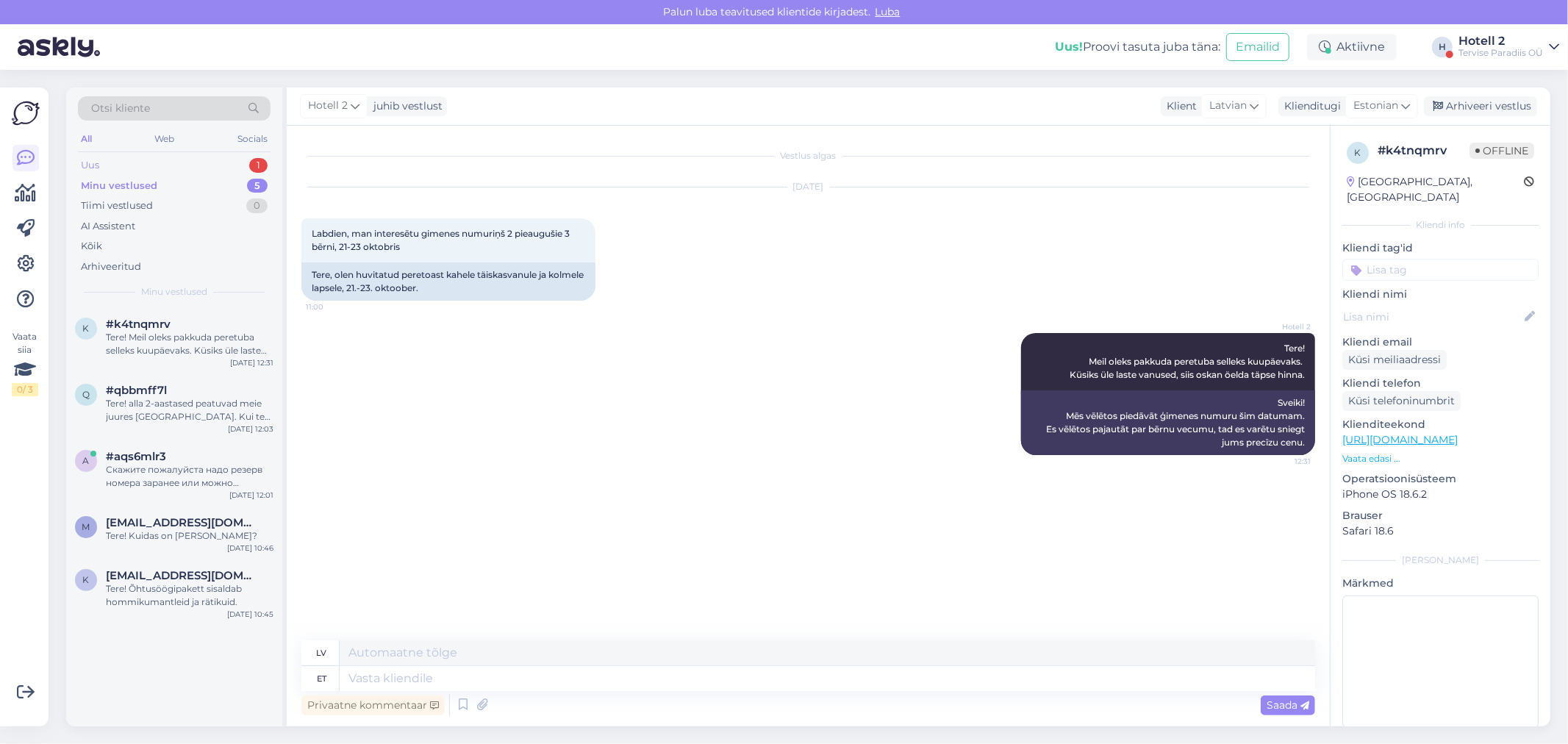
click at [234, 157] on div "Uus 1" at bounding box center [174, 165] width 193 height 20
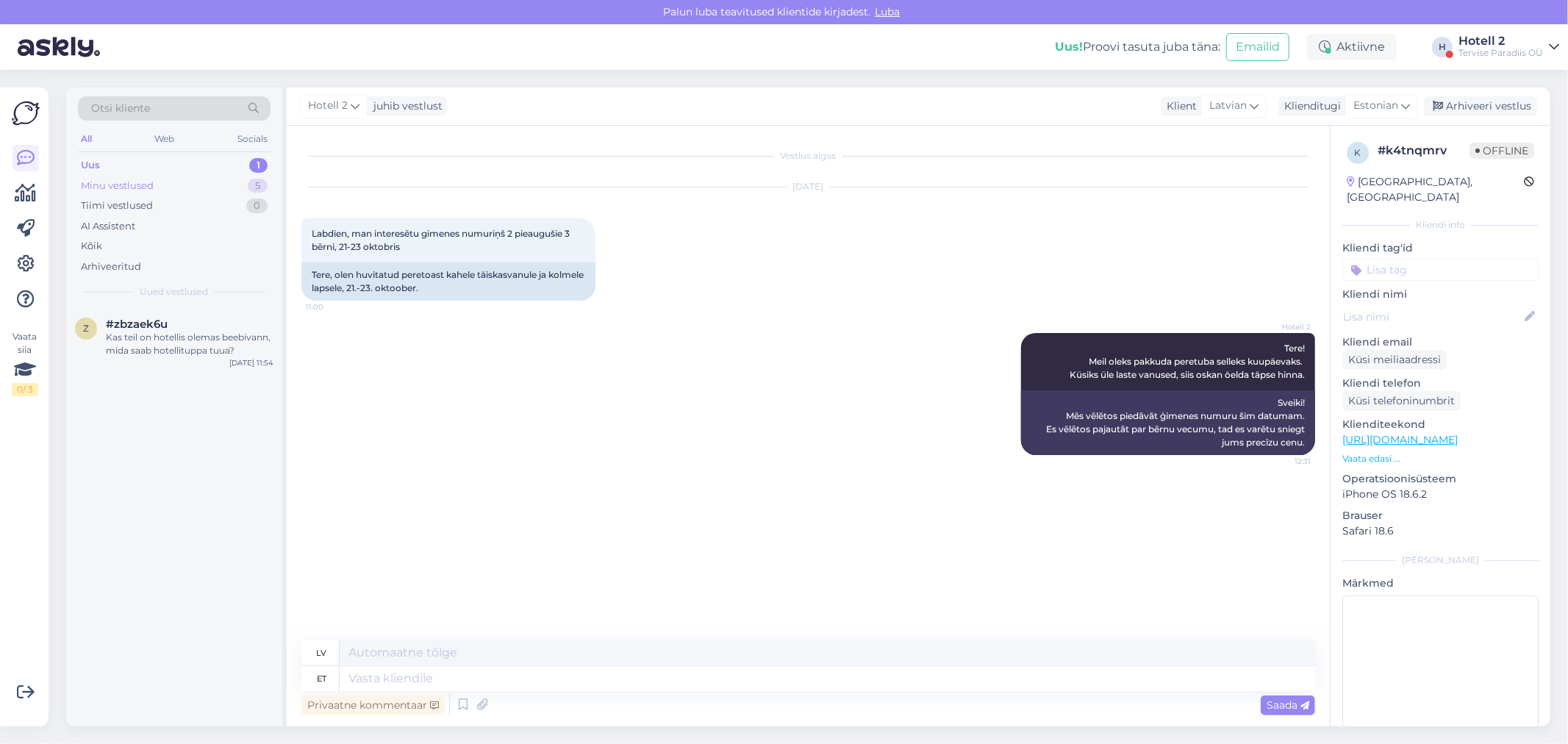
click at [200, 187] on div "Minu vestlused 5" at bounding box center [174, 186] width 193 height 20
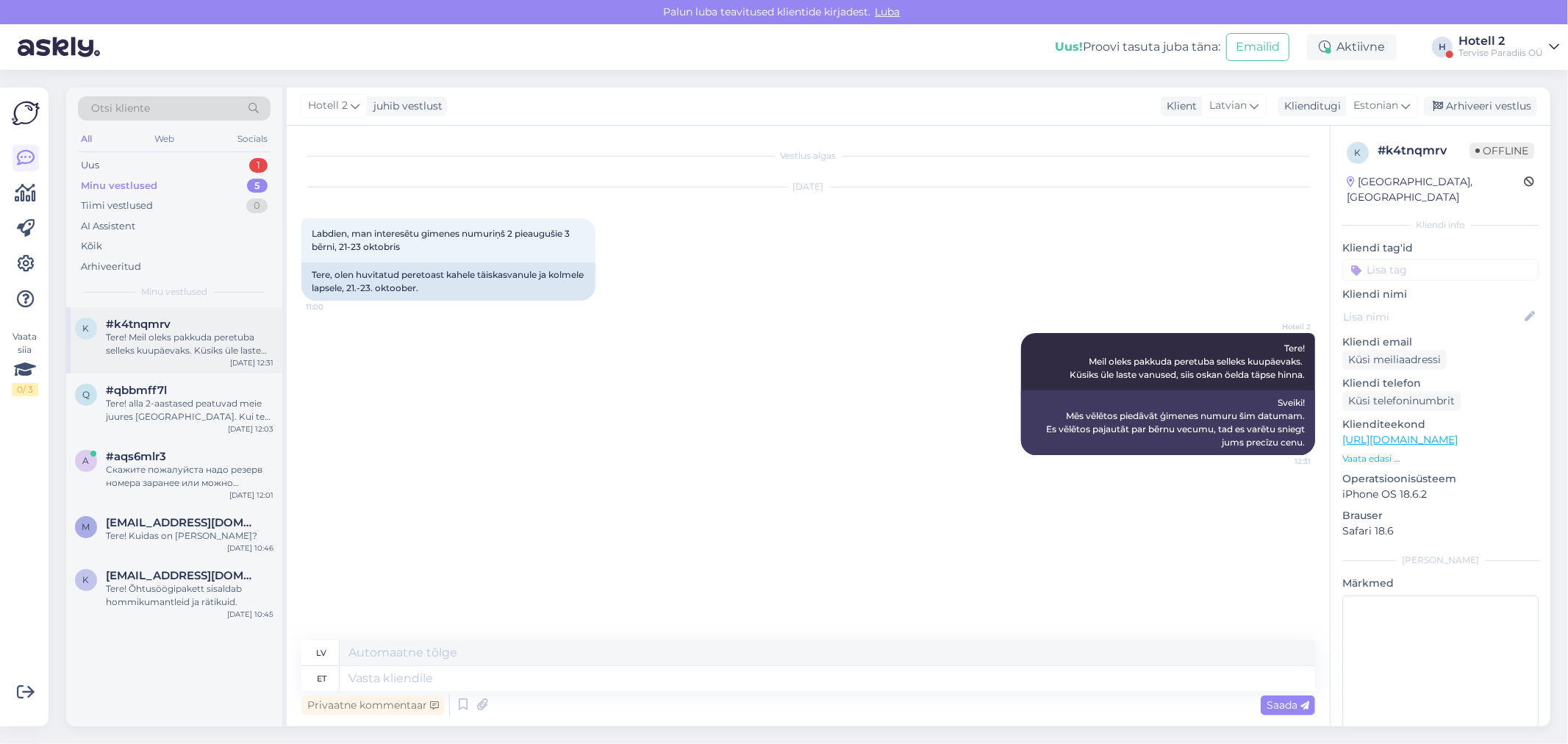
click at [193, 327] on div "#k4tnqmrv" at bounding box center [190, 324] width 168 height 13
click at [174, 386] on div "#qbbmff7l" at bounding box center [190, 390] width 168 height 13
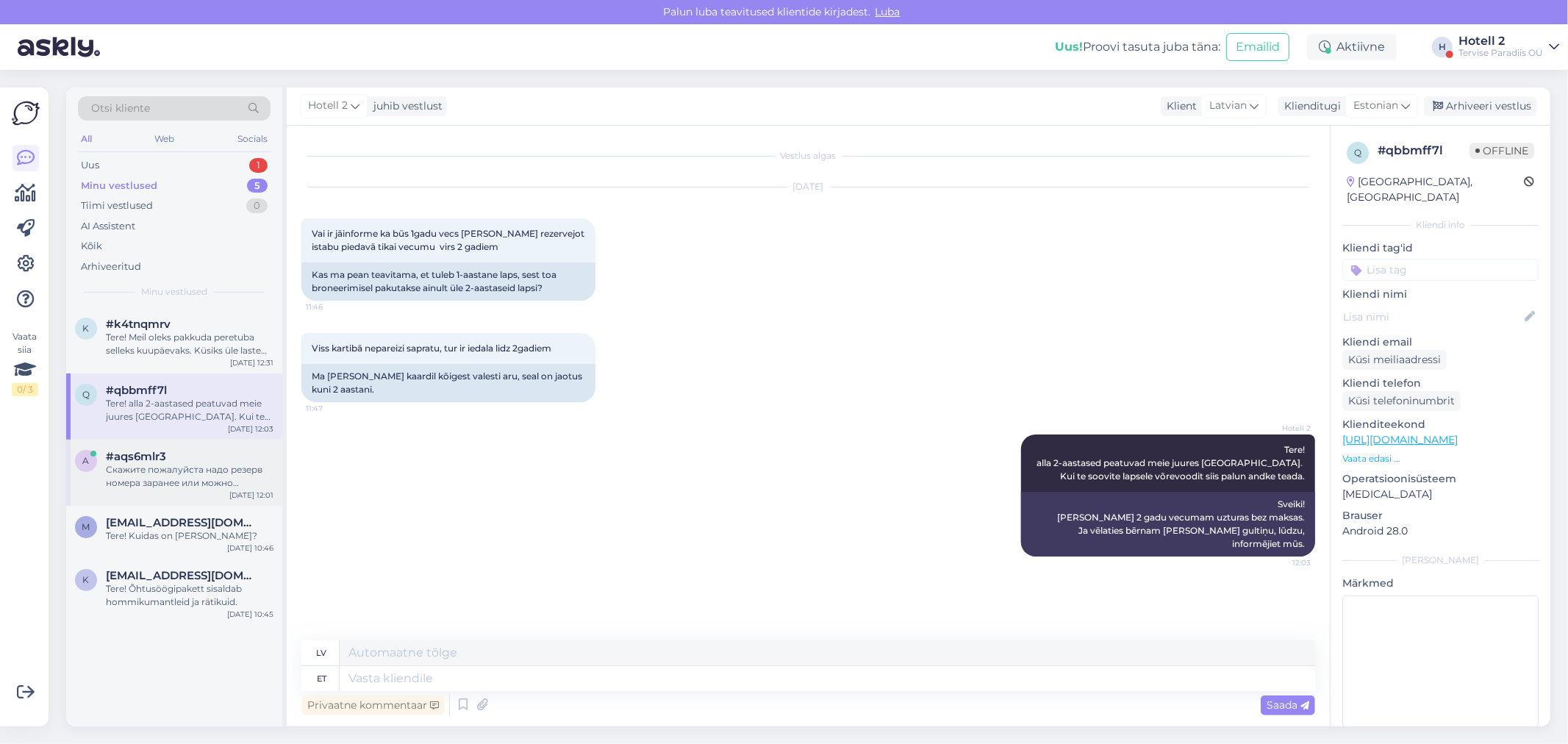
click at [186, 453] on div "#aqs6mlr3" at bounding box center [190, 456] width 168 height 13
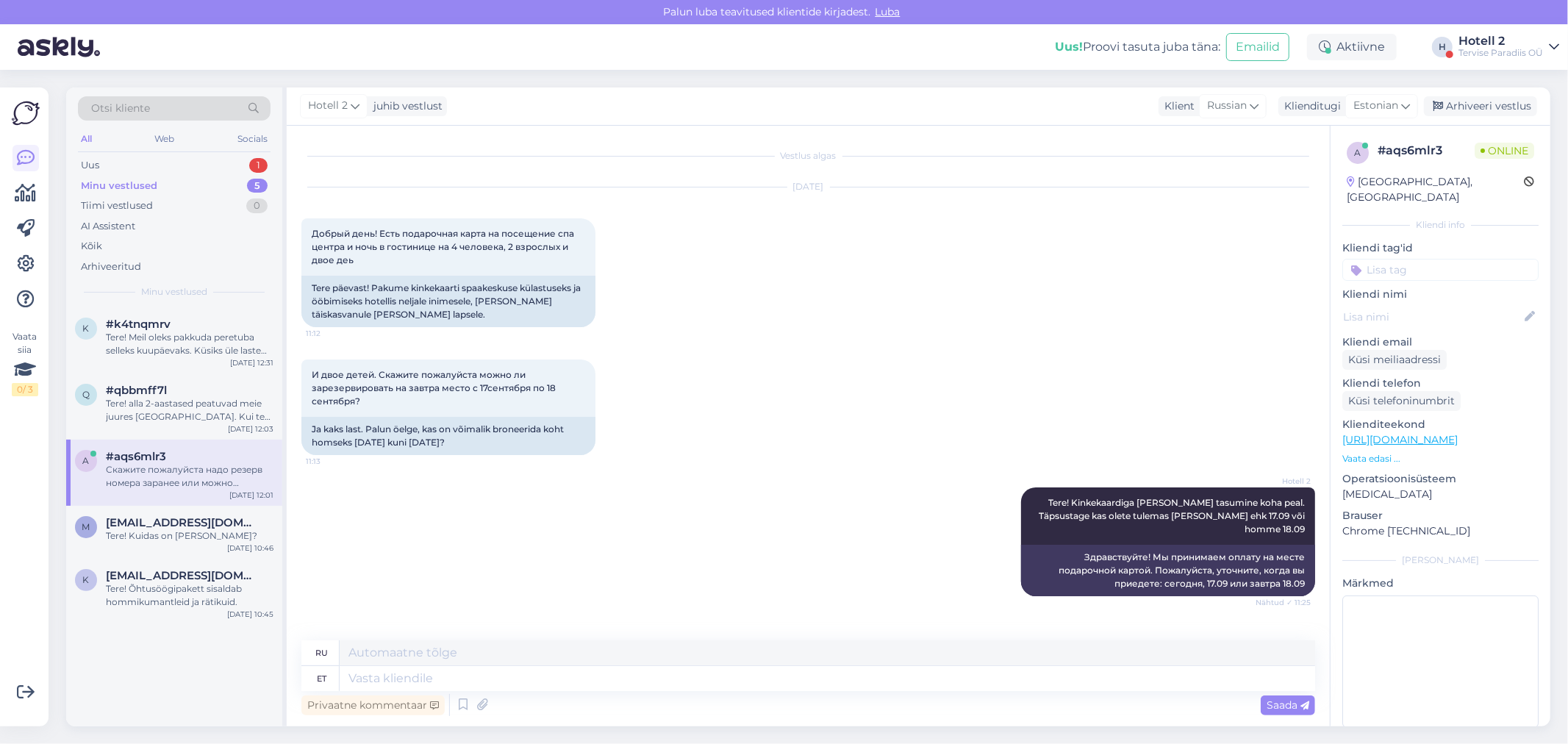
scroll to position [734, 0]
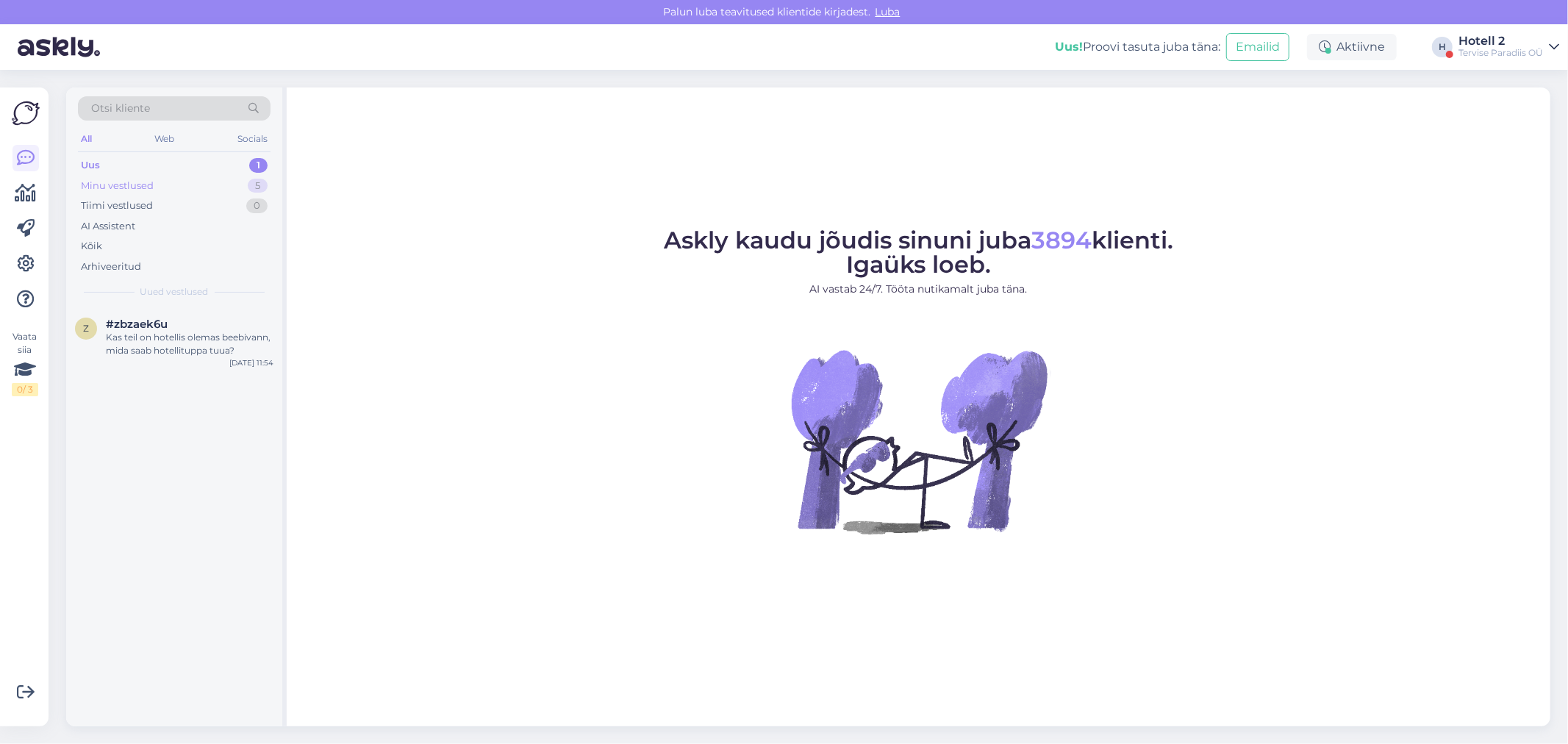
click at [255, 179] on div "5" at bounding box center [258, 186] width 19 height 15
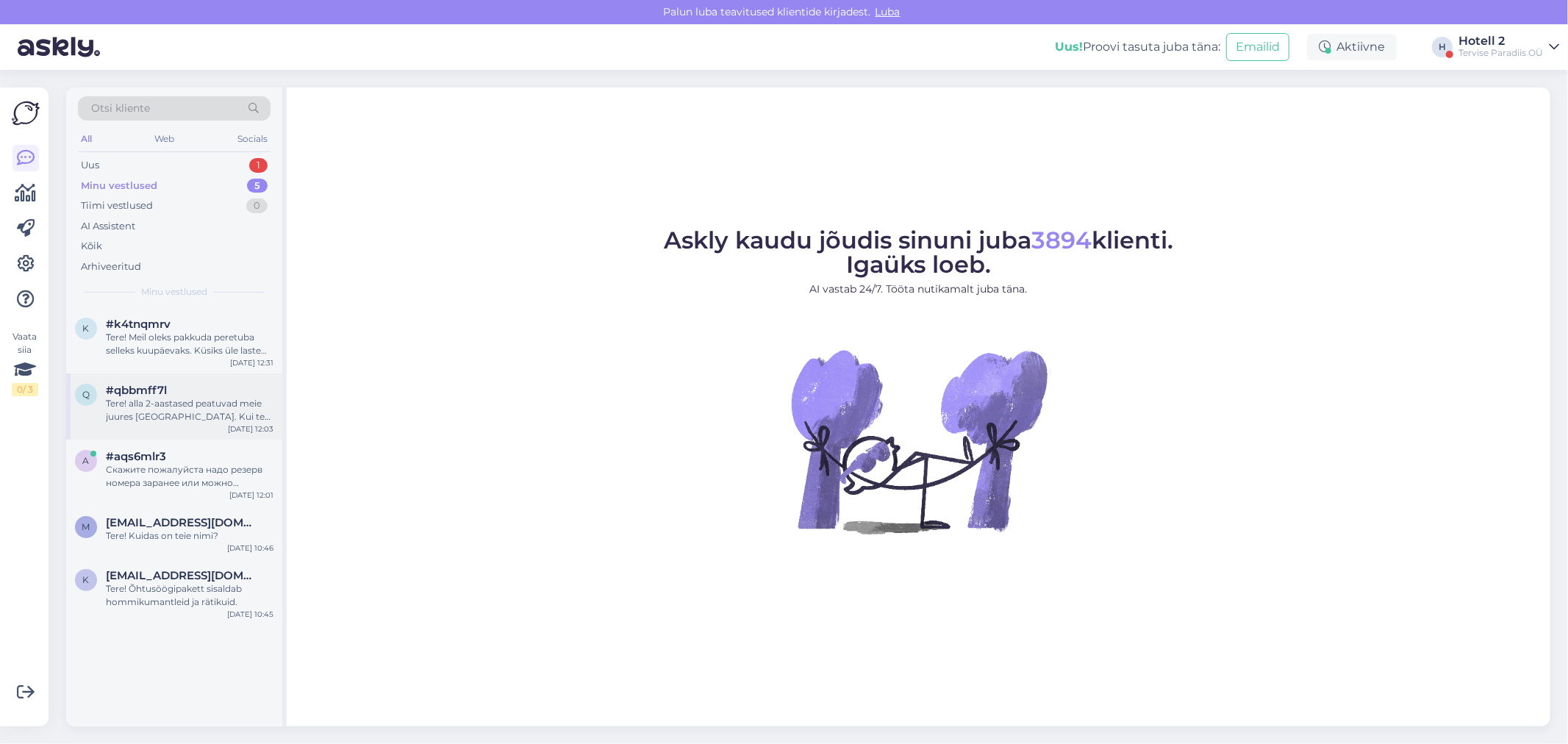
click at [169, 390] on div "#qbbmff7l" at bounding box center [190, 390] width 168 height 13
